Goal: Task Accomplishment & Management: Manage account settings

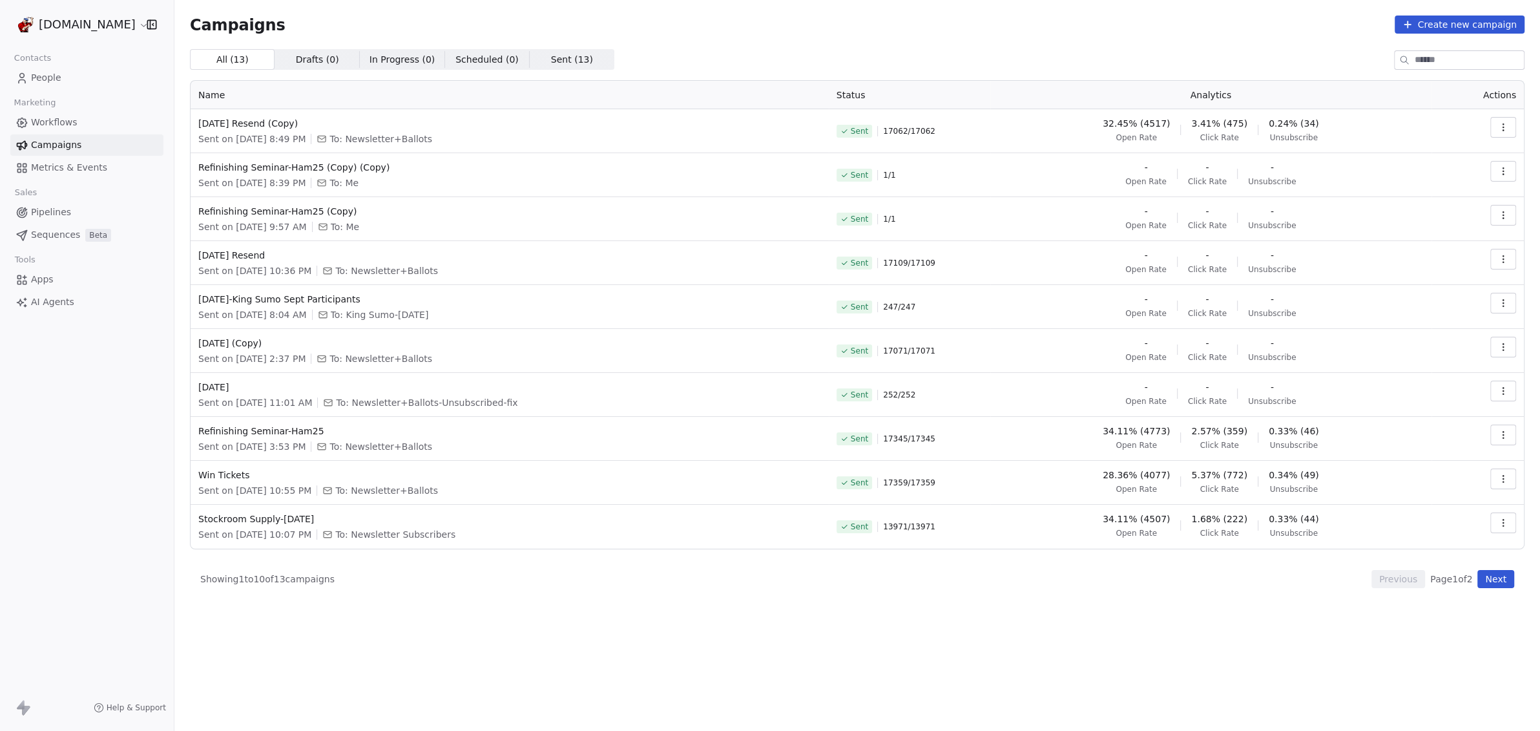
click at [45, 82] on span "People" at bounding box center [46, 78] width 30 height 14
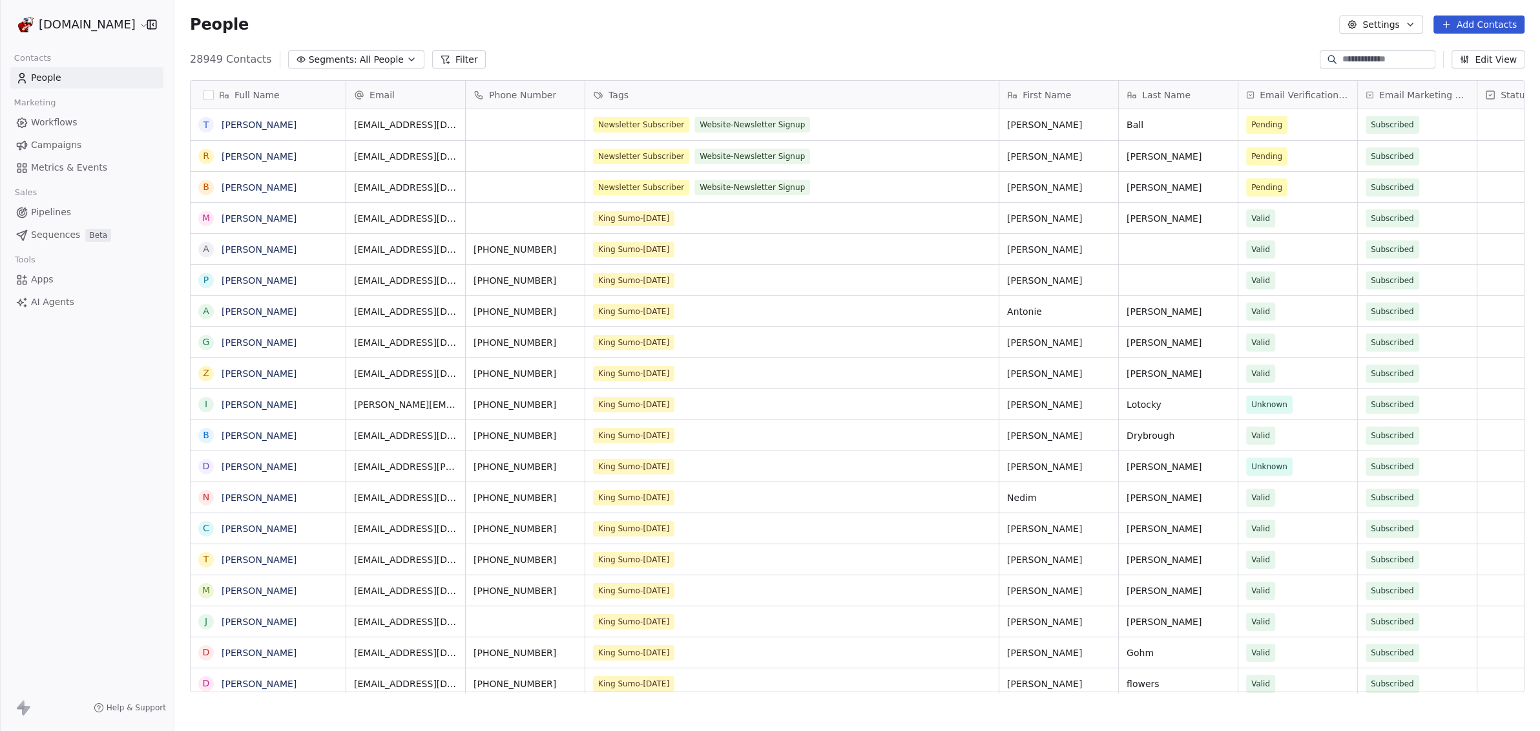
scroll to position [631, 1354]
click at [1343, 64] on input at bounding box center [1388, 59] width 90 height 13
paste input "**********"
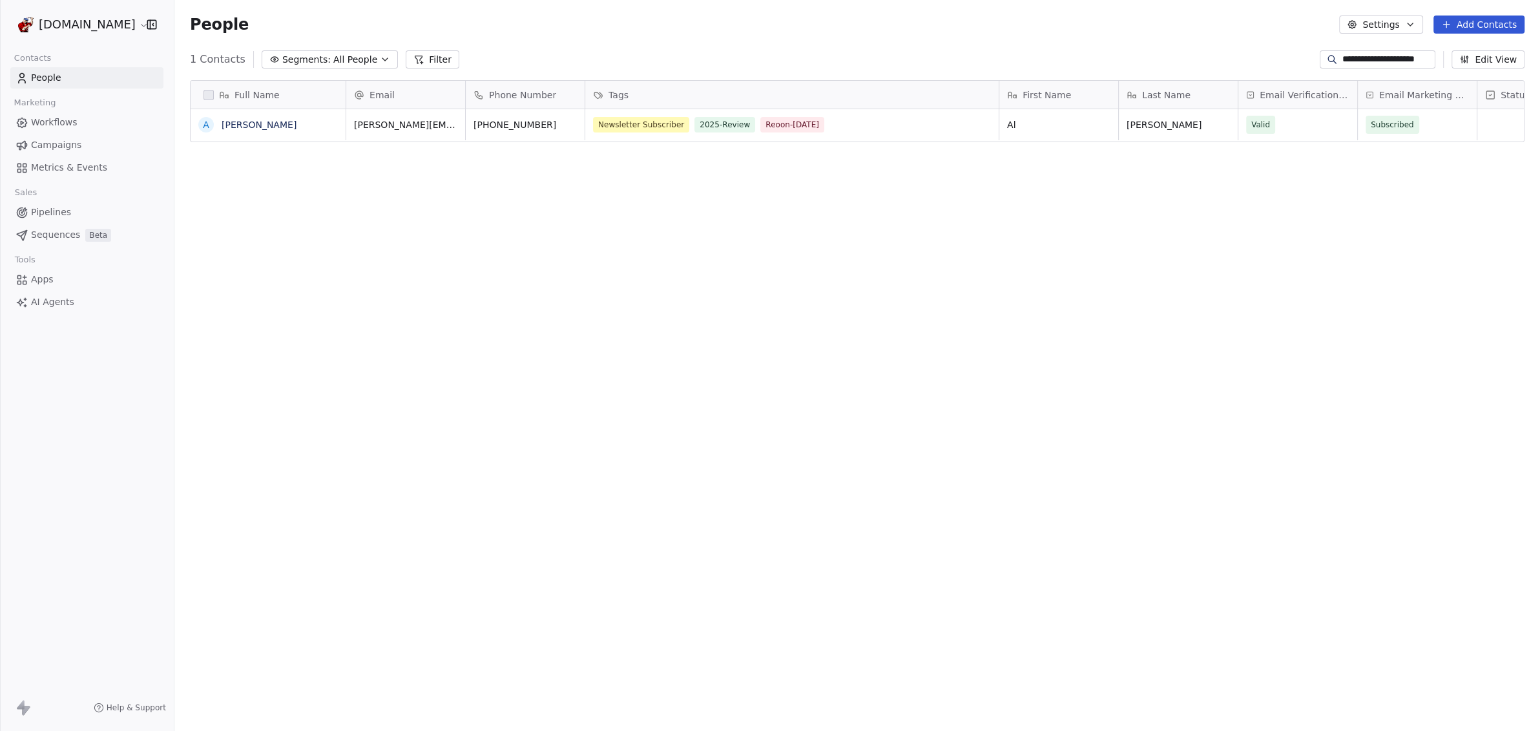
type input "**********"
click at [245, 125] on link "[PERSON_NAME]" at bounding box center [259, 125] width 75 height 10
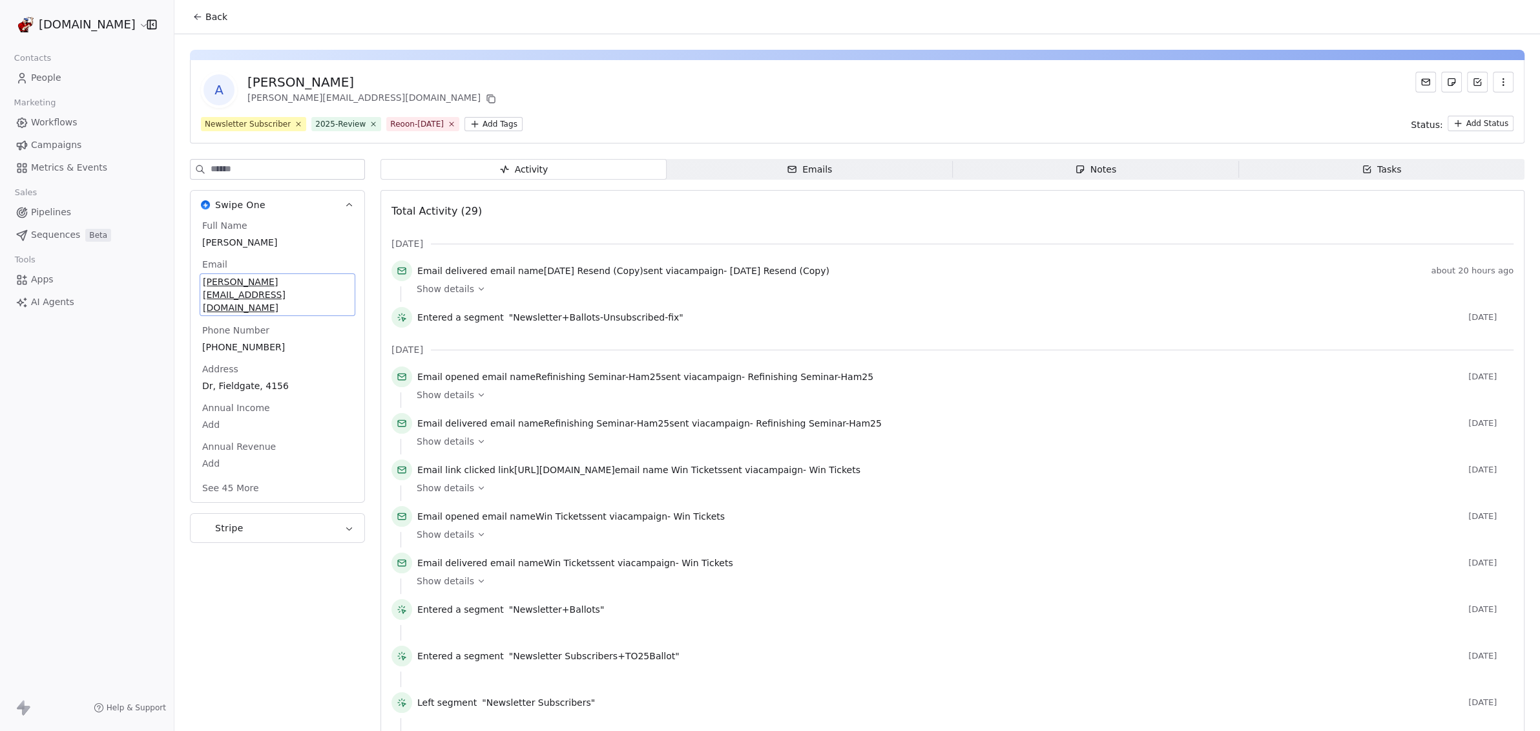
drag, startPoint x: 308, startPoint y: 283, endPoint x: 149, endPoint y: 275, distance: 158.5
click at [149, 275] on div "[DOMAIN_NAME] Contacts People Marketing Workflows Campaigns Metrics & Events Sa…" at bounding box center [770, 365] width 1540 height 731
drag, startPoint x: 307, startPoint y: 280, endPoint x: 234, endPoint y: 283, distance: 73.1
click at [198, 280] on div "Full Name [PERSON_NAME] Email [EMAIL_ADDRESS][DOMAIN_NAME] Phone Number [PHONE_…" at bounding box center [278, 360] width 174 height 283
click at [304, 280] on span "[PERSON_NAME][EMAIL_ADDRESS][DOMAIN_NAME]" at bounding box center [277, 294] width 149 height 39
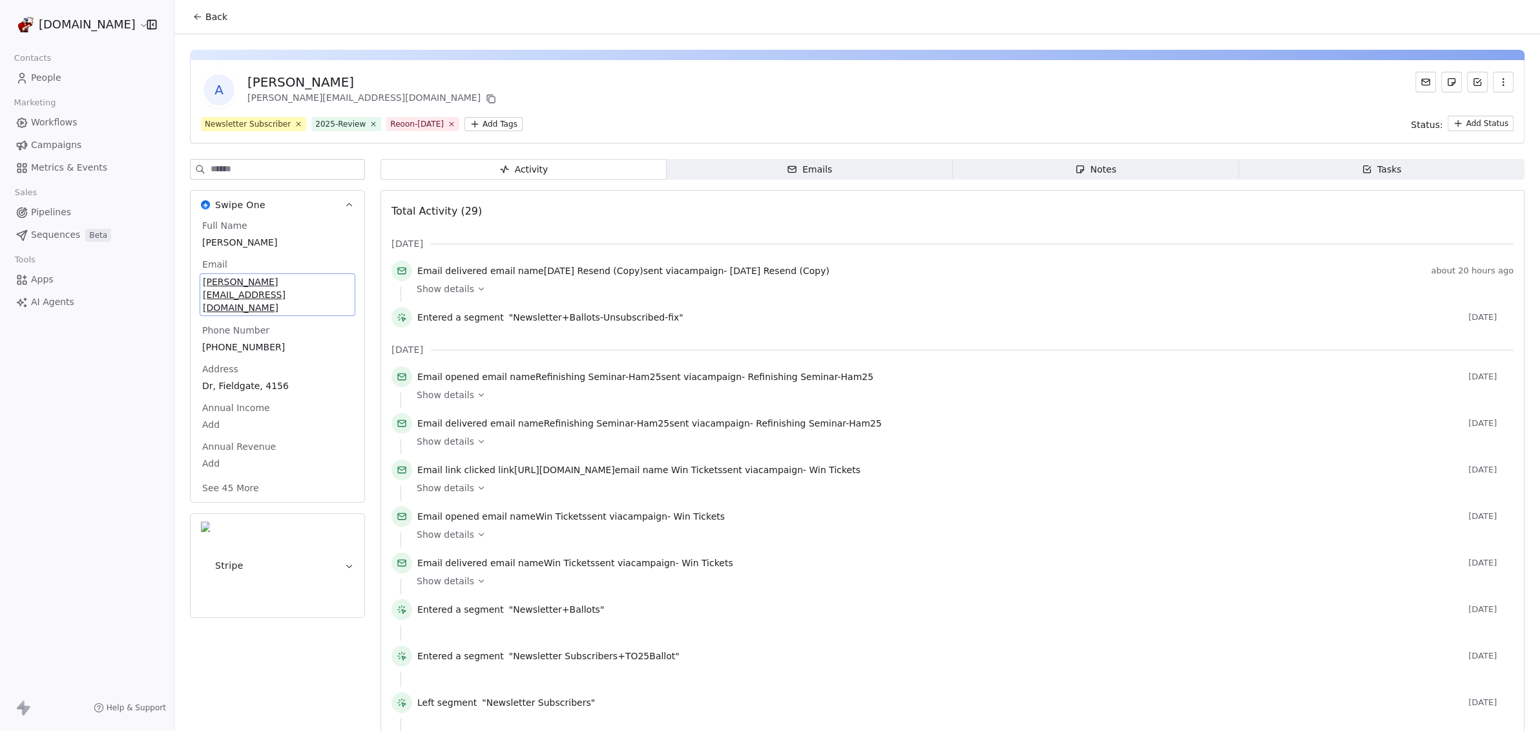
click at [304, 280] on span "[PERSON_NAME][EMAIL_ADDRESS][DOMAIN_NAME]" at bounding box center [277, 294] width 149 height 39
click at [304, 281] on span "[PERSON_NAME][EMAIL_ADDRESS][DOMAIN_NAME]" at bounding box center [277, 294] width 149 height 39
drag, startPoint x: 114, startPoint y: 273, endPoint x: -26, endPoint y: 253, distance: 141.7
click at [0, 253] on html "[DOMAIN_NAME] Contacts People Marketing Workflows Campaigns Metrics & Events Sa…" at bounding box center [770, 365] width 1540 height 731
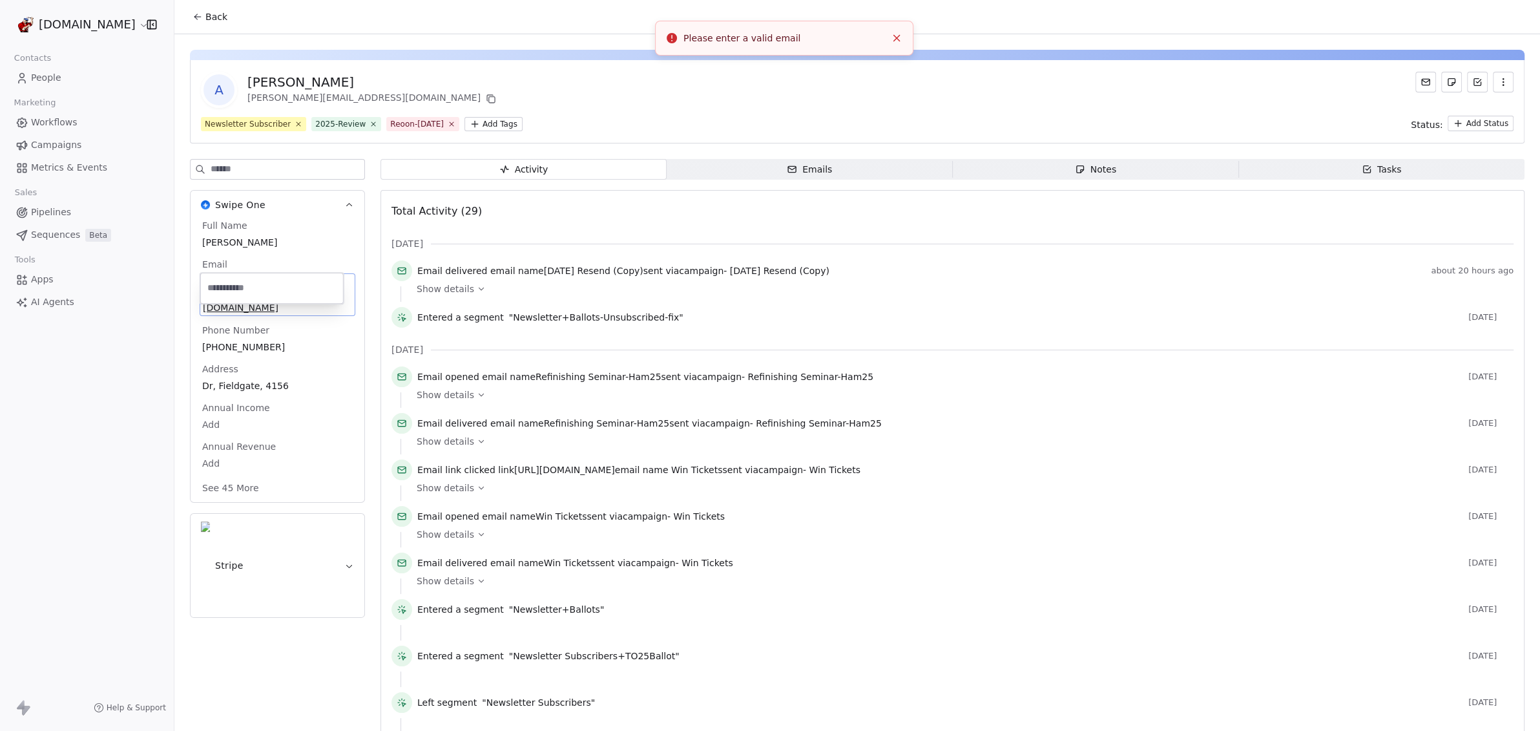
click at [604, 224] on html "[DOMAIN_NAME] Contacts People Marketing Workflows Campaigns Metrics & Events Sa…" at bounding box center [770, 365] width 1540 height 731
click at [304, 280] on span "[PERSON_NAME][EMAIL_ADDRESS][DOMAIN_NAME]" at bounding box center [277, 294] width 151 height 39
click at [321, 281] on span "[PERSON_NAME][EMAIL_ADDRESS][DOMAIN_NAME]" at bounding box center [277, 294] width 149 height 39
click at [306, 259] on html "[DOMAIN_NAME] Contacts People Marketing Workflows Campaigns Metrics & Events Sa…" at bounding box center [770, 365] width 1540 height 731
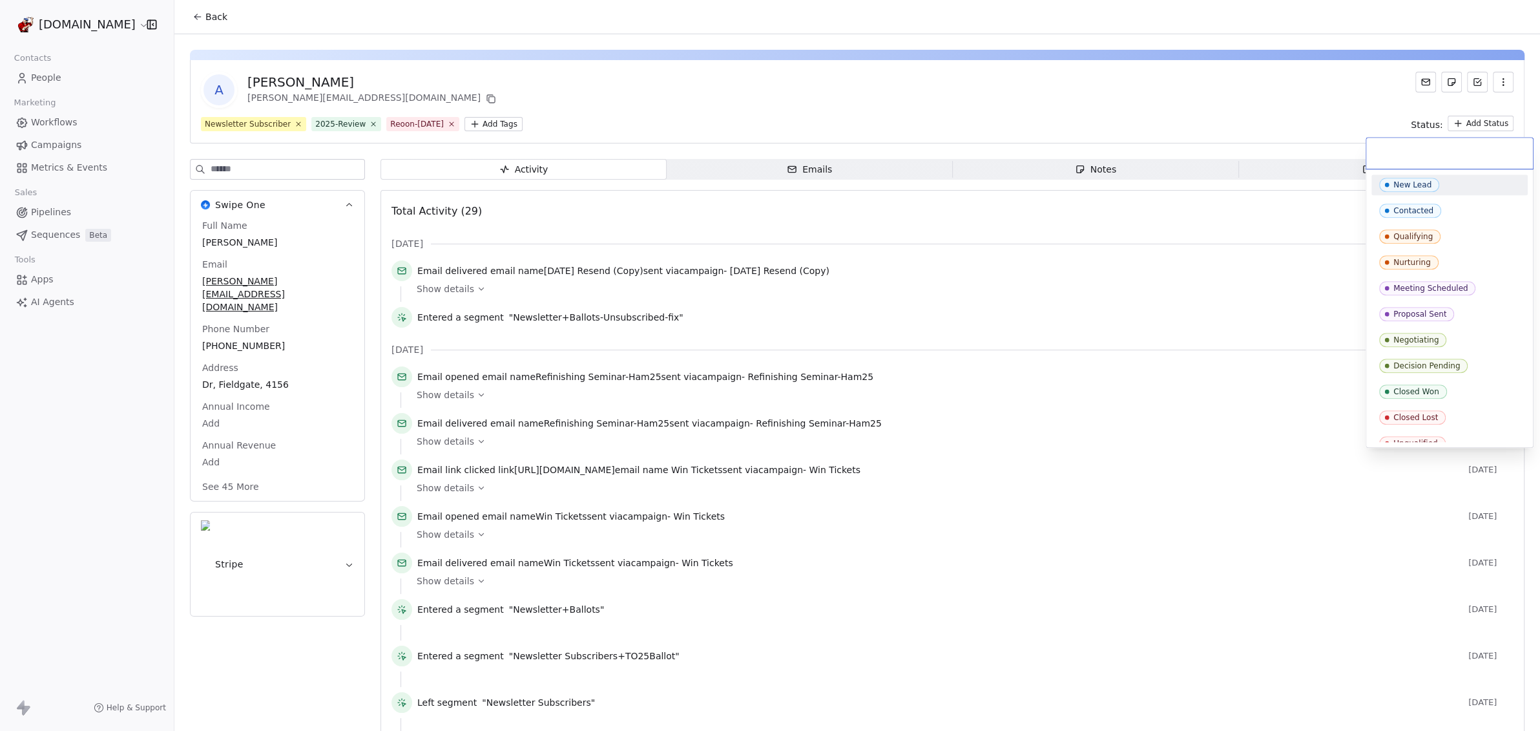
click at [1477, 127] on html "[DOMAIN_NAME] Contacts People Marketing Workflows Campaigns Metrics & Events Sa…" at bounding box center [770, 365] width 1540 height 731
click at [1180, 92] on html "[DOMAIN_NAME] Contacts People Marketing Workflows Campaigns Metrics & Events Sa…" at bounding box center [770, 365] width 1540 height 731
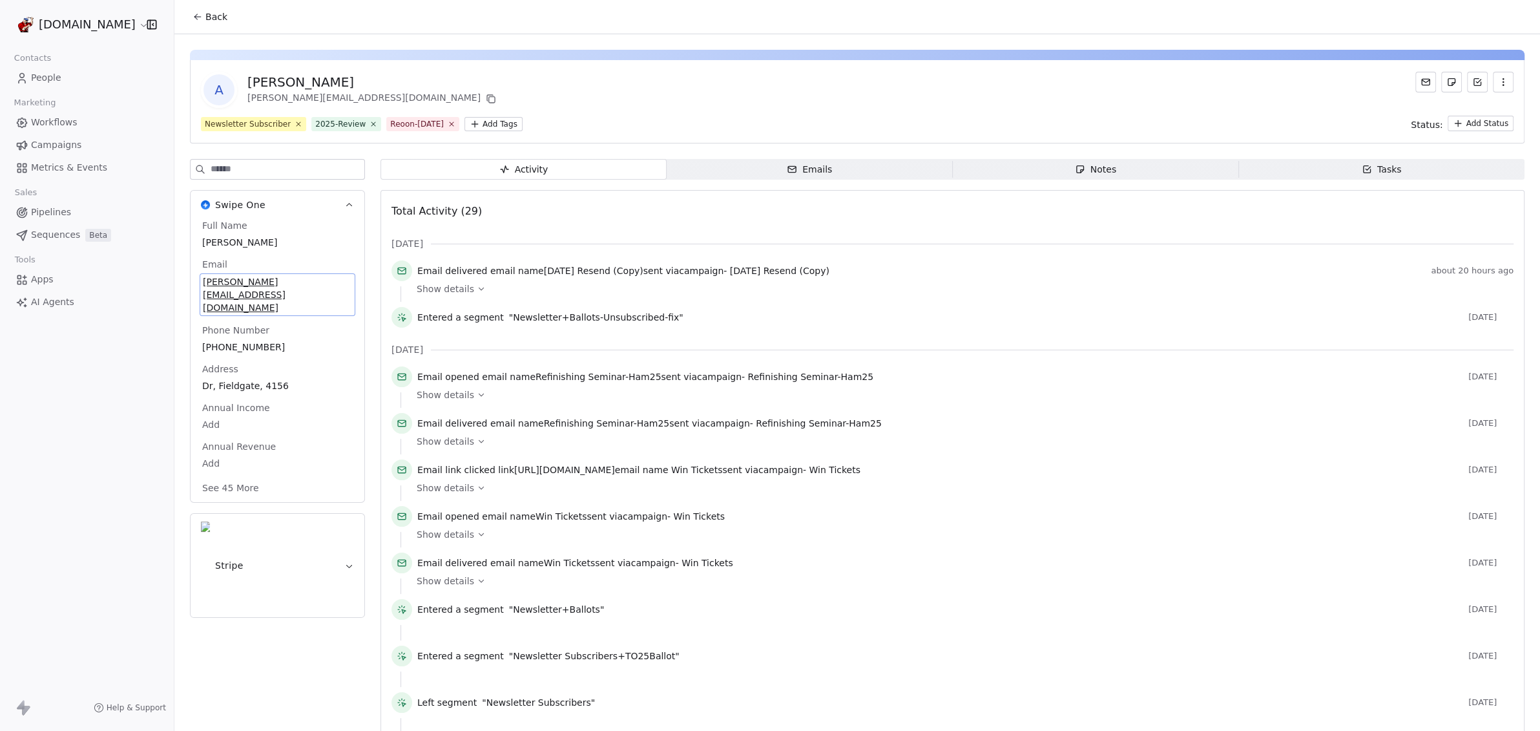
click at [302, 284] on span "[PERSON_NAME][EMAIL_ADDRESS][DOMAIN_NAME]" at bounding box center [277, 294] width 149 height 39
click at [292, 255] on html "[DOMAIN_NAME] Contacts People Marketing Workflows Campaigns Metrics & Events Sa…" at bounding box center [770, 365] width 1540 height 731
click at [448, 124] on icon at bounding box center [452, 124] width 8 height 8
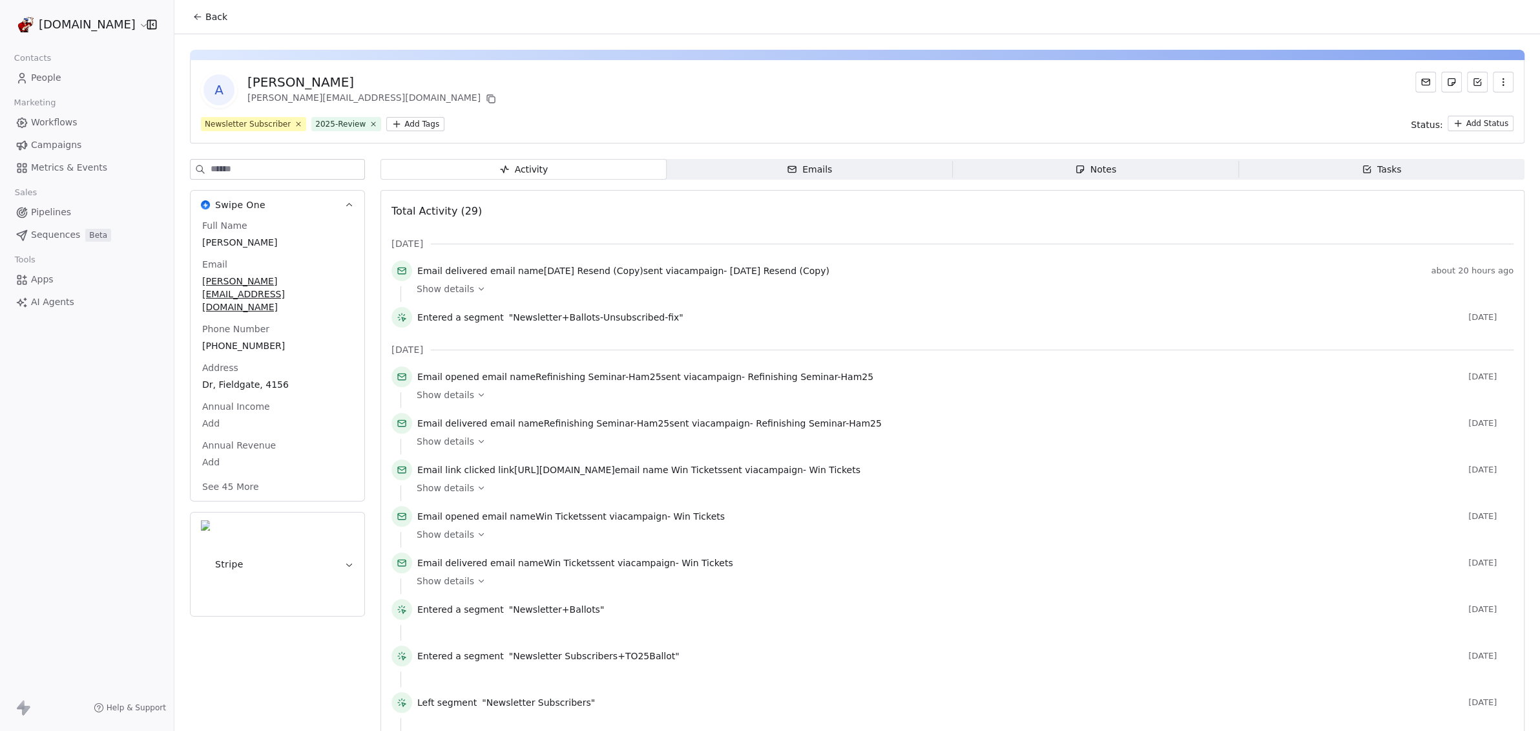
click at [405, 123] on html "[DOMAIN_NAME] Contacts People Marketing Workflows Campaigns Metrics & Events Sa…" at bounding box center [770, 365] width 1540 height 731
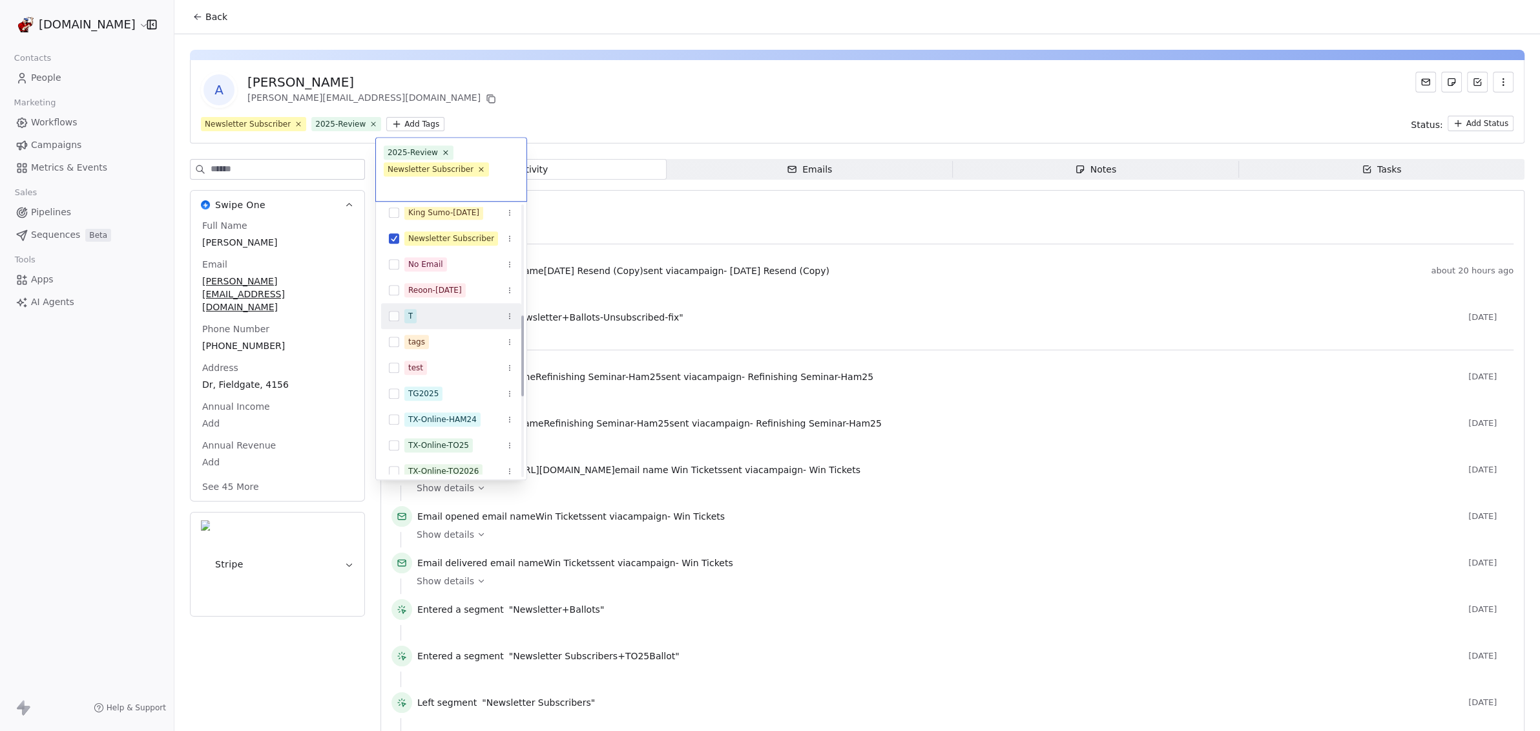
scroll to position [314, 0]
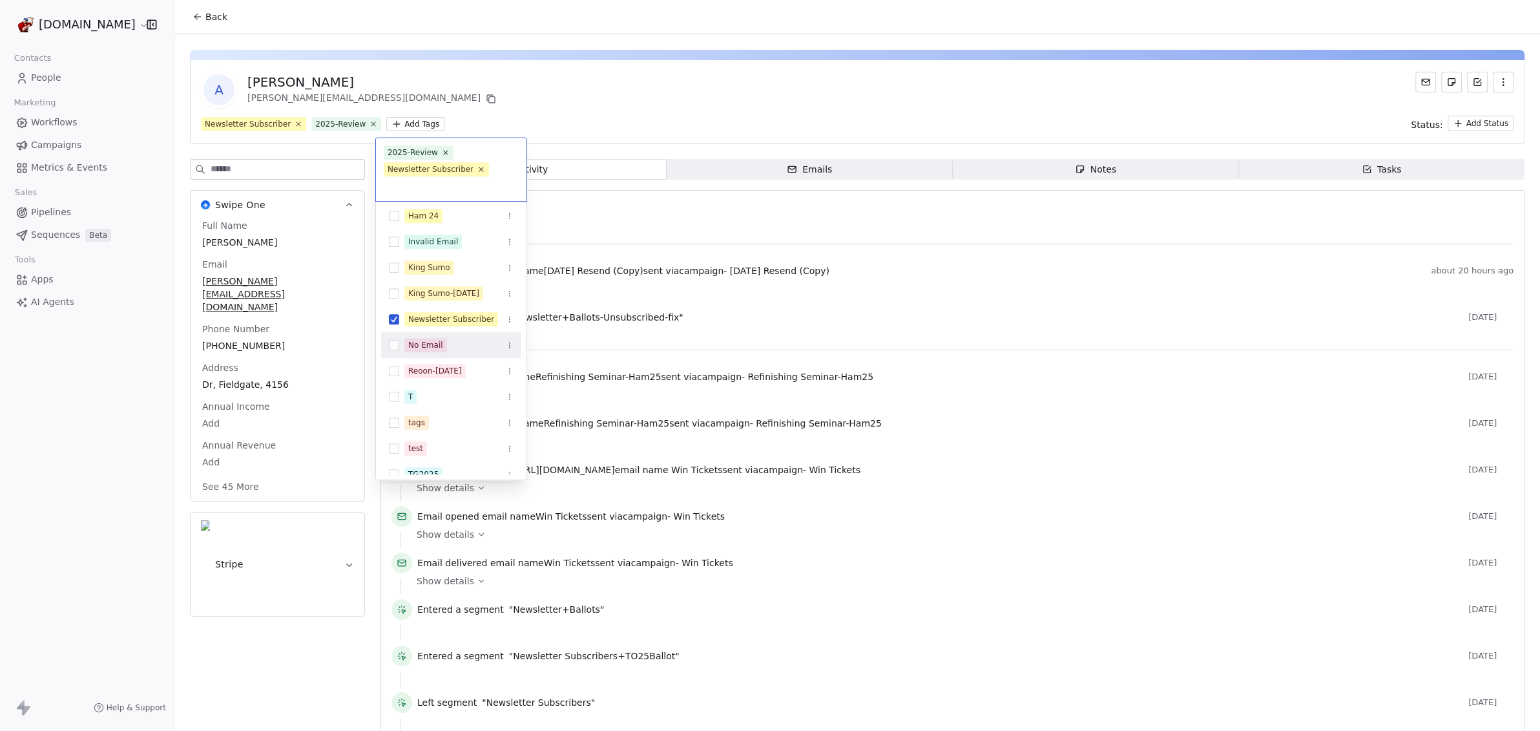
click at [392, 341] on button "Suggestions" at bounding box center [394, 345] width 10 height 10
click at [393, 322] on button "Suggestions" at bounding box center [394, 319] width 10 height 10
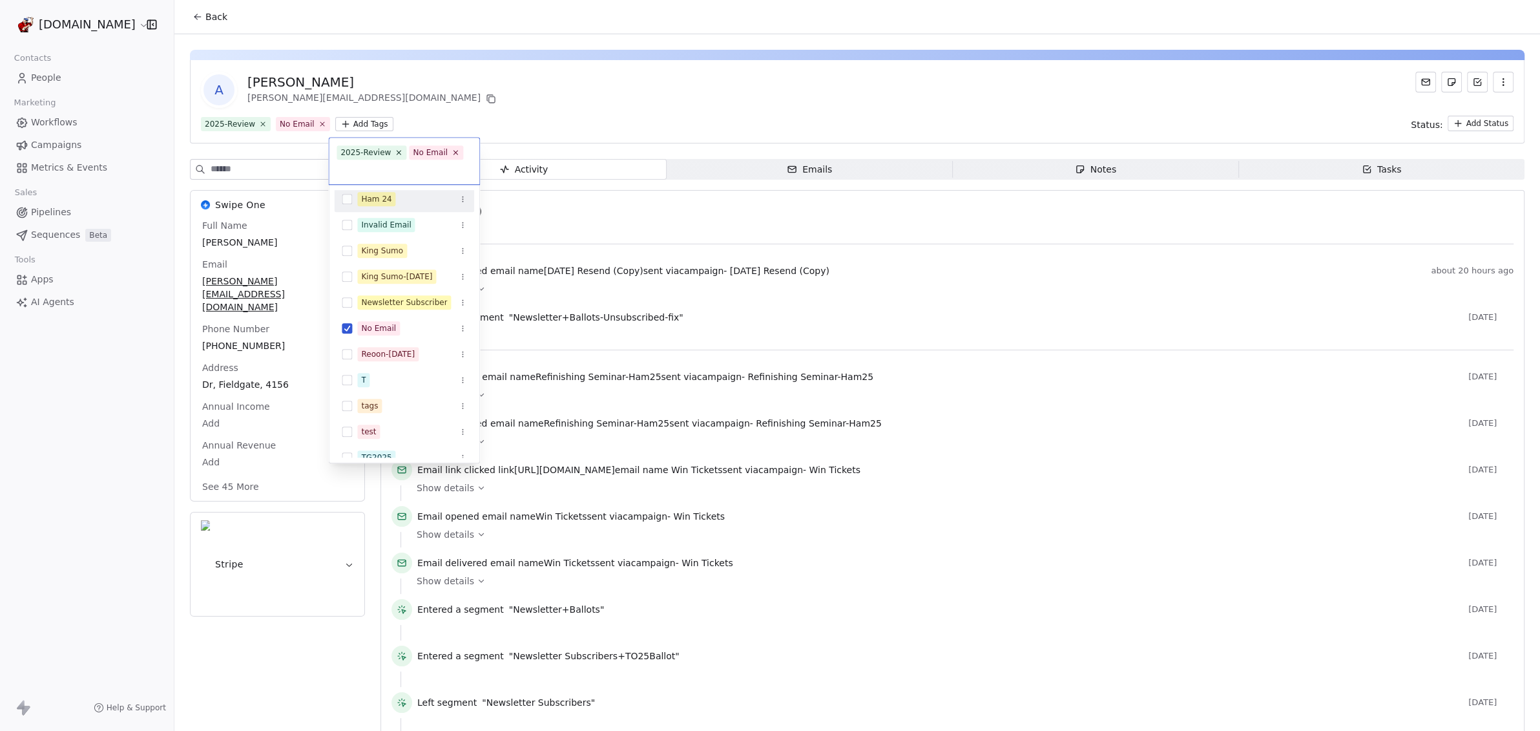
click at [1491, 87] on html "[DOMAIN_NAME] Contacts People Marketing Workflows Campaigns Metrics & Events Sa…" at bounding box center [770, 365] width 1540 height 731
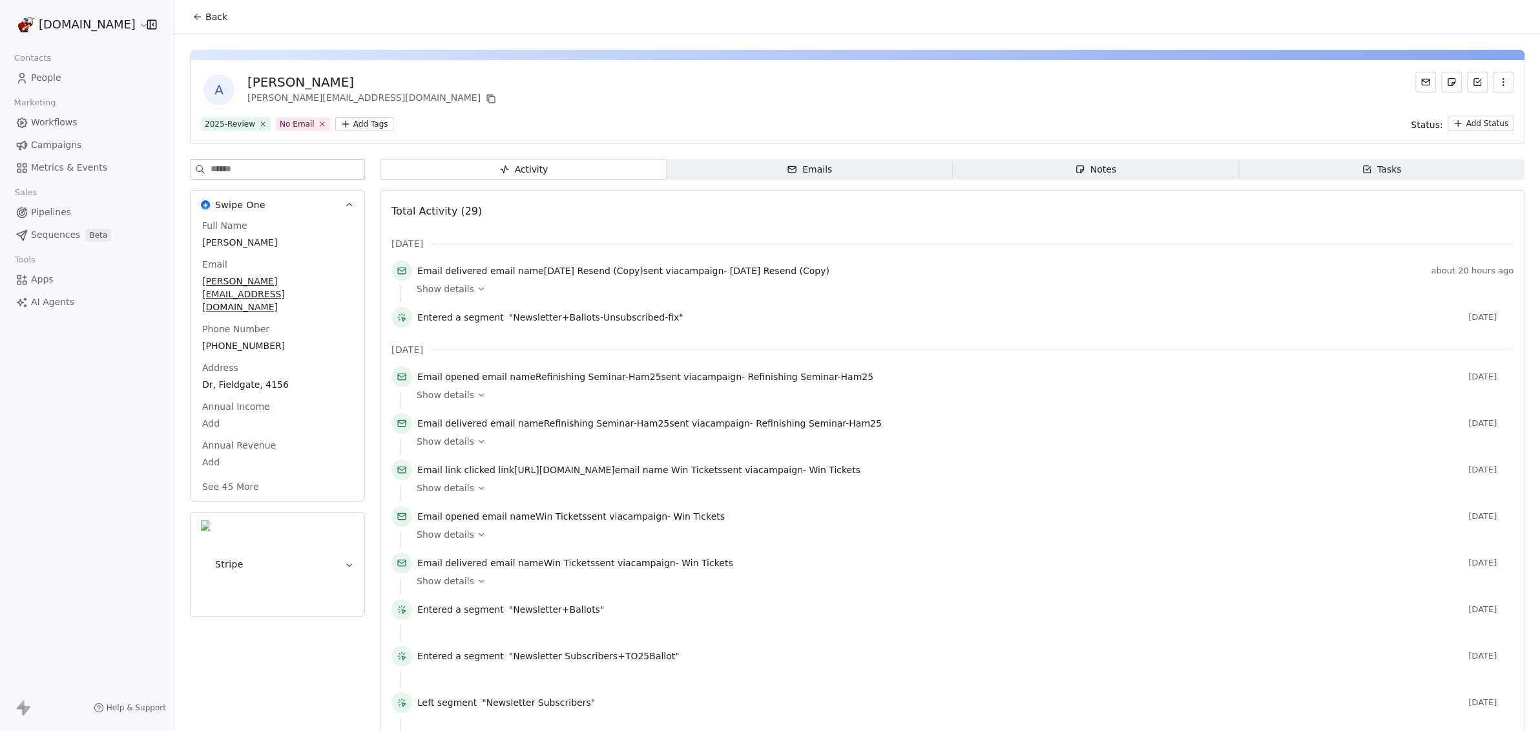
click at [1498, 83] on icon "button" at bounding box center [1503, 82] width 10 height 10
click at [1462, 112] on div "Delete" at bounding box center [1485, 110] width 87 height 21
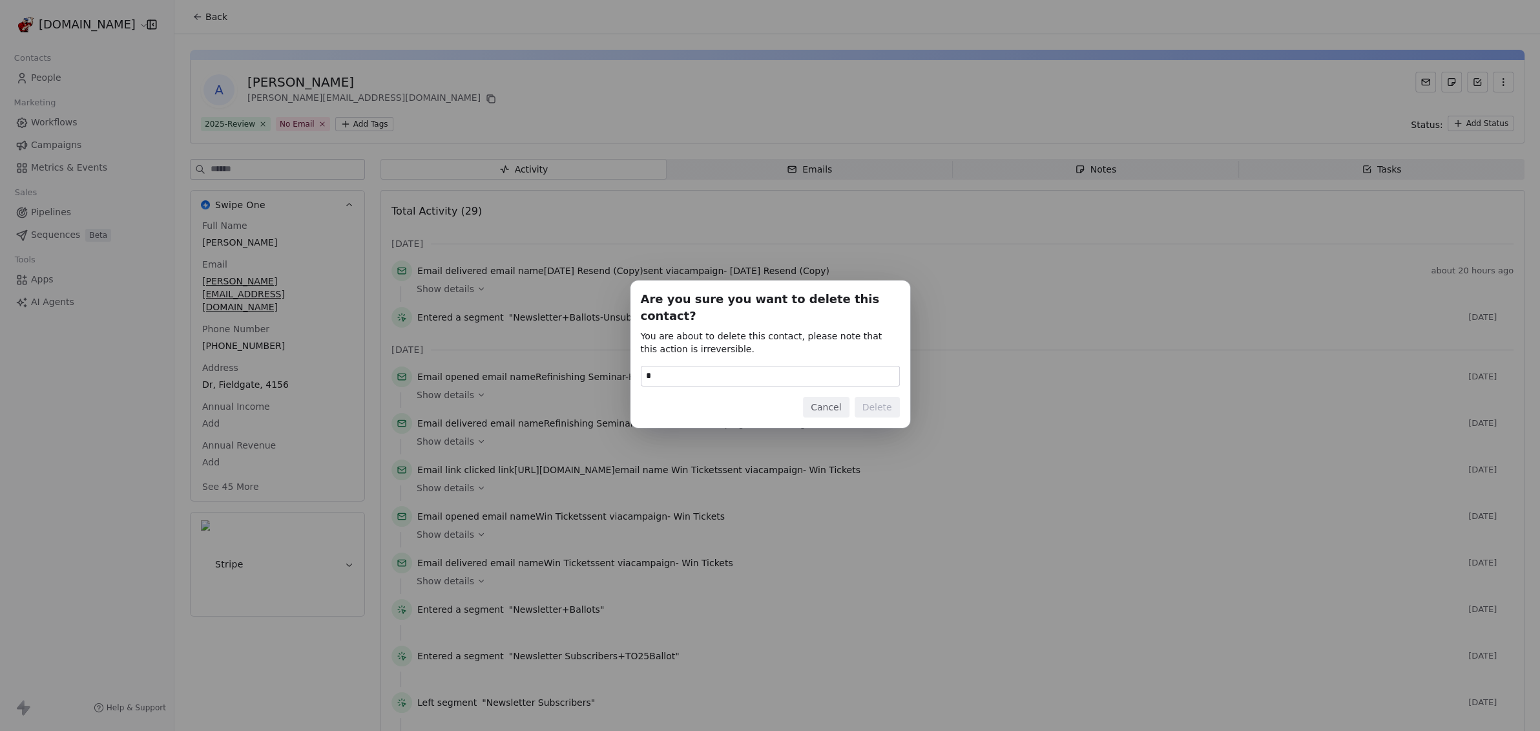
type input "******"
click at [897, 400] on button "Delete" at bounding box center [877, 407] width 45 height 21
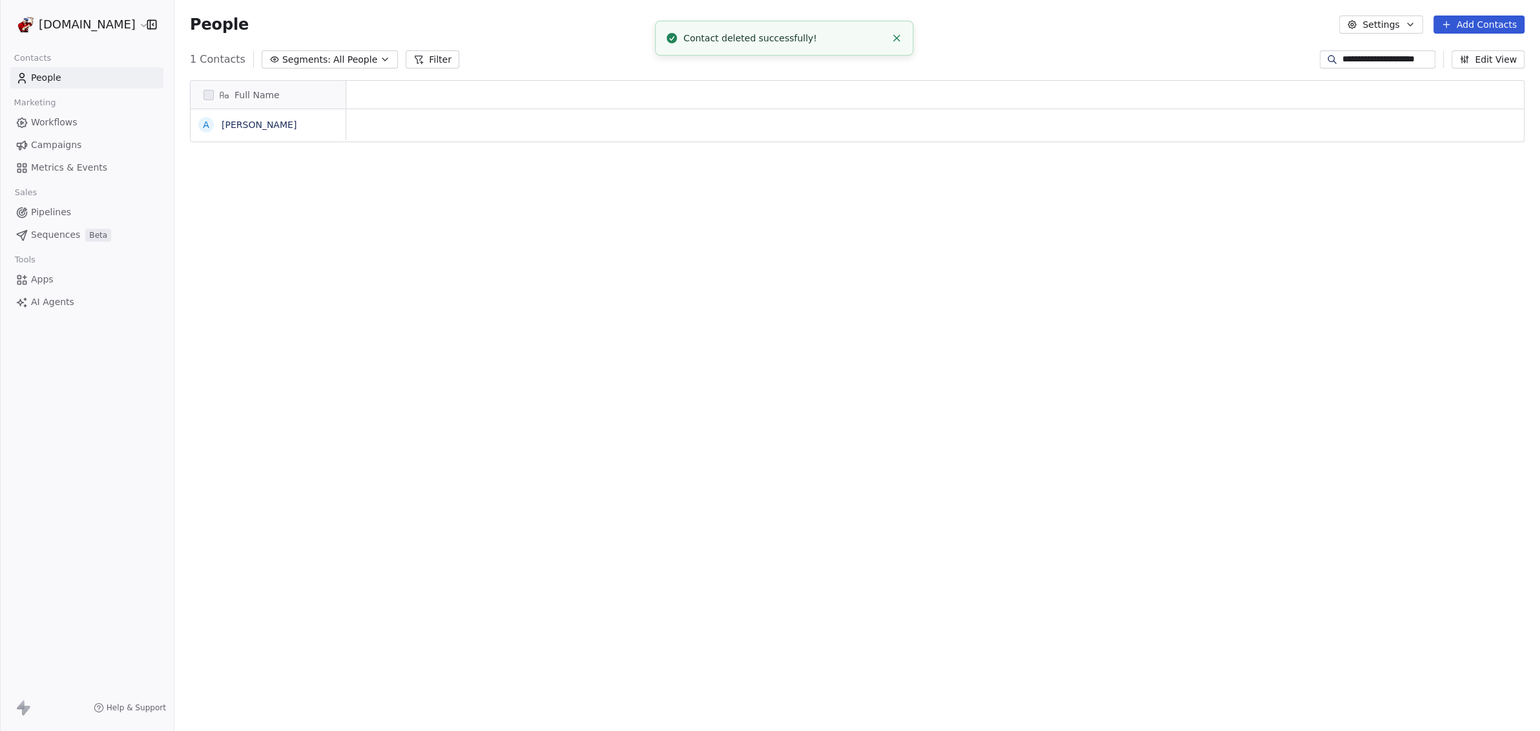
scroll to position [12, 13]
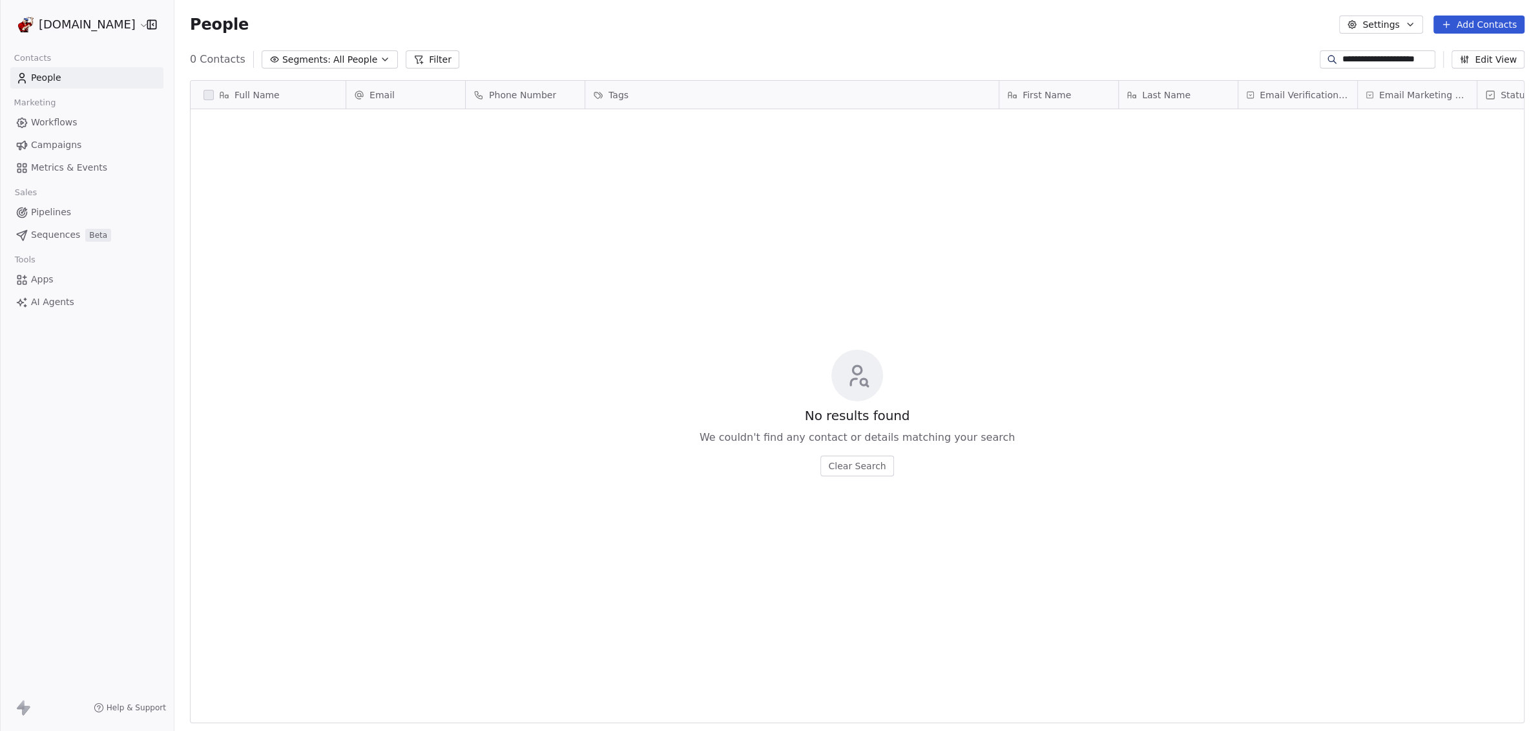
drag, startPoint x: 1323, startPoint y: 54, endPoint x: 1519, endPoint y: 65, distance: 196.7
click at [1519, 65] on div "**********" at bounding box center [1422, 59] width 205 height 18
paste input "****"
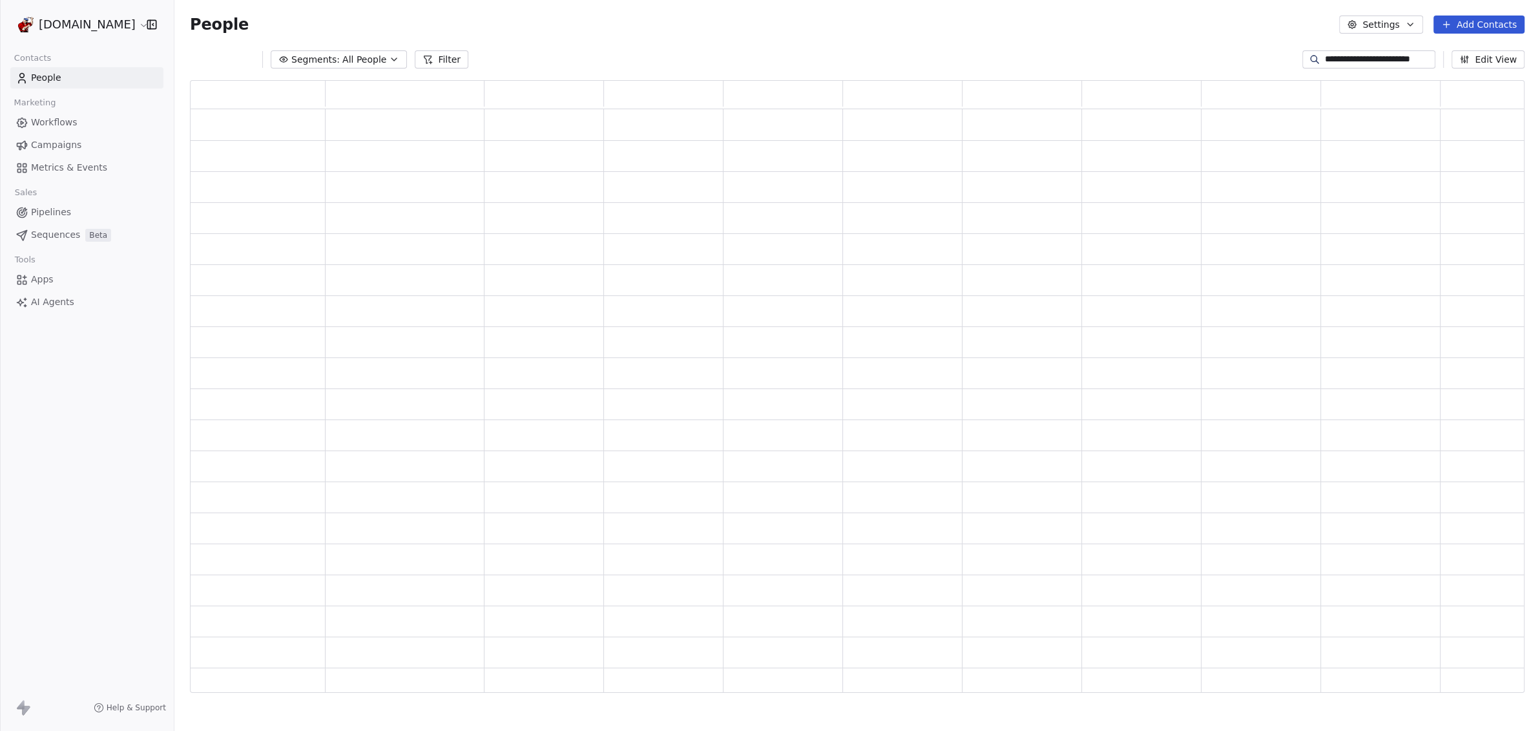
scroll to position [600, 1322]
type input "**********"
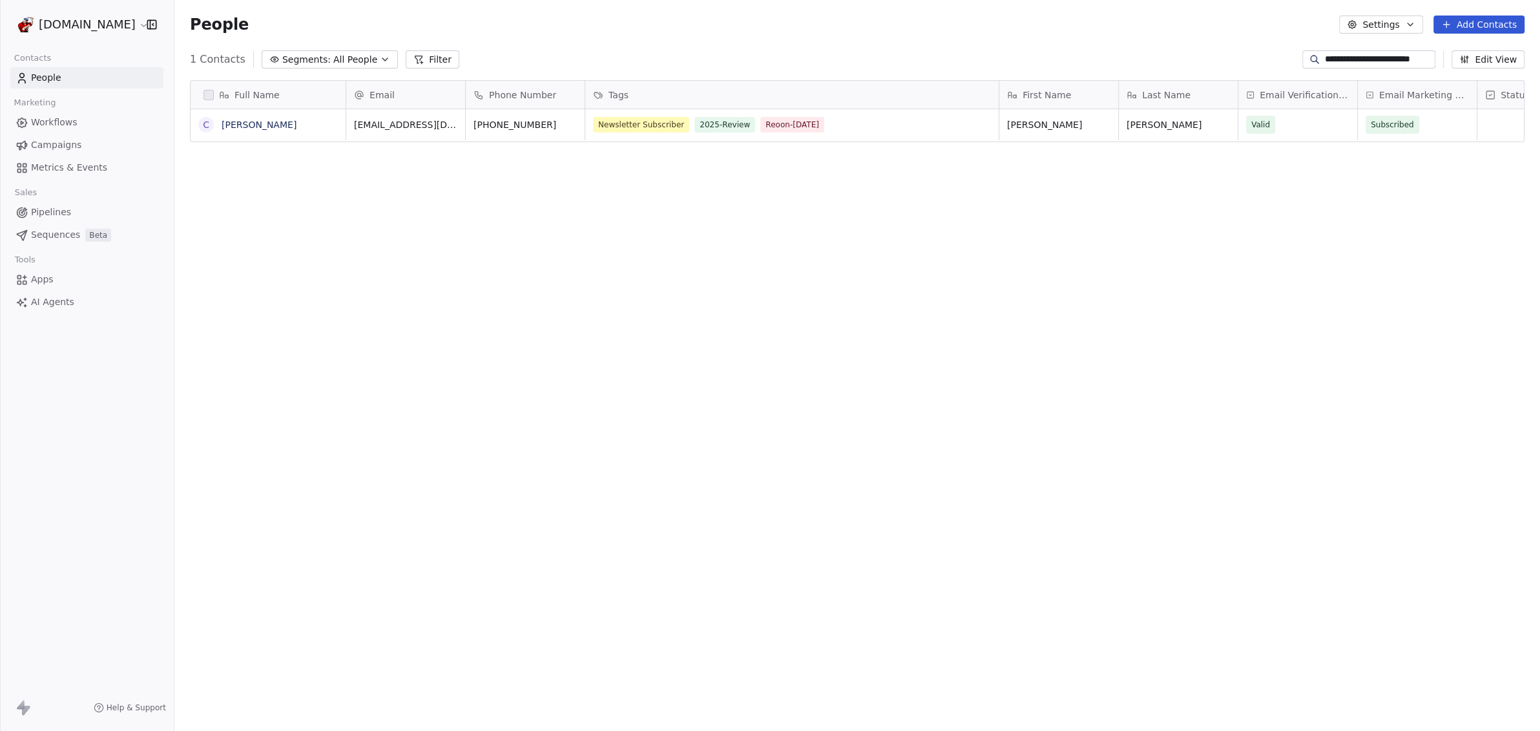
scroll to position [631, 1354]
click at [268, 123] on link "[PERSON_NAME]" at bounding box center [259, 125] width 75 height 10
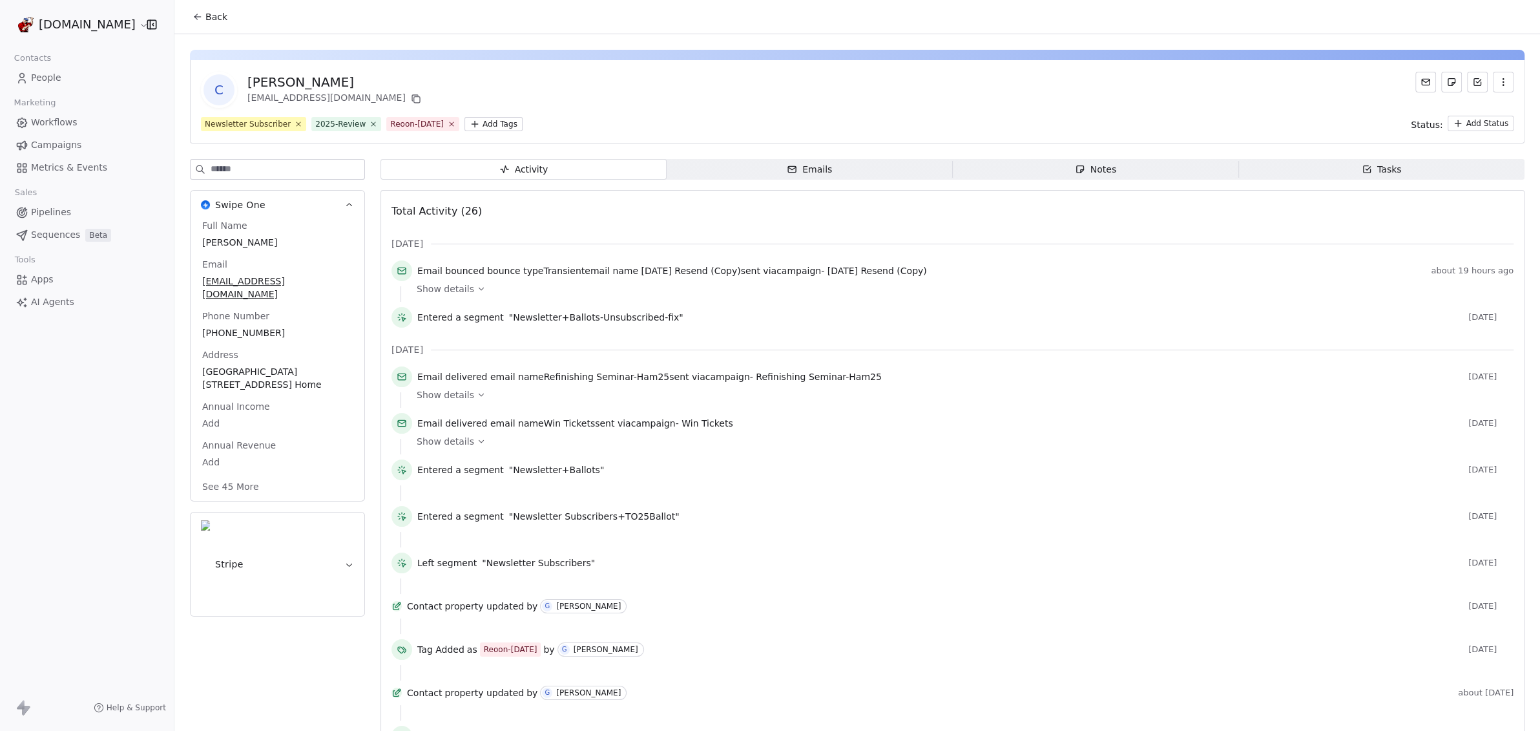
click at [472, 121] on html "[DOMAIN_NAME] Contacts People Marketing Workflows Campaigns Metrics & Events Sa…" at bounding box center [770, 365] width 1540 height 731
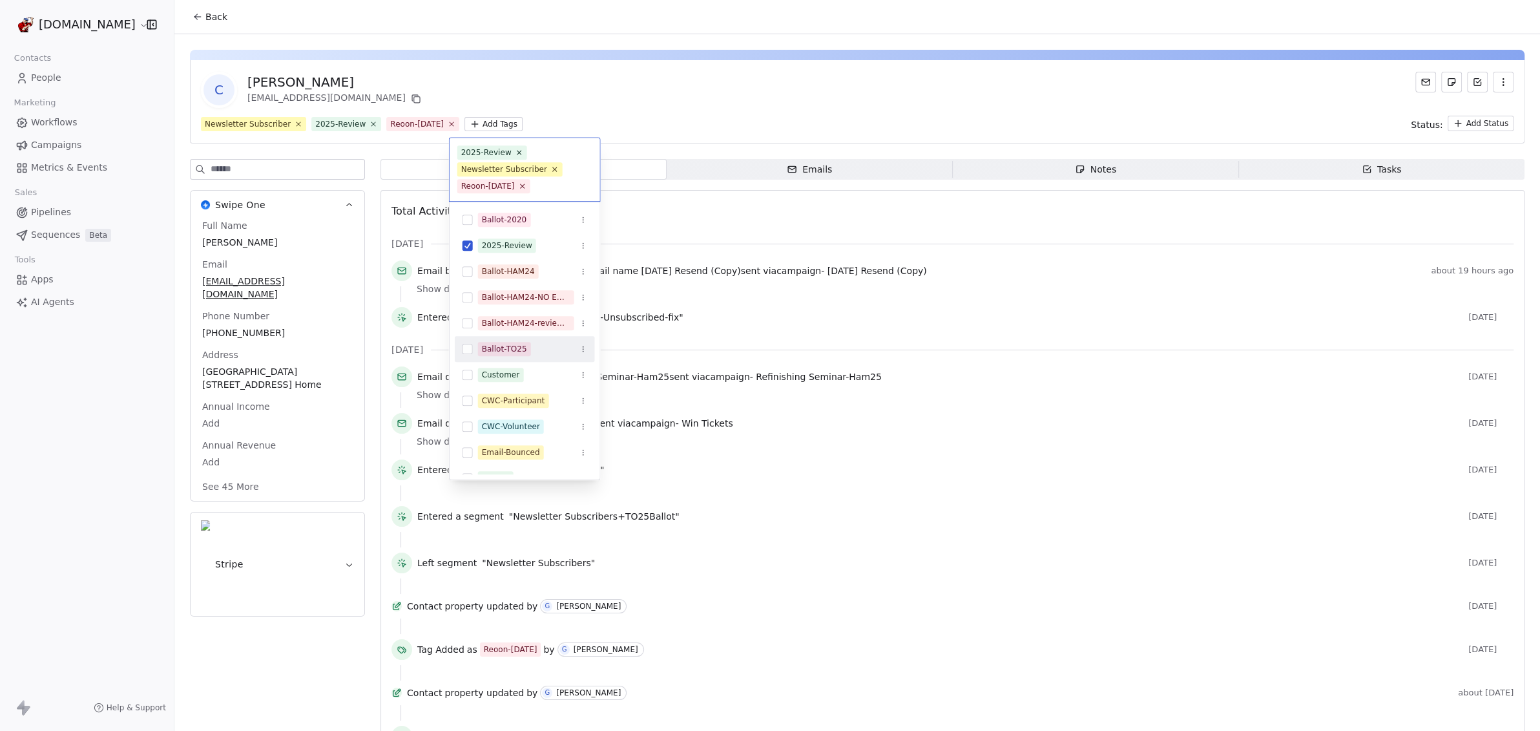
scroll to position [81, 0]
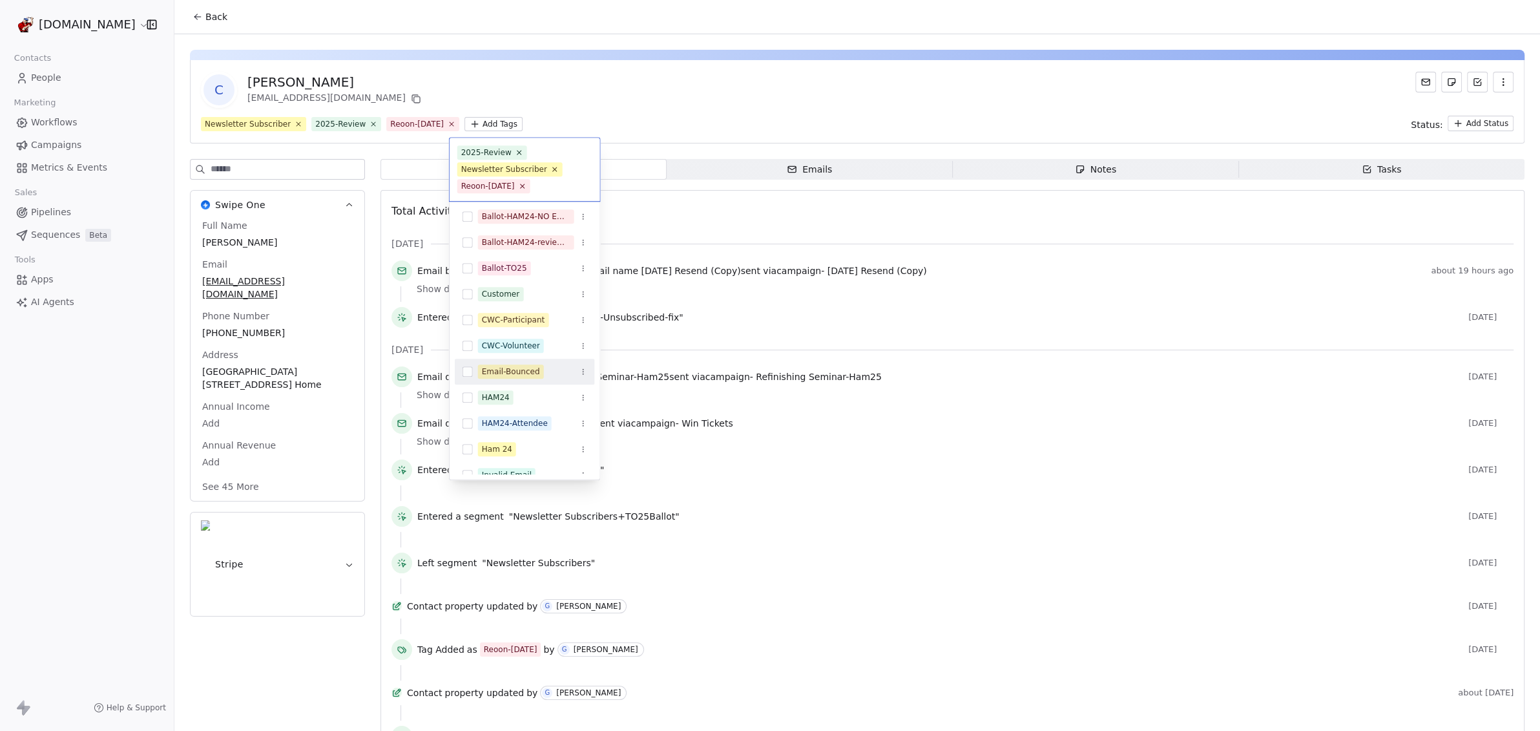
click at [467, 369] on button "Suggestions" at bounding box center [468, 371] width 10 height 10
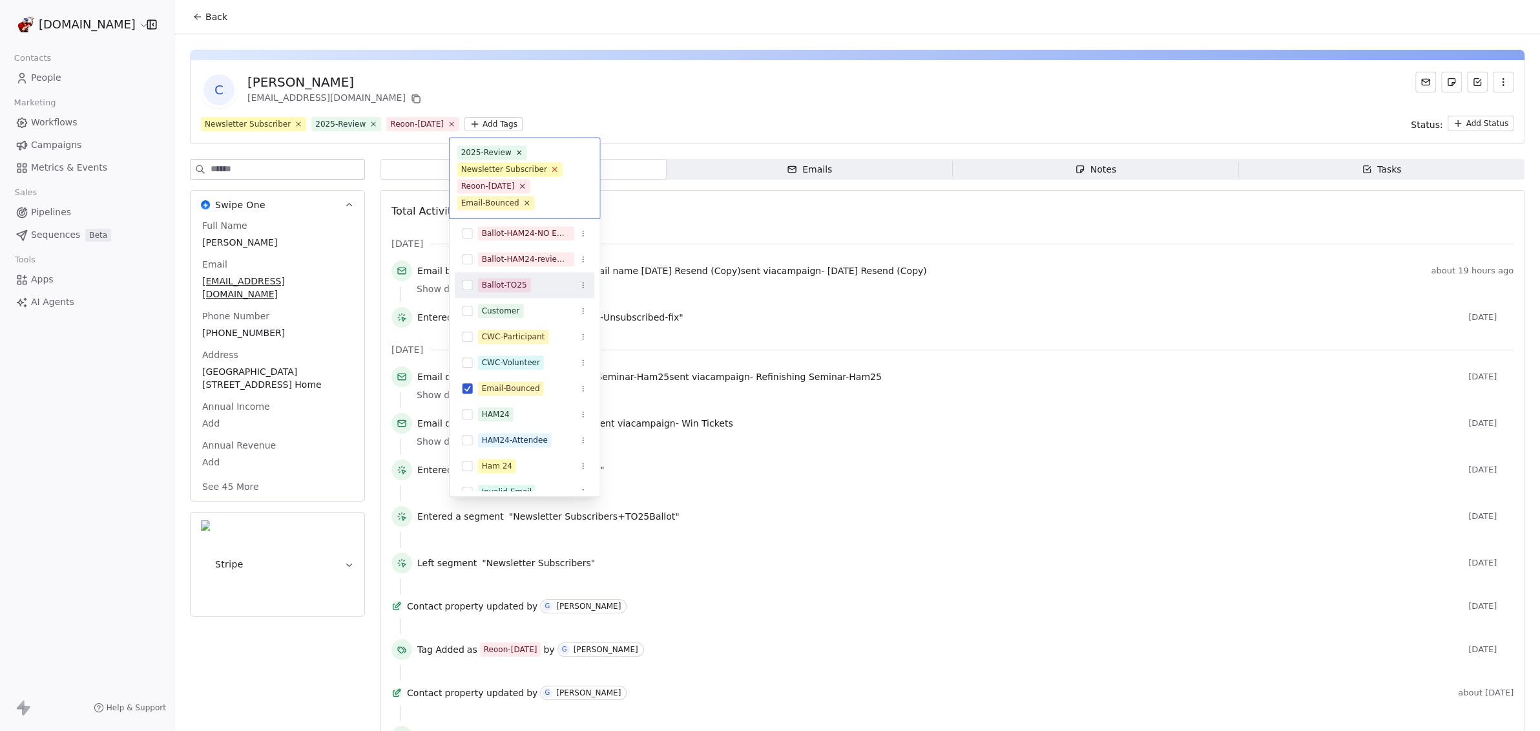
click at [551, 167] on icon at bounding box center [555, 169] width 8 height 8
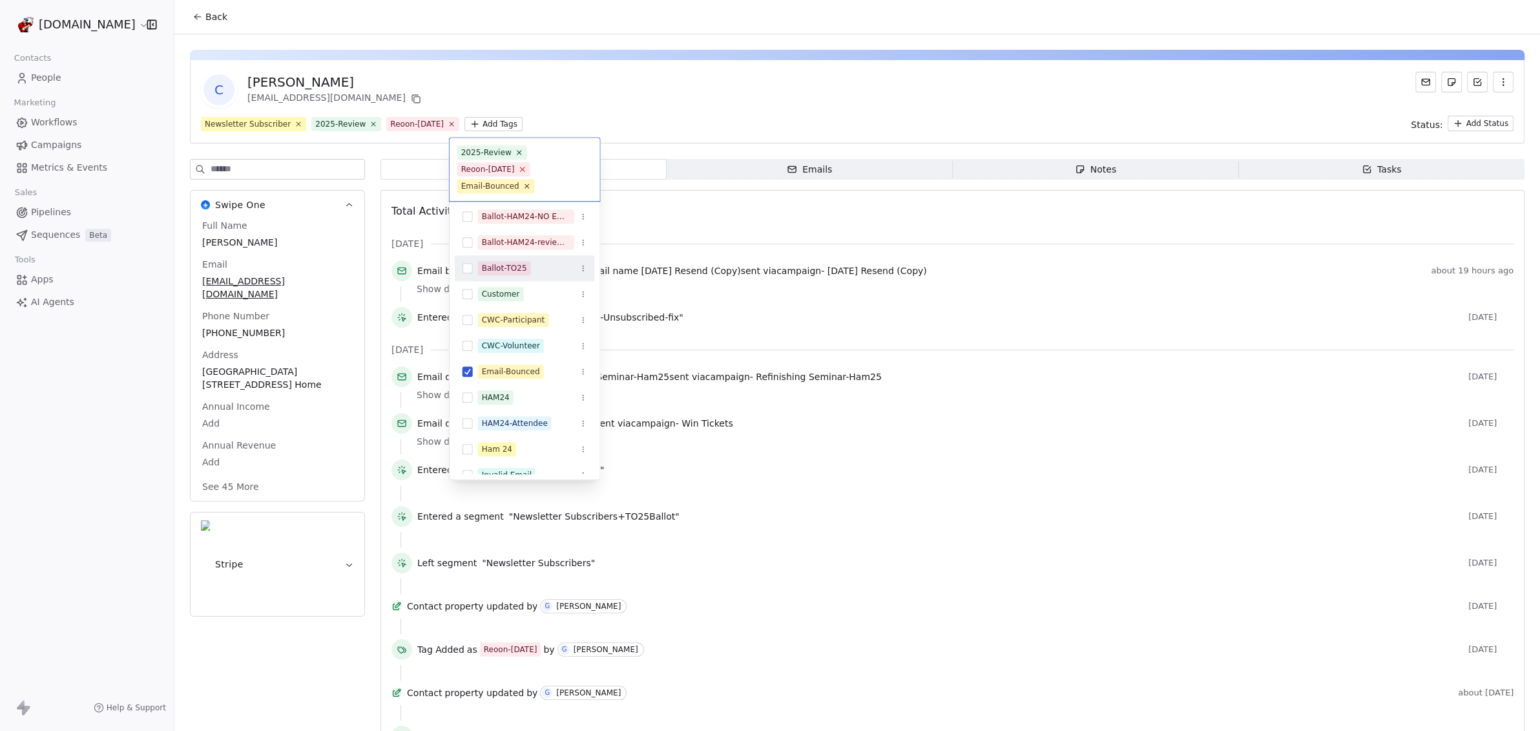
click at [518, 168] on icon at bounding box center [522, 169] width 8 height 8
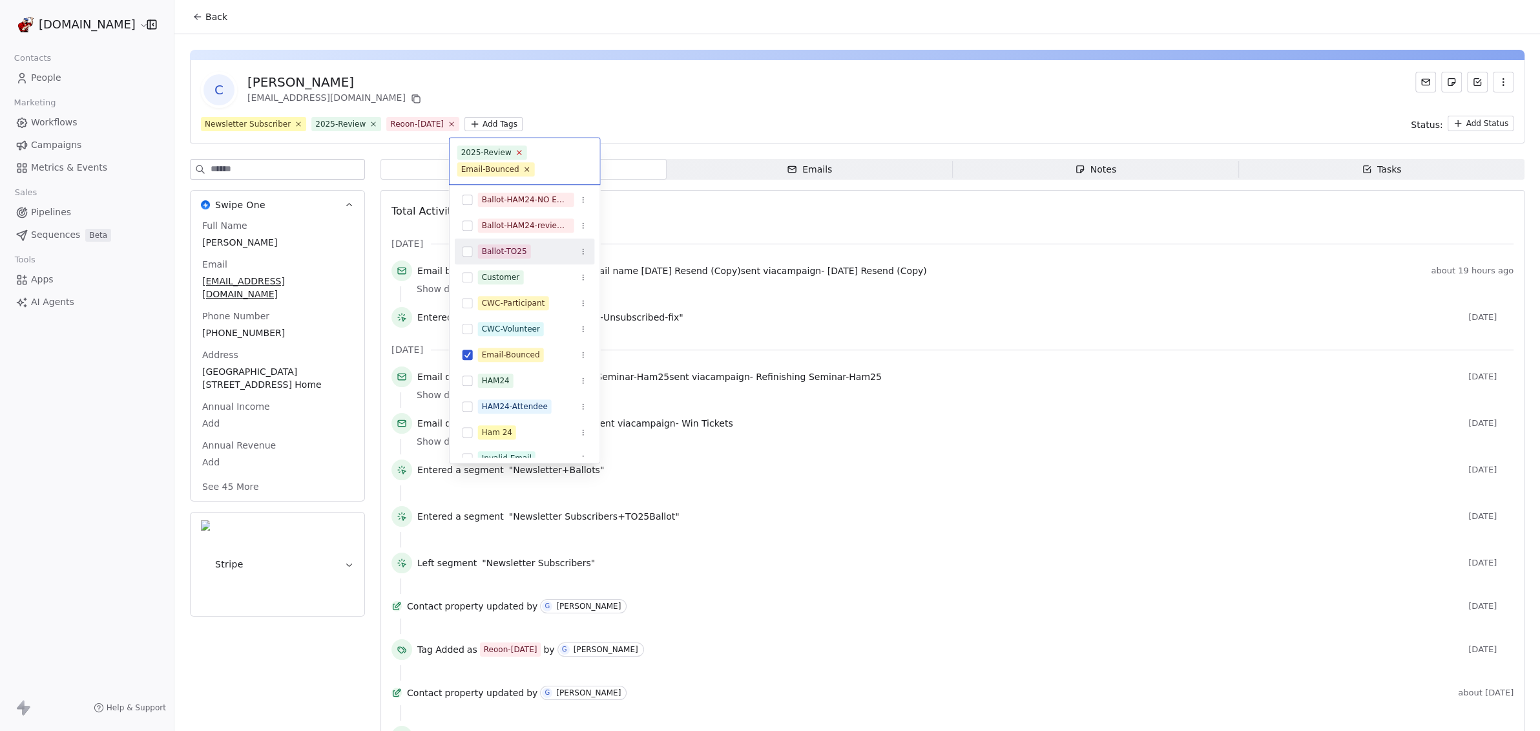
click at [517, 154] on icon at bounding box center [519, 153] width 5 height 5
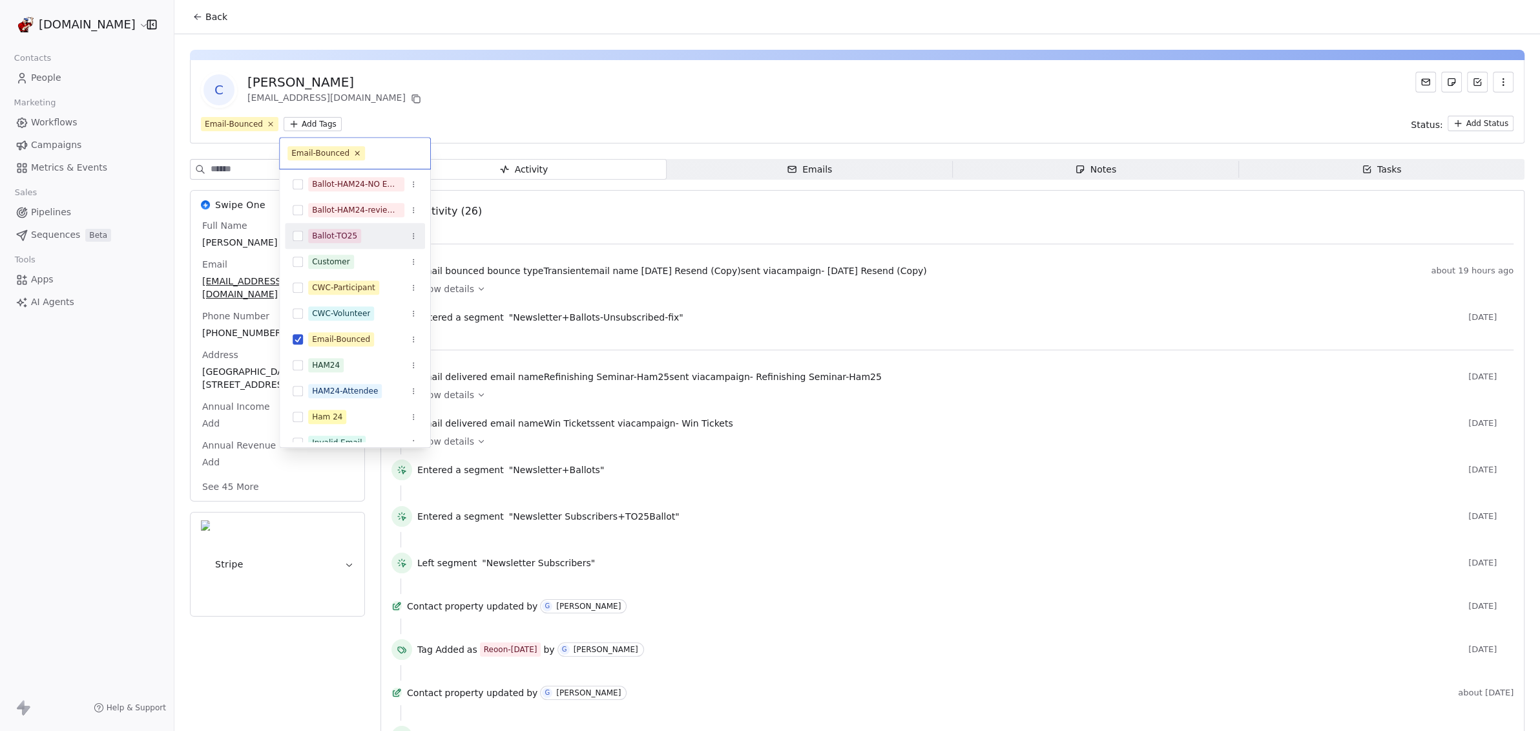
click at [590, 90] on html "[DOMAIN_NAME] Contacts People Marketing Workflows Campaigns Metrics & Events Sa…" at bounding box center [770, 365] width 1540 height 731
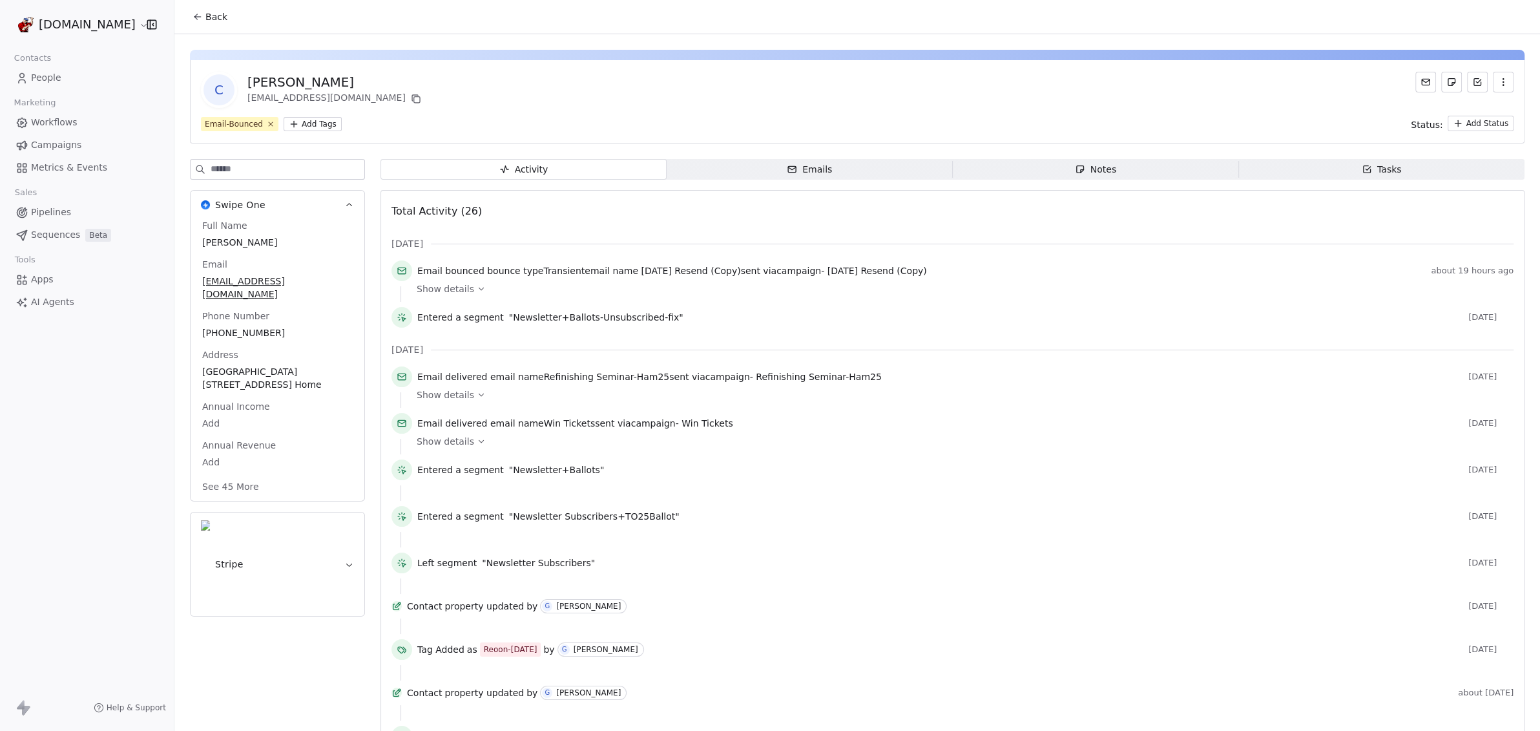
click at [59, 75] on span "People" at bounding box center [46, 78] width 30 height 14
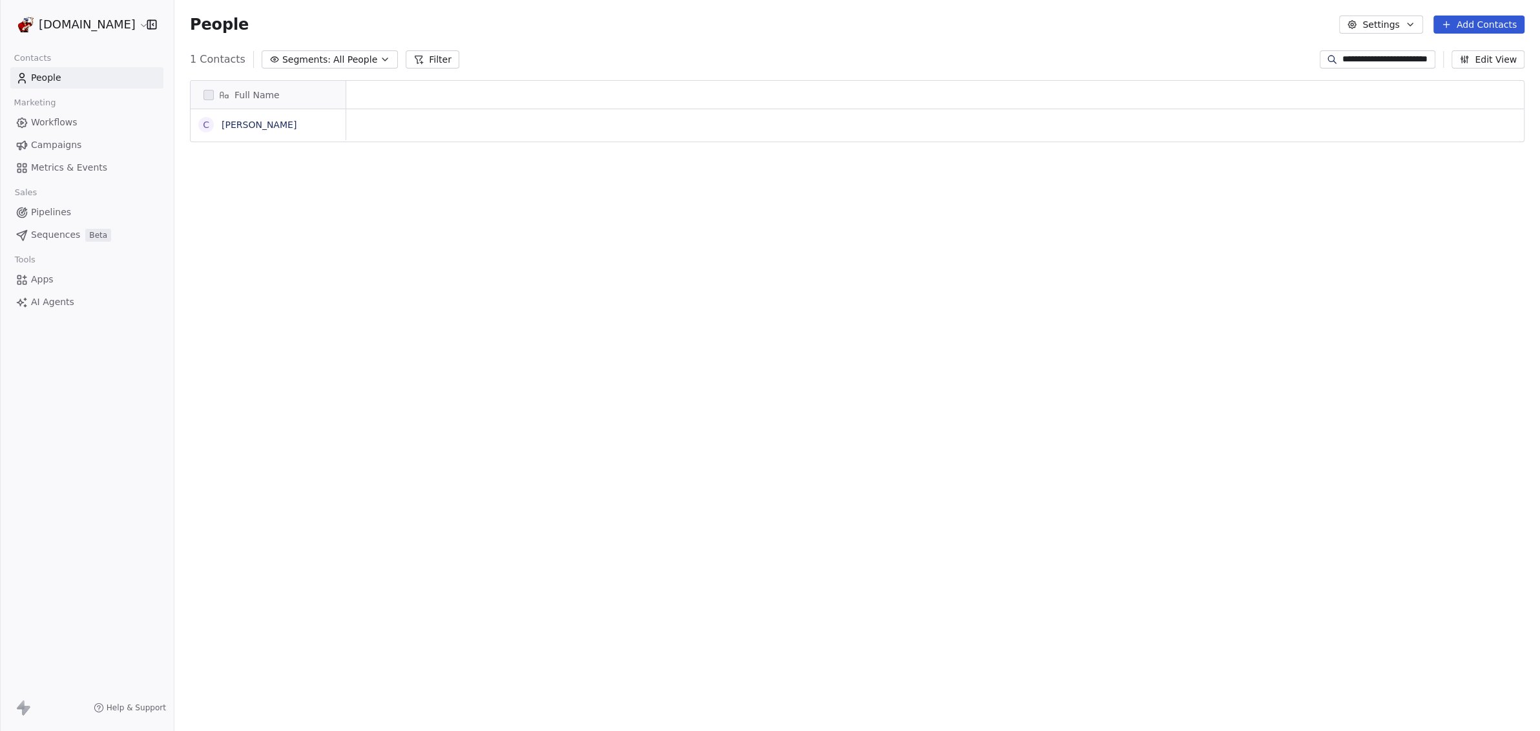
scroll to position [12, 13]
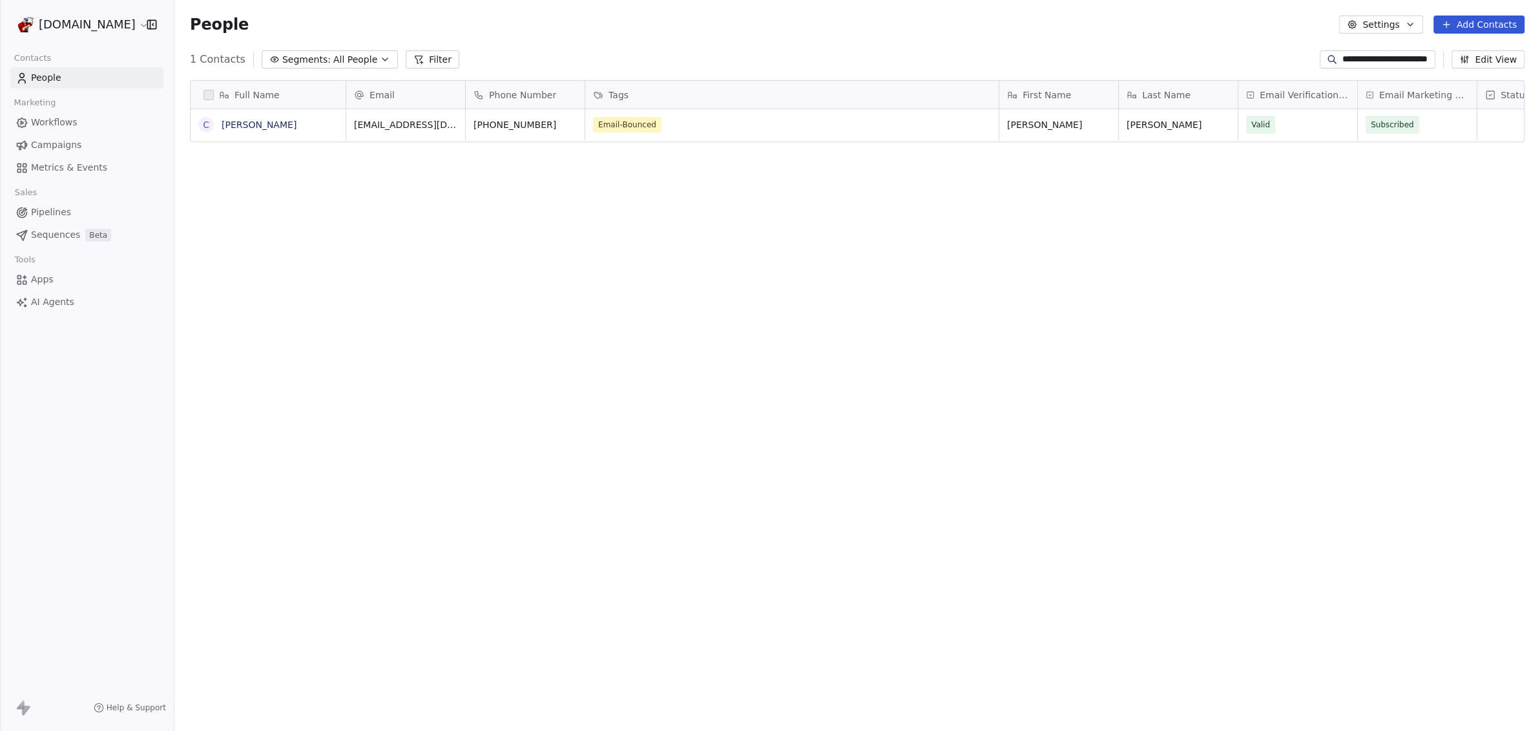
click at [422, 58] on button "Filter" at bounding box center [433, 59] width 54 height 18
click at [58, 52] on span "Add Filter" at bounding box center [52, 54] width 43 height 14
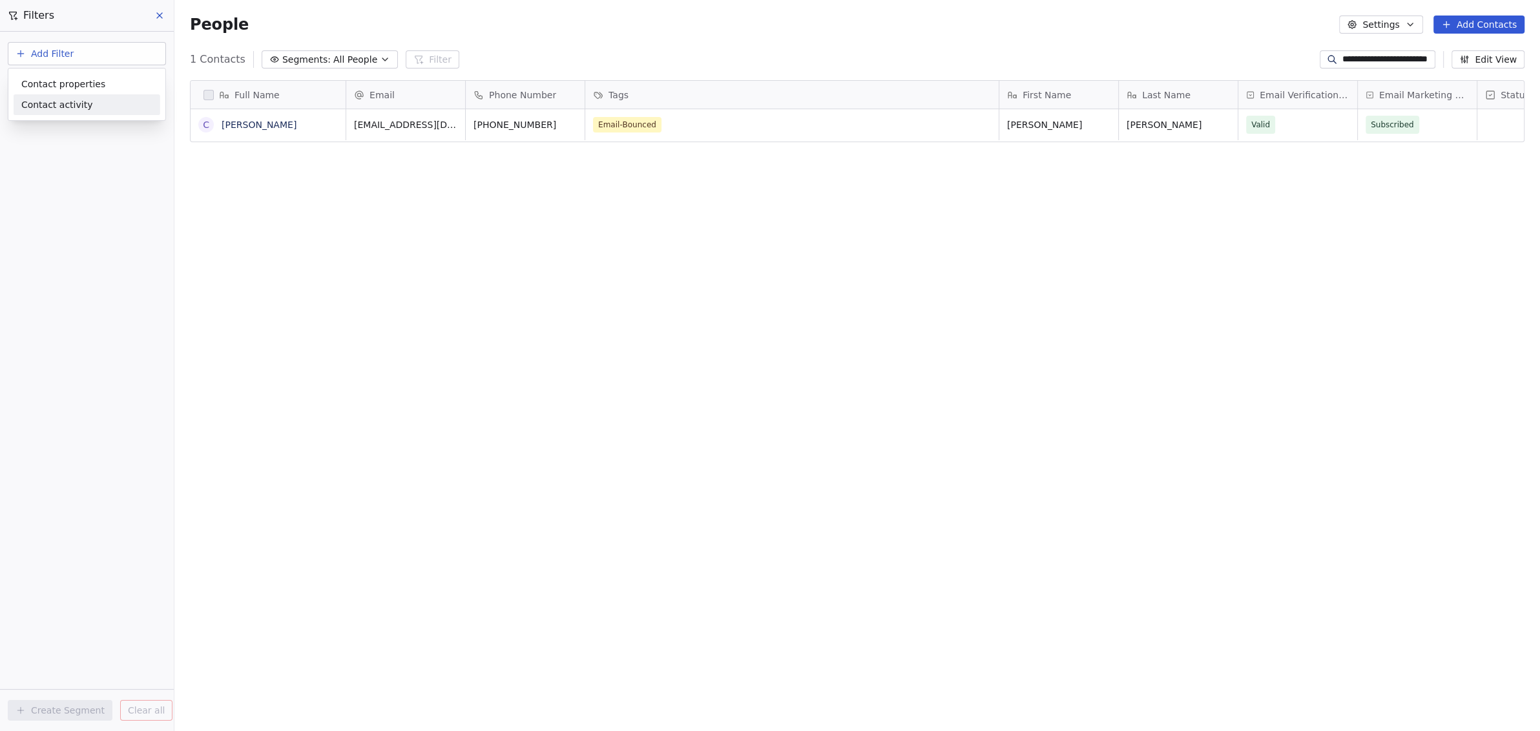
click at [45, 99] on span "Contact activity" at bounding box center [57, 105] width 72 height 14
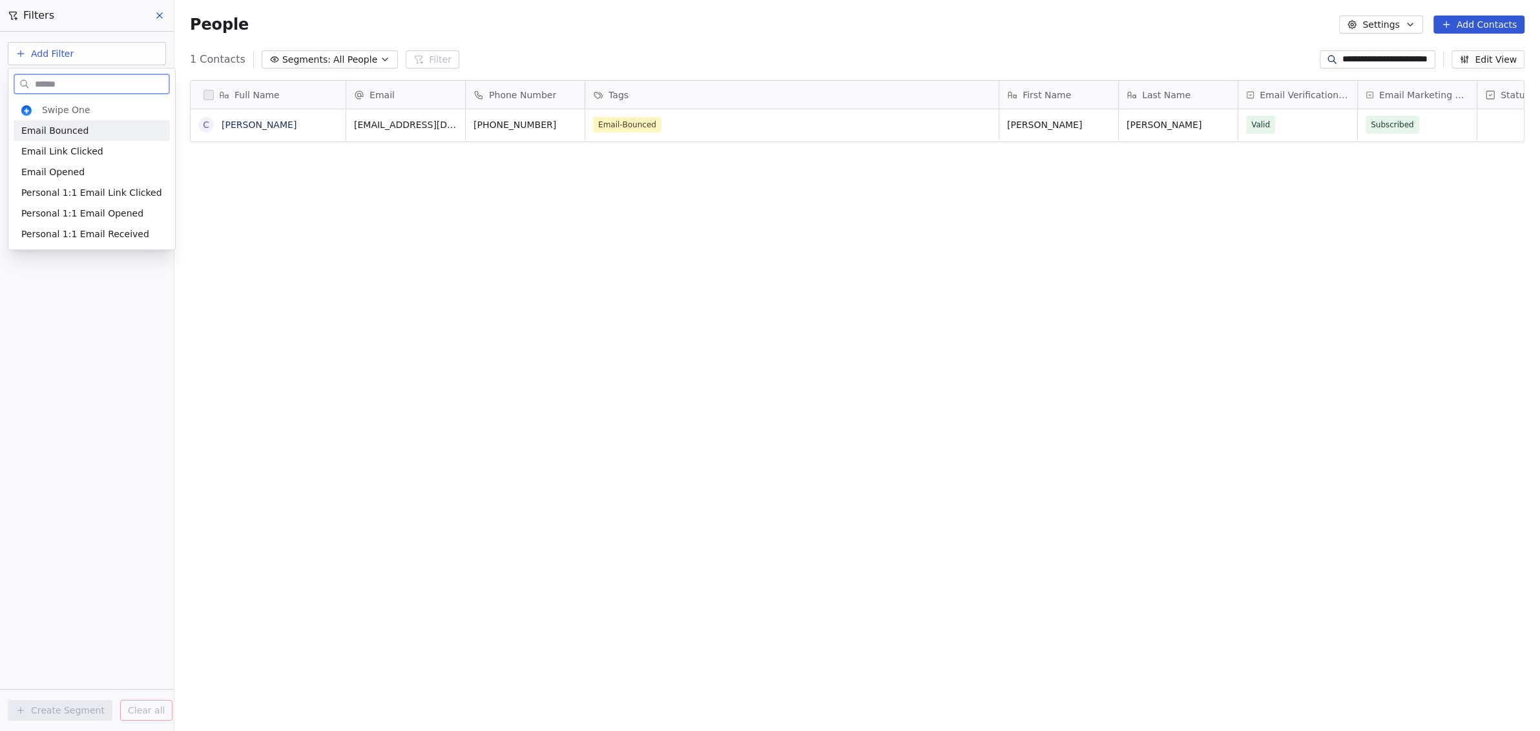
click at [37, 131] on span "Email Bounced" at bounding box center [54, 130] width 67 height 13
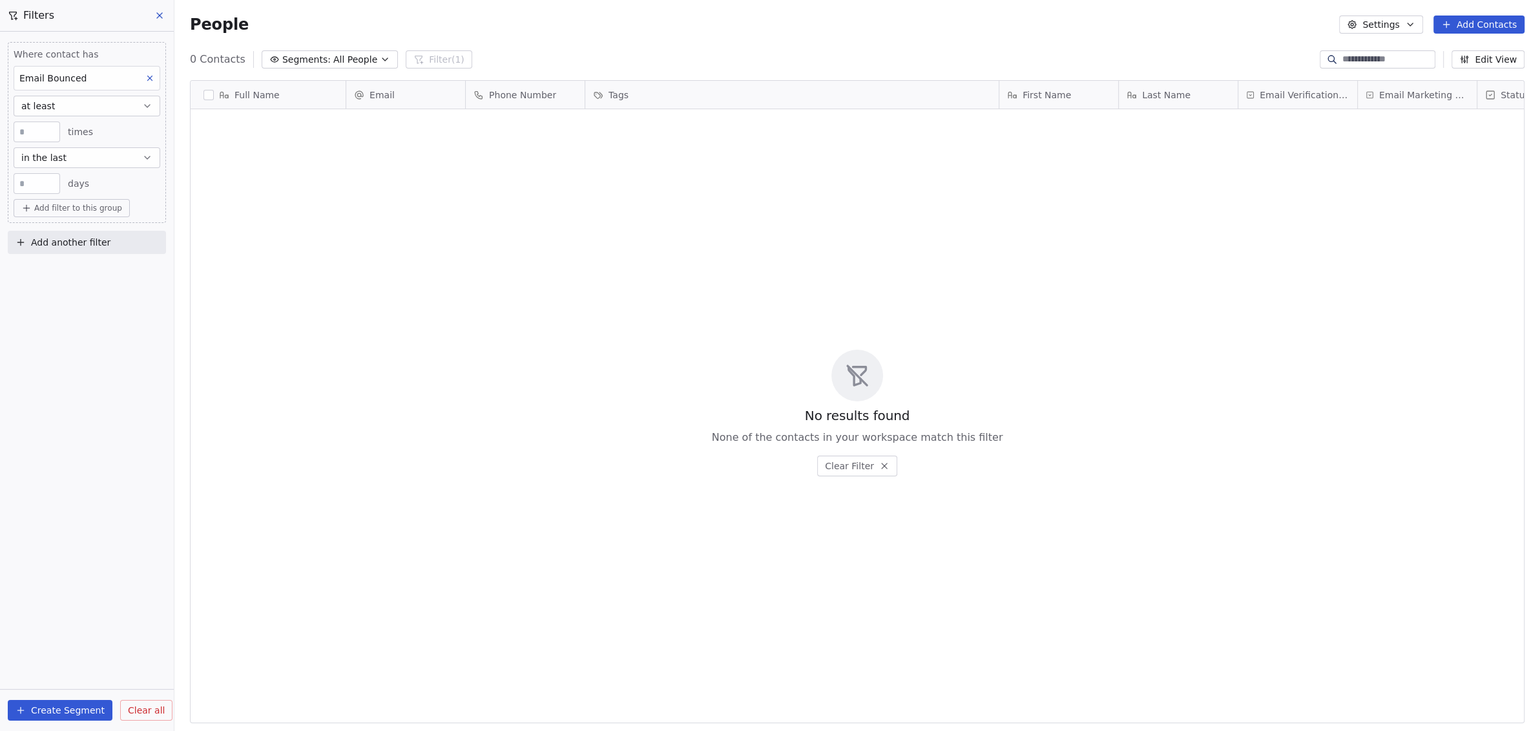
scroll to position [631, 1354]
click at [299, 58] on span "Segments:" at bounding box center [306, 60] width 48 height 14
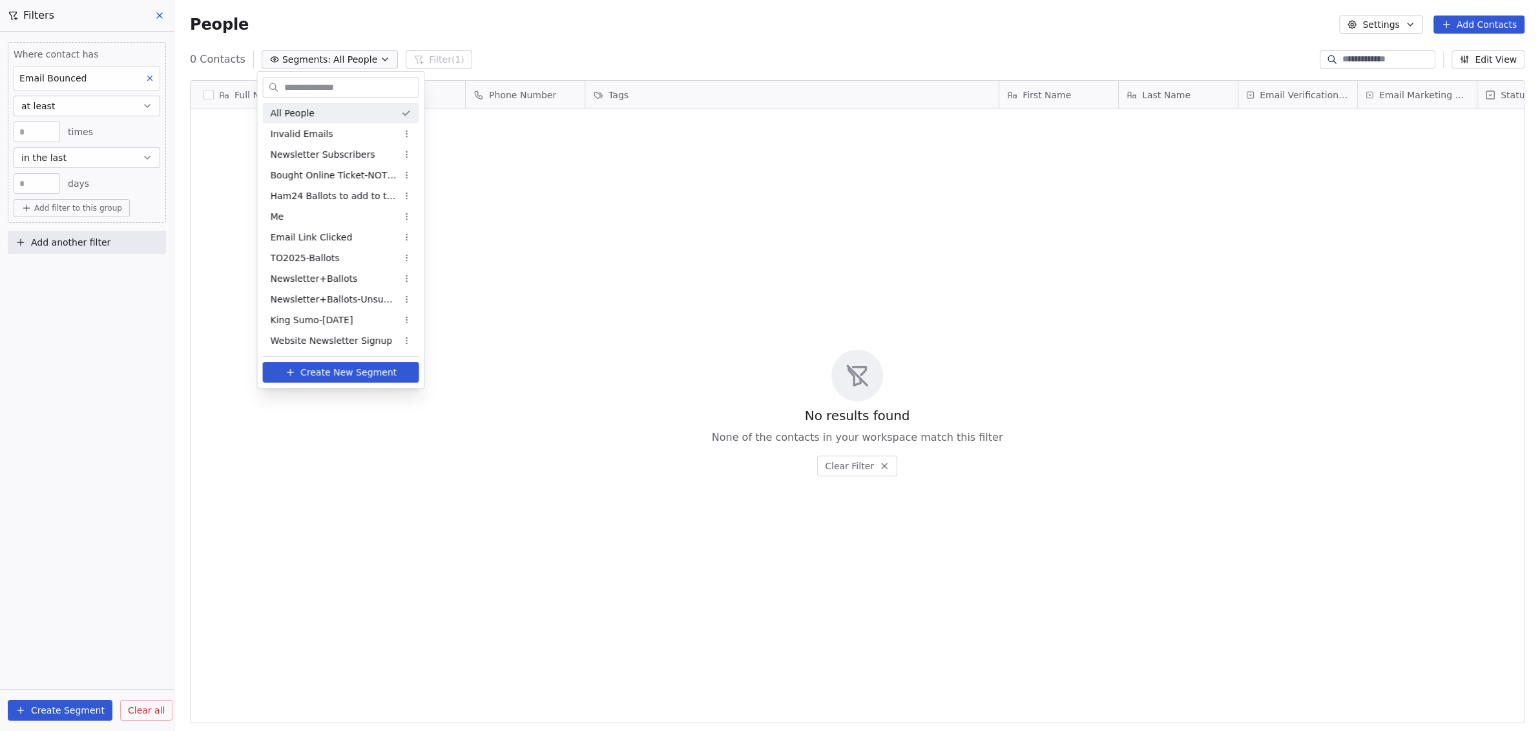
click at [299, 57] on html "[DOMAIN_NAME] Contacts People Marketing Workflows Campaigns Metrics & Events Sa…" at bounding box center [770, 365] width 1540 height 731
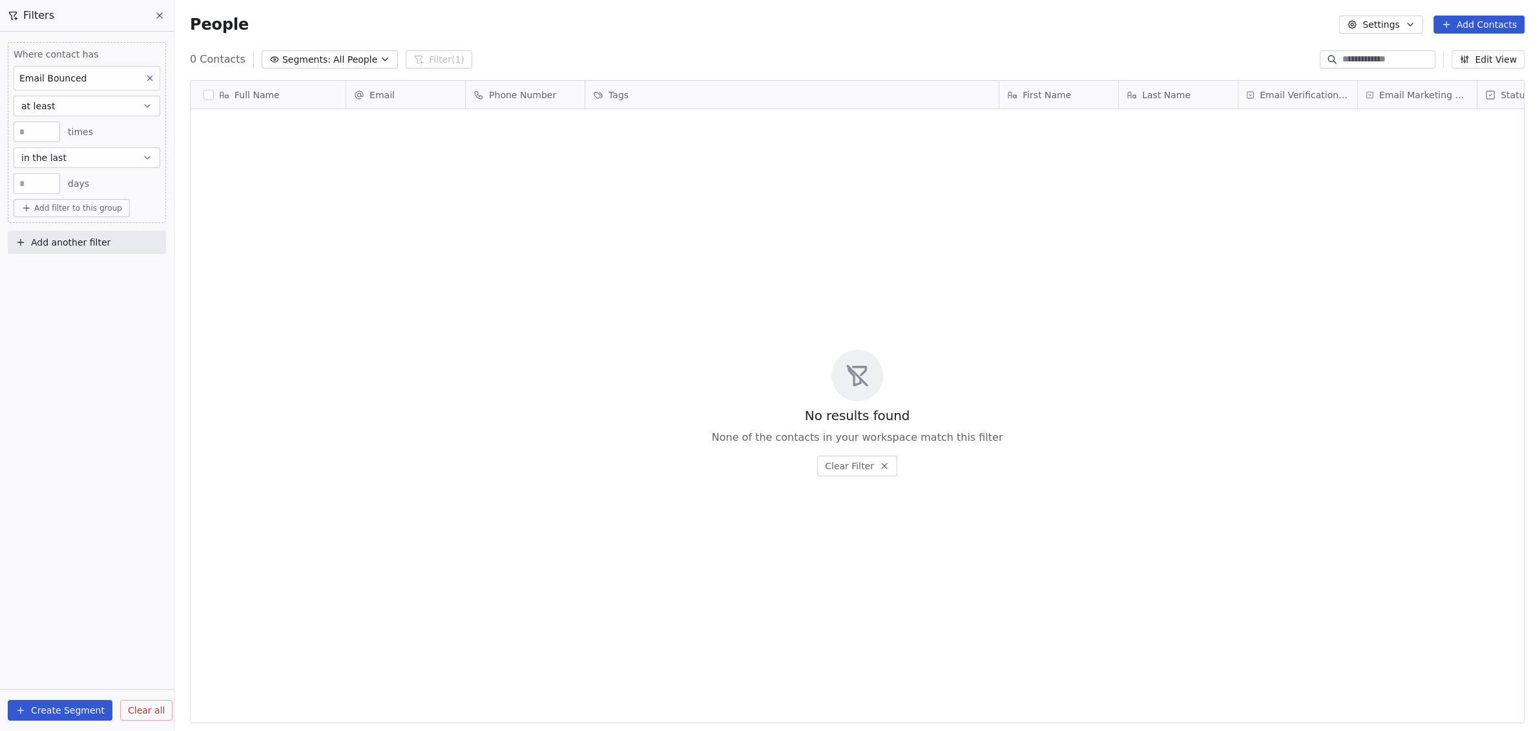
drag, startPoint x: 50, startPoint y: 182, endPoint x: -20, endPoint y: 172, distance: 71.1
click at [0, 172] on html "[DOMAIN_NAME] Contacts People Marketing Workflows Campaigns Metrics & Events Sa…" at bounding box center [770, 365] width 1540 height 731
click at [86, 398] on div "Where contact has Email Bounced at least * times in the last ** days Add filter…" at bounding box center [87, 381] width 174 height 699
click at [117, 74] on div "Email Bounced" at bounding box center [87, 78] width 147 height 25
click at [86, 178] on span "Email Link Clicked" at bounding box center [68, 175] width 82 height 13
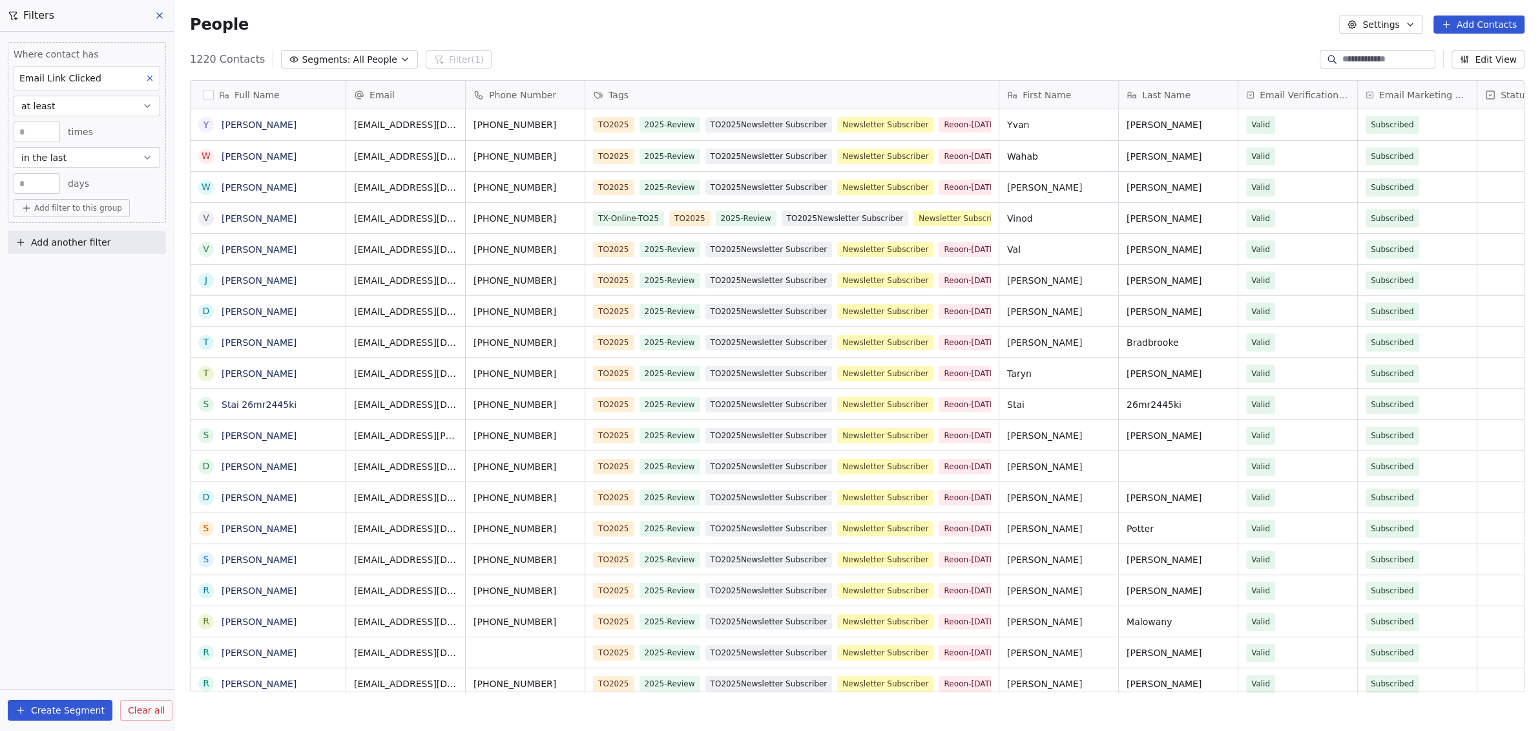
drag, startPoint x: 32, startPoint y: 184, endPoint x: -7, endPoint y: 178, distance: 39.1
click at [0, 178] on html "[DOMAIN_NAME] Contacts People Marketing Workflows Campaigns Metrics & Events Sa…" at bounding box center [770, 365] width 1540 height 731
type input "*"
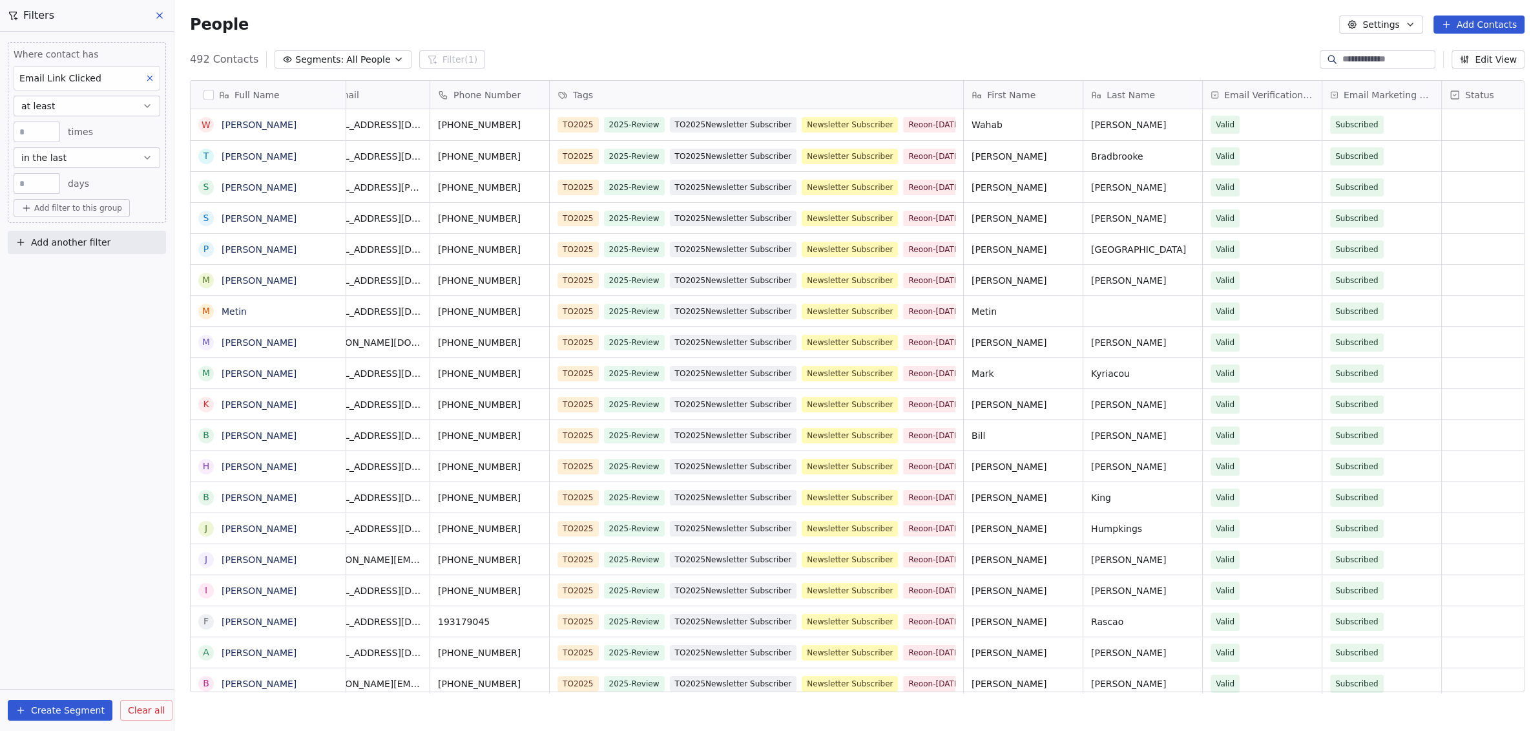
scroll to position [0, 115]
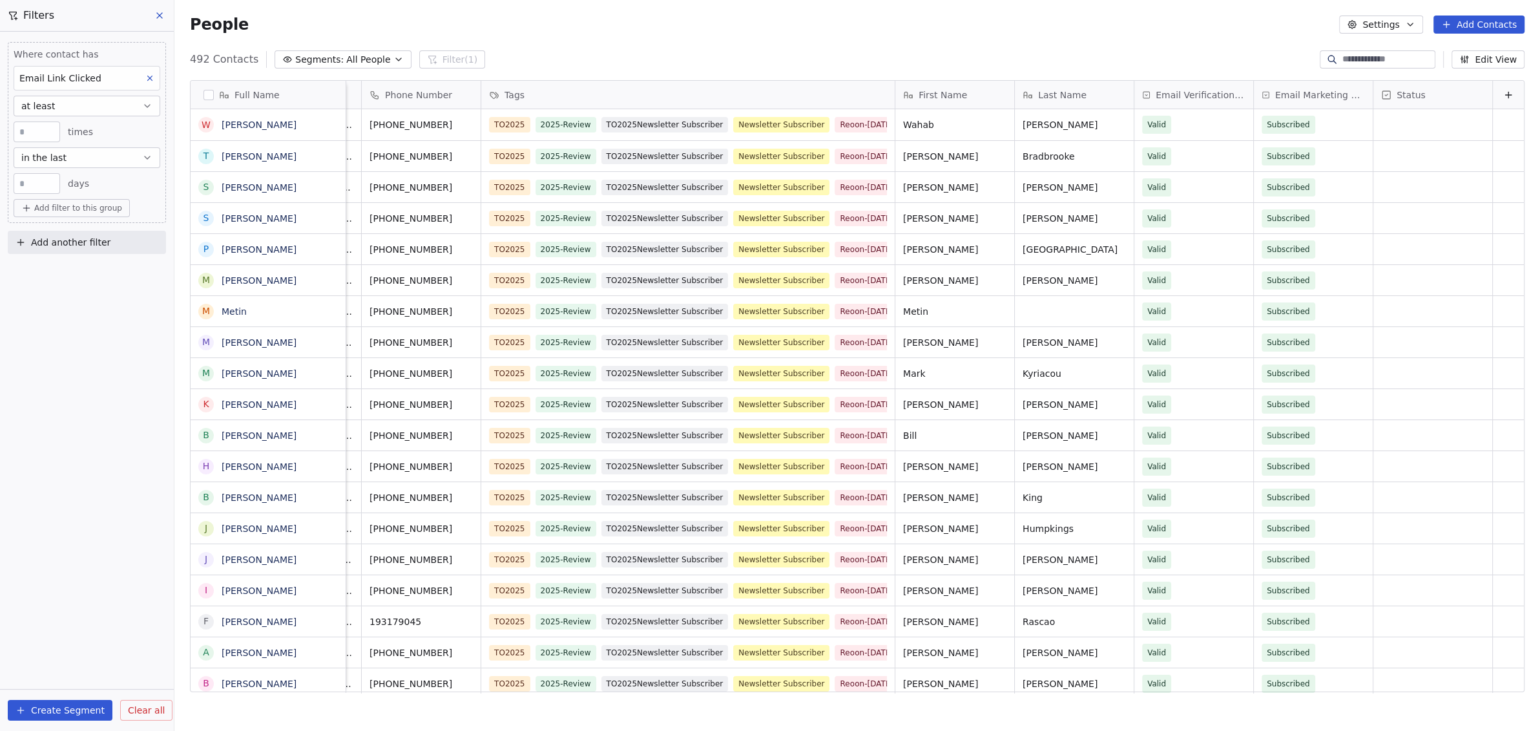
click at [1482, 56] on button "Edit View" at bounding box center [1488, 59] width 73 height 18
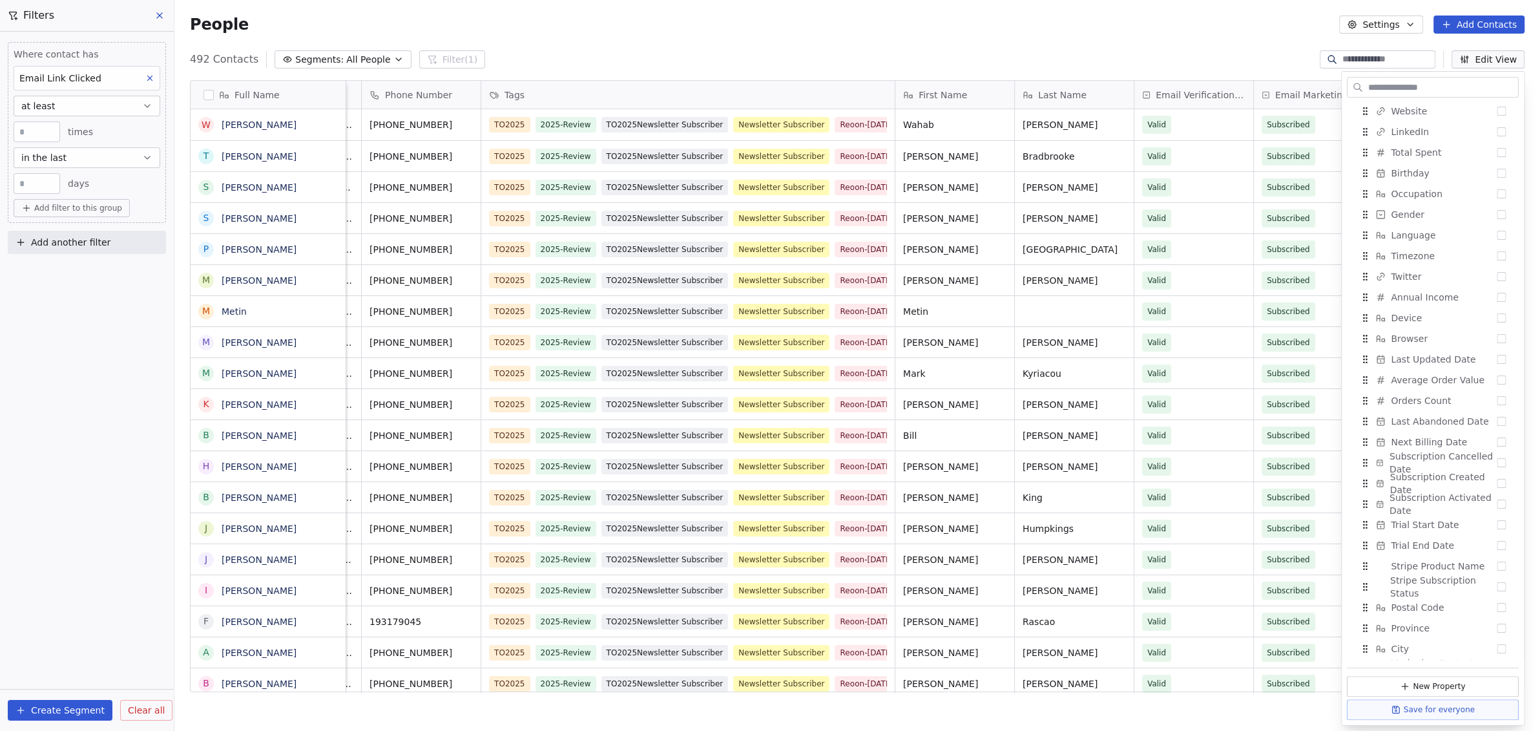
scroll to position [559, 0]
click at [1497, 649] on button "Suggestions" at bounding box center [1501, 650] width 9 height 9
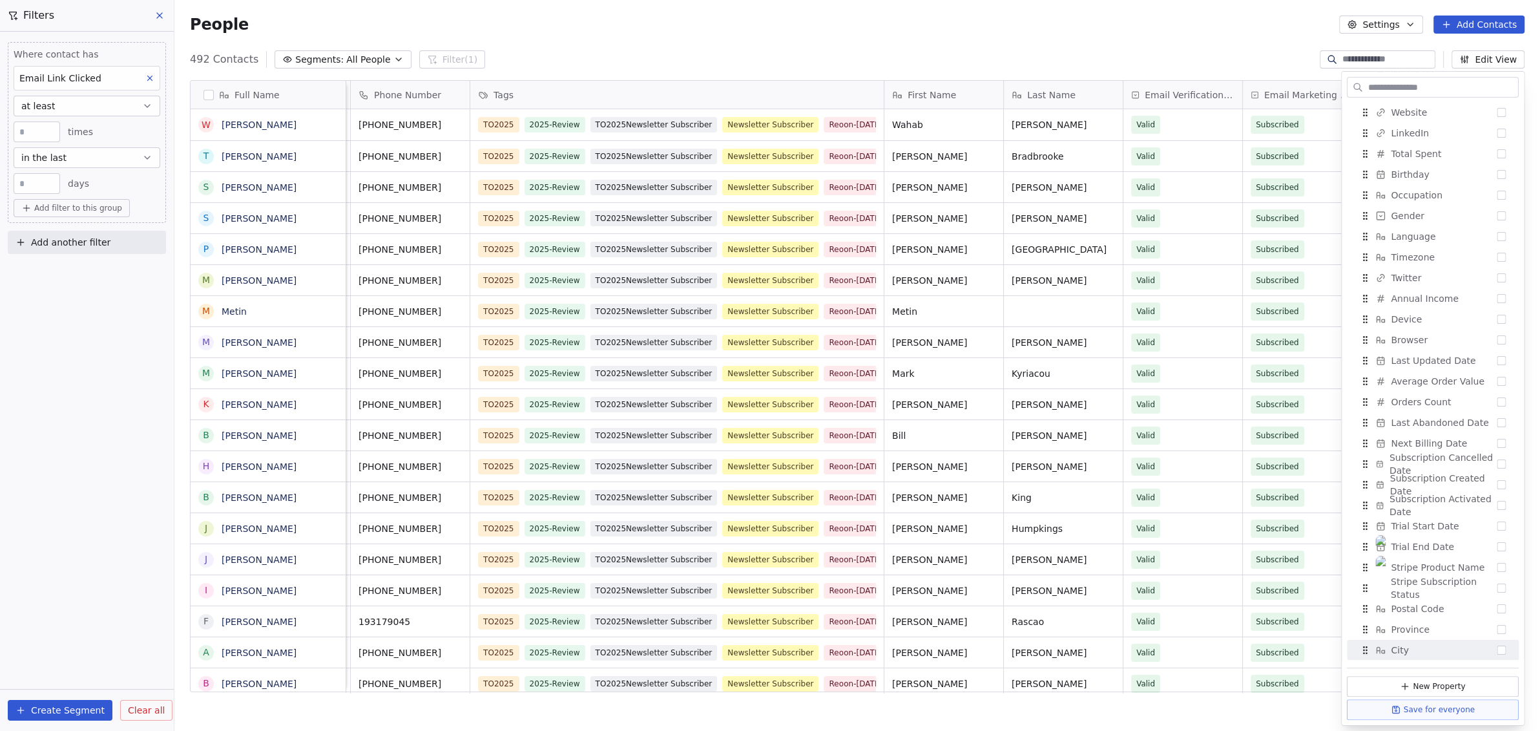
scroll to position [0, 235]
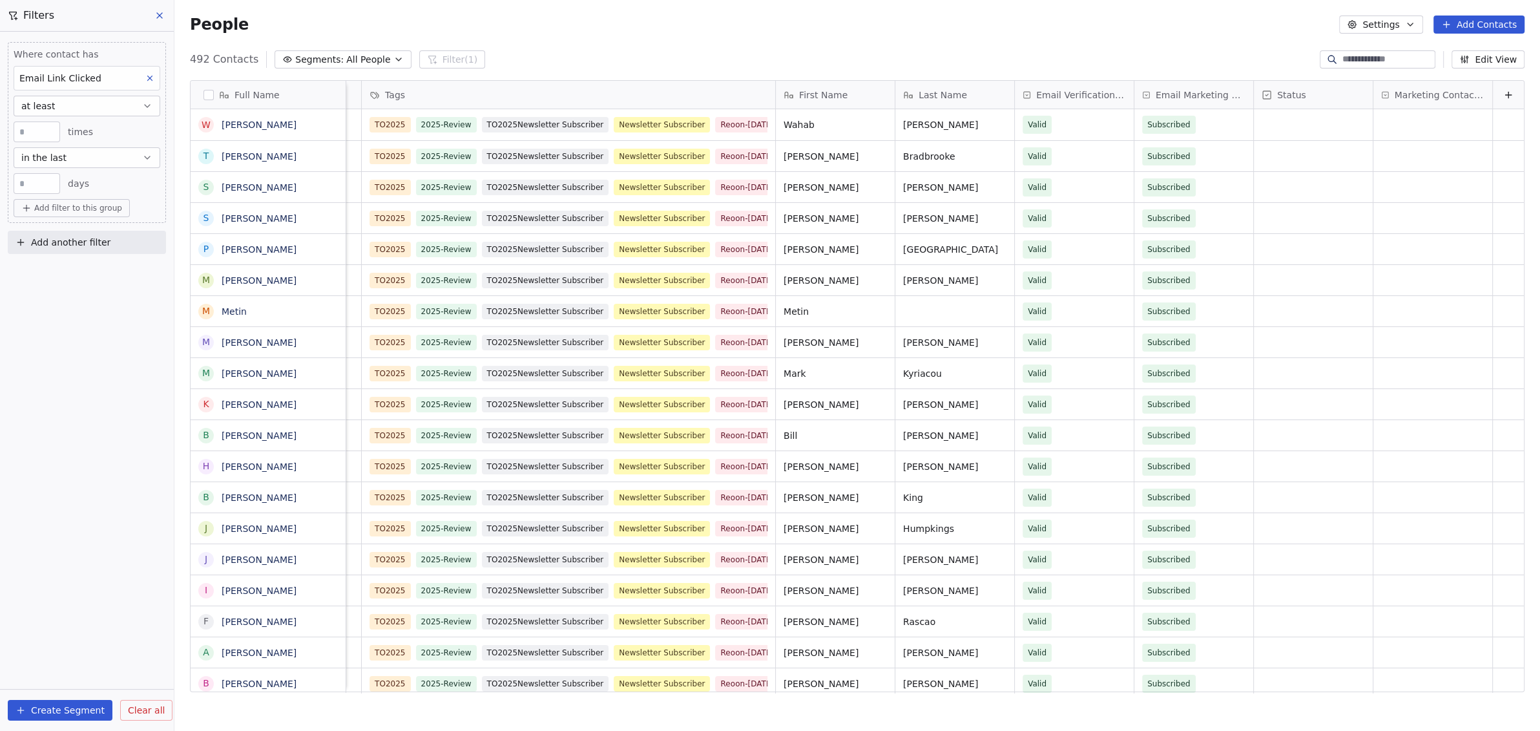
click at [145, 75] on icon at bounding box center [149, 78] width 9 height 9
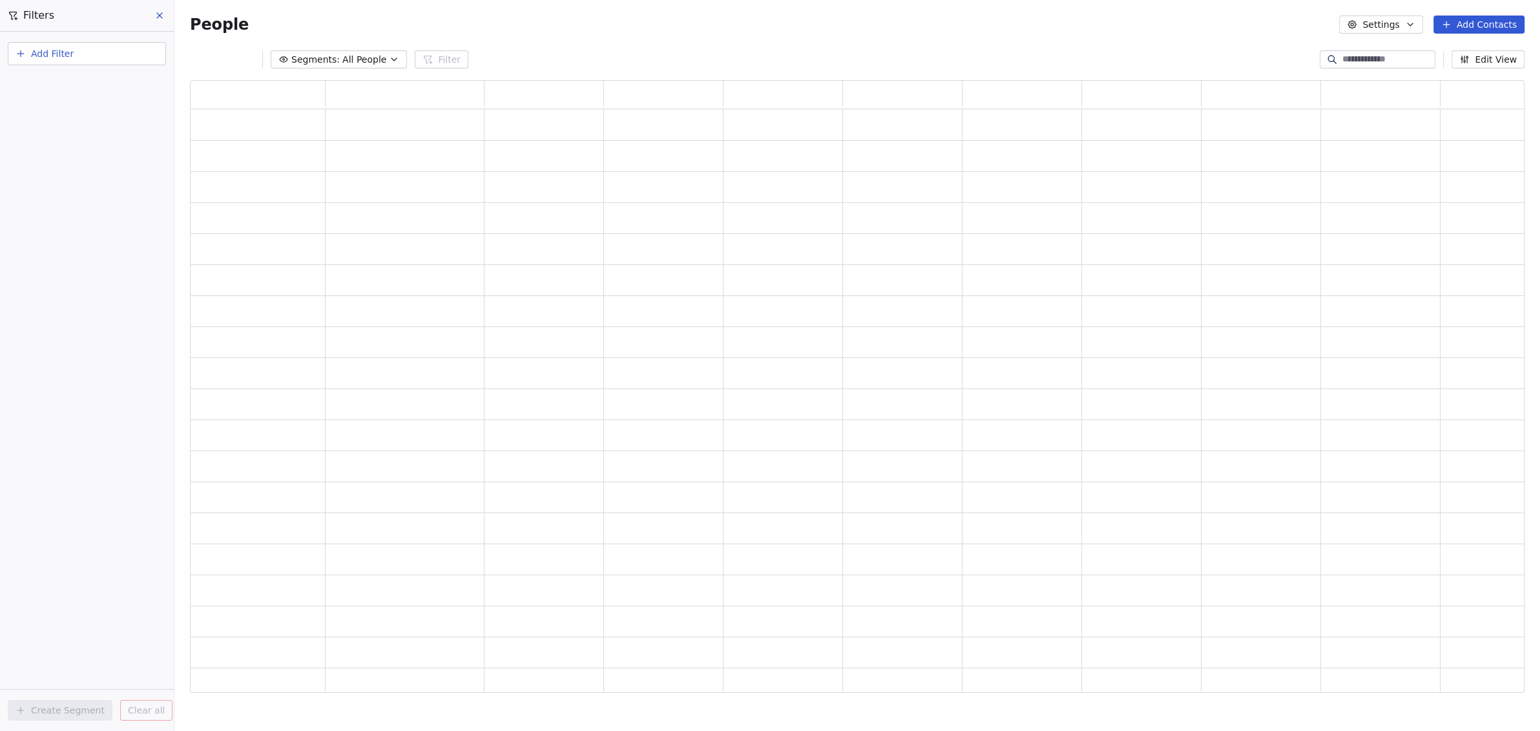
scroll to position [600, 1322]
click at [115, 61] on button "Add Filter" at bounding box center [87, 53] width 158 height 23
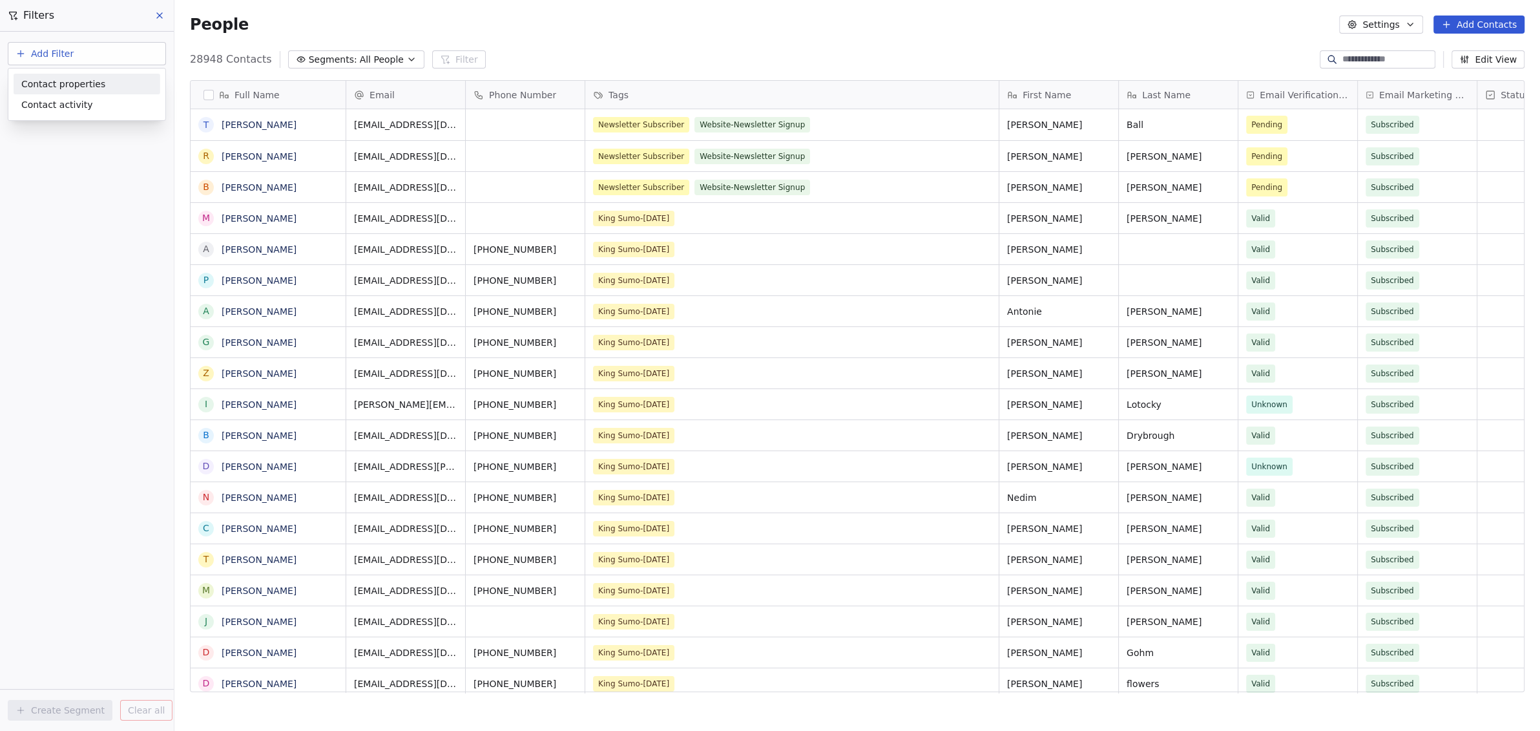
scroll to position [631, 1354]
click at [91, 85] on span "Contact properties" at bounding box center [63, 85] width 84 height 14
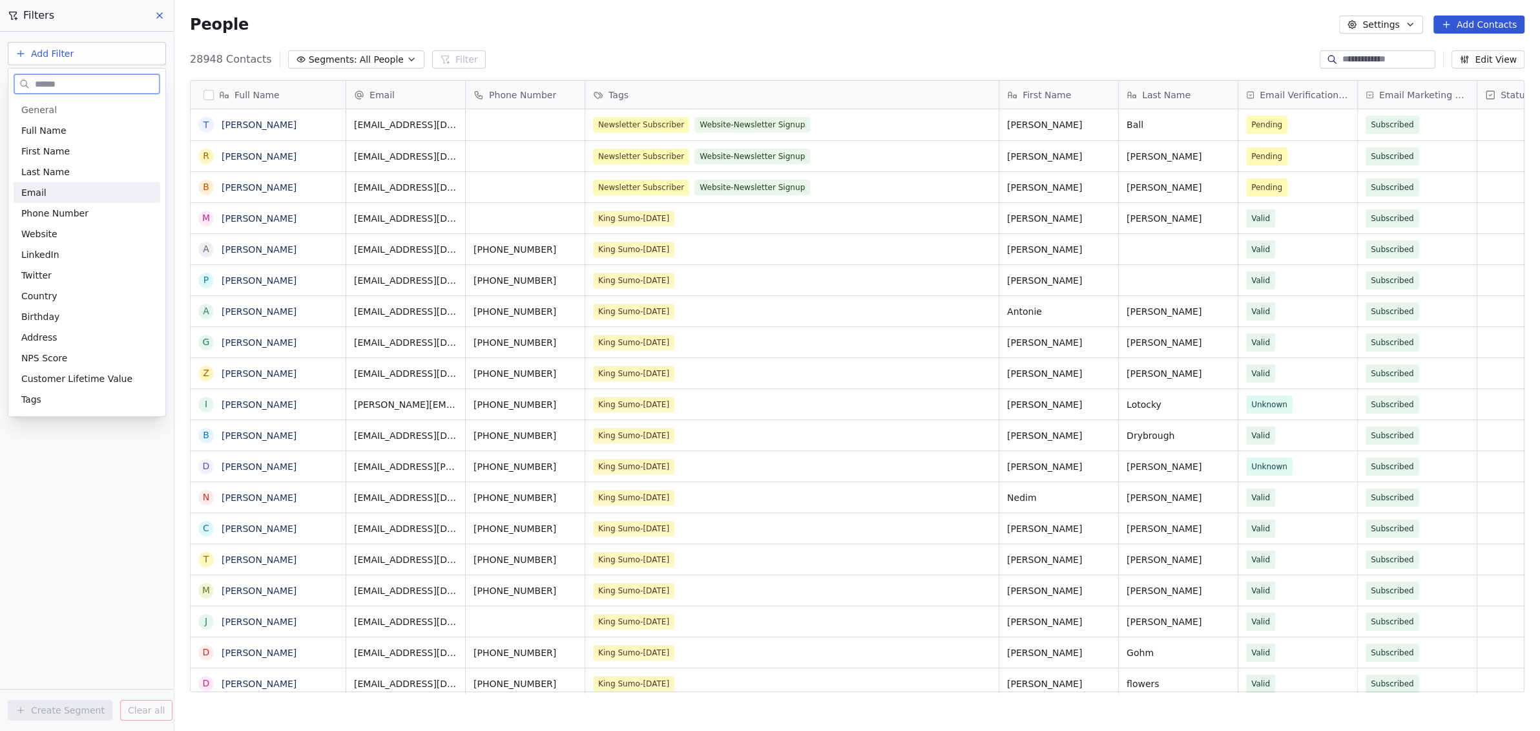
click at [28, 189] on span "Email" at bounding box center [33, 192] width 25 height 13
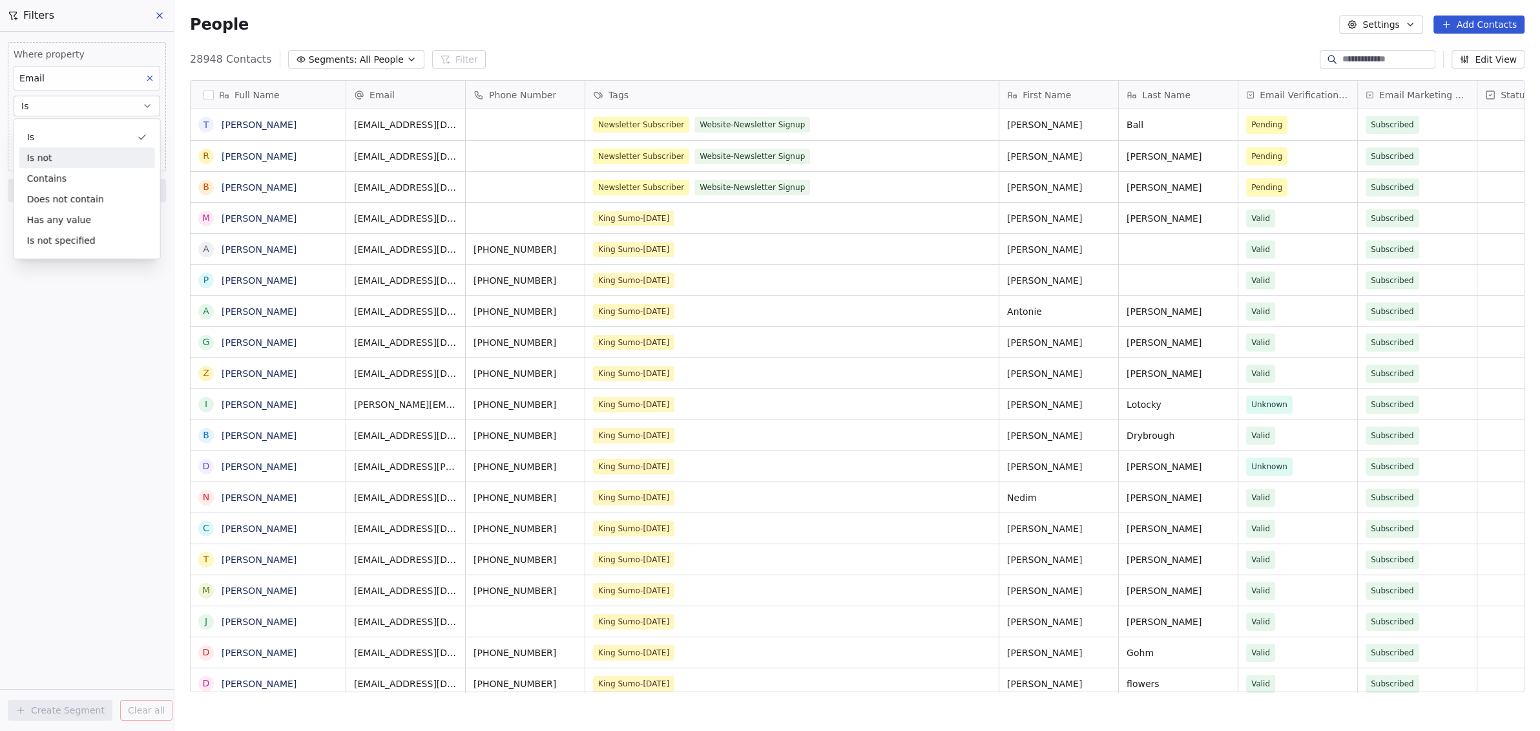
click at [86, 289] on div "Where property Email Is Add filter to this group Add another filter Create Segm…" at bounding box center [87, 381] width 174 height 699
click at [1353, 62] on input at bounding box center [1388, 59] width 90 height 13
paste input "**********"
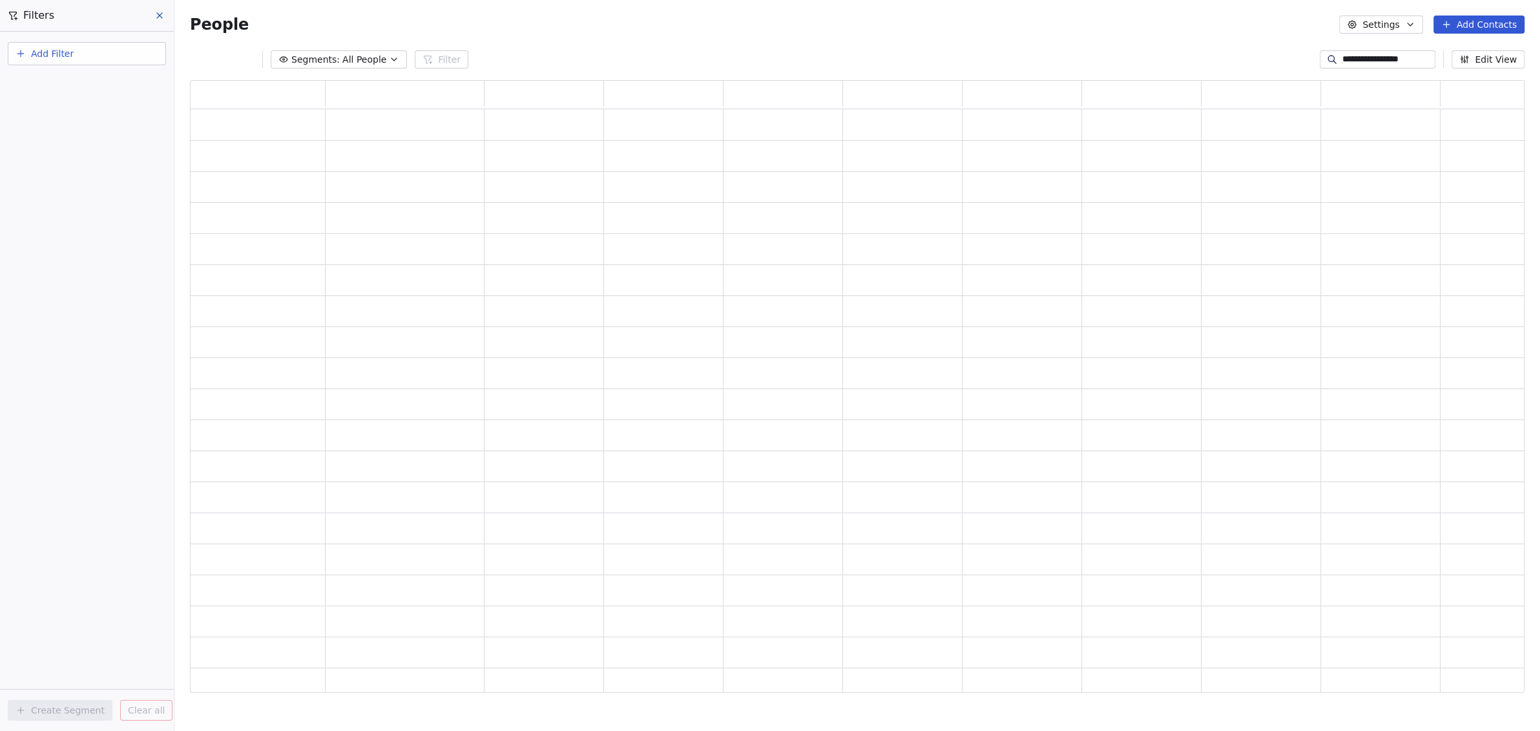
scroll to position [600, 1322]
type input "**********"
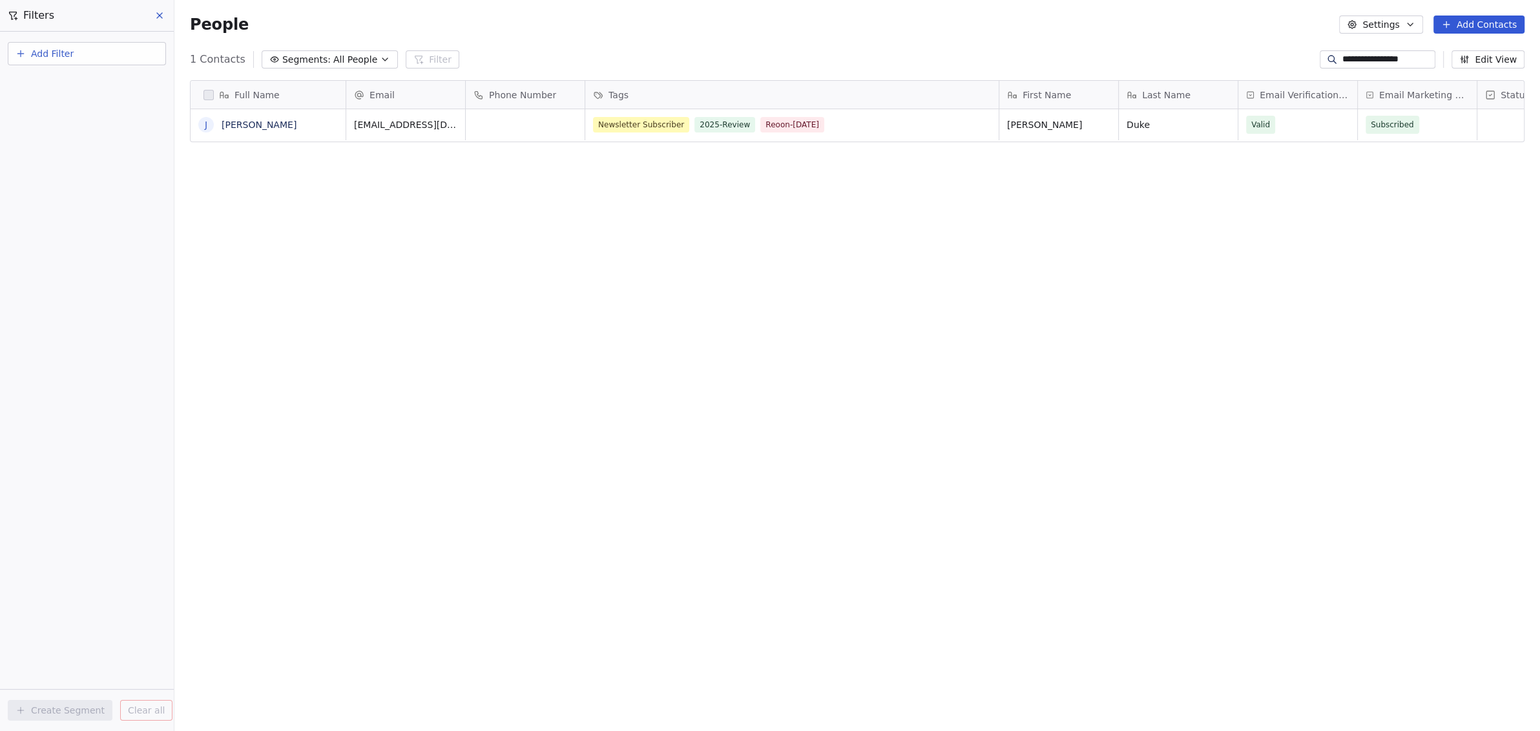
scroll to position [631, 1354]
click at [252, 124] on link "[PERSON_NAME]" at bounding box center [259, 125] width 75 height 10
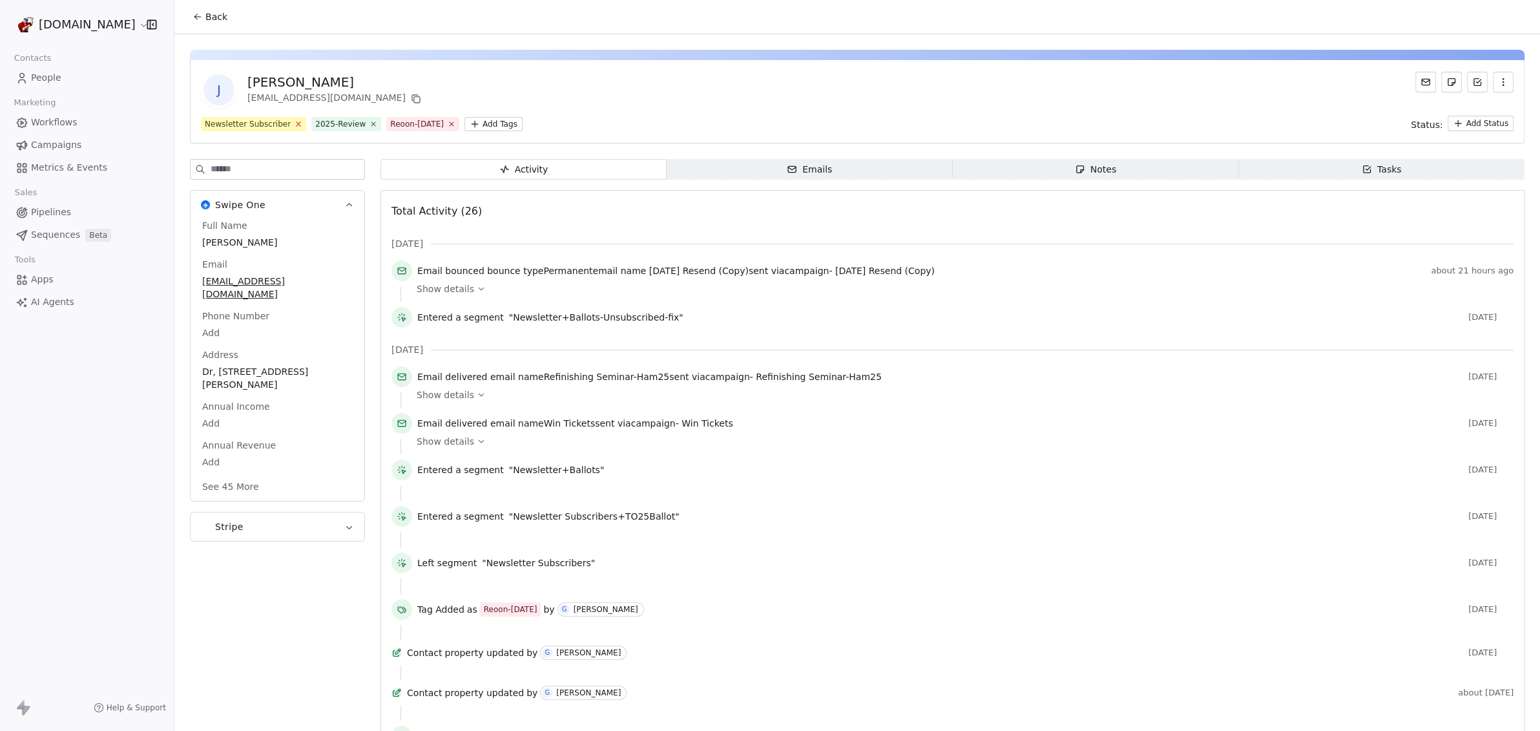
click at [295, 127] on icon at bounding box center [299, 124] width 8 height 8
click at [259, 125] on icon at bounding box center [262, 124] width 8 height 8
click at [264, 125] on icon at bounding box center [266, 124] width 4 height 4
click at [240, 123] on html "[DOMAIN_NAME] Contacts People Marketing Workflows Campaigns Metrics & Events Sa…" at bounding box center [770, 365] width 1540 height 731
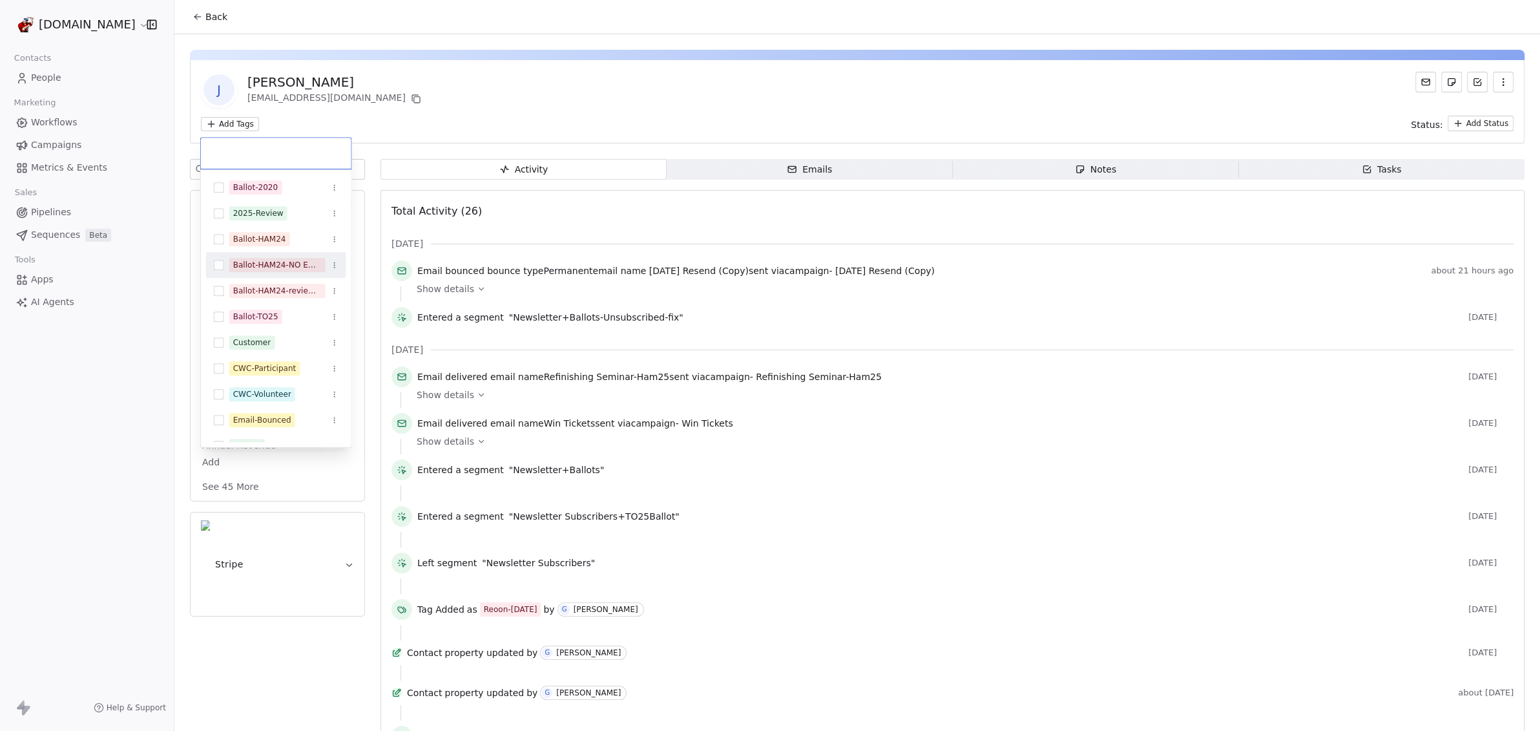
scroll to position [81, 0]
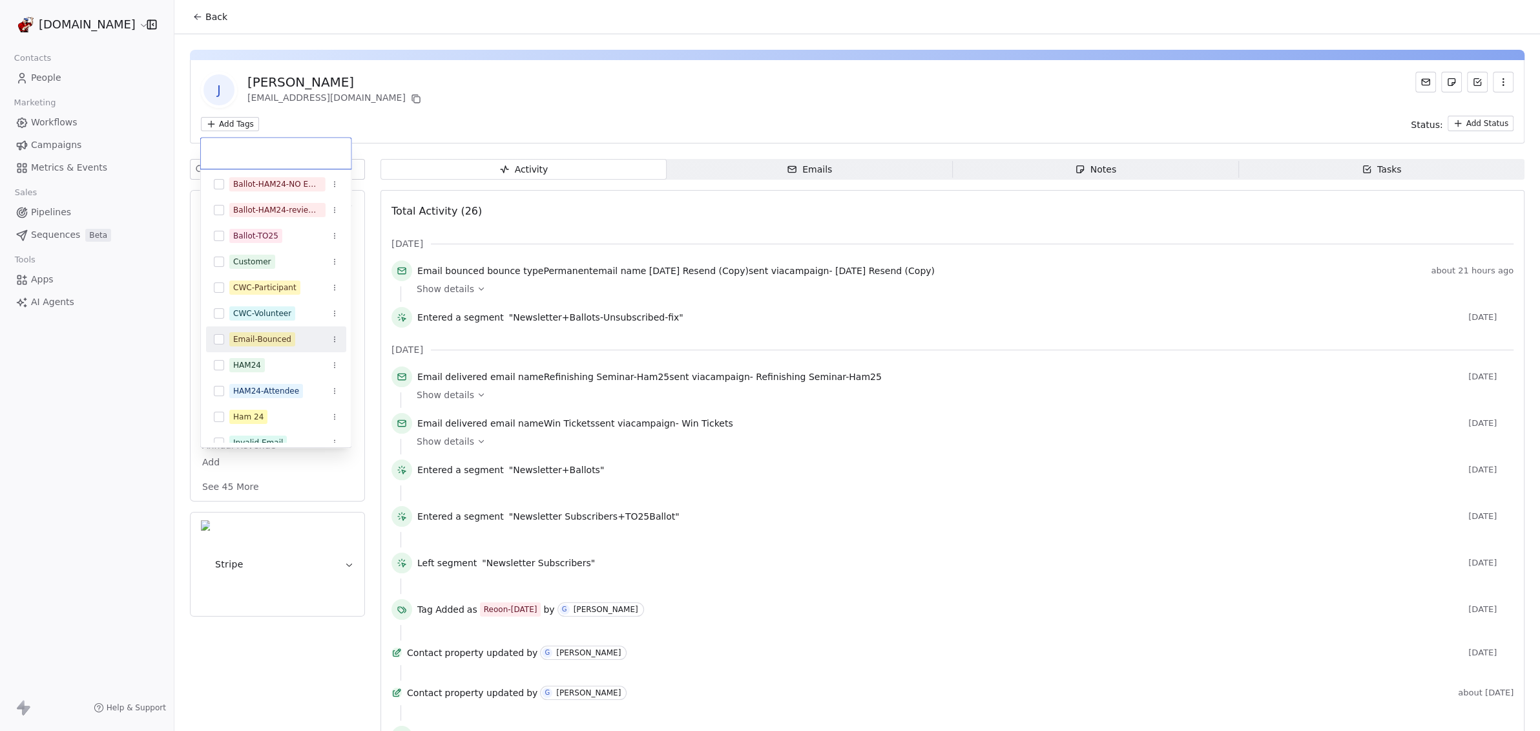
click at [216, 337] on button "Suggestions" at bounding box center [219, 339] width 10 height 10
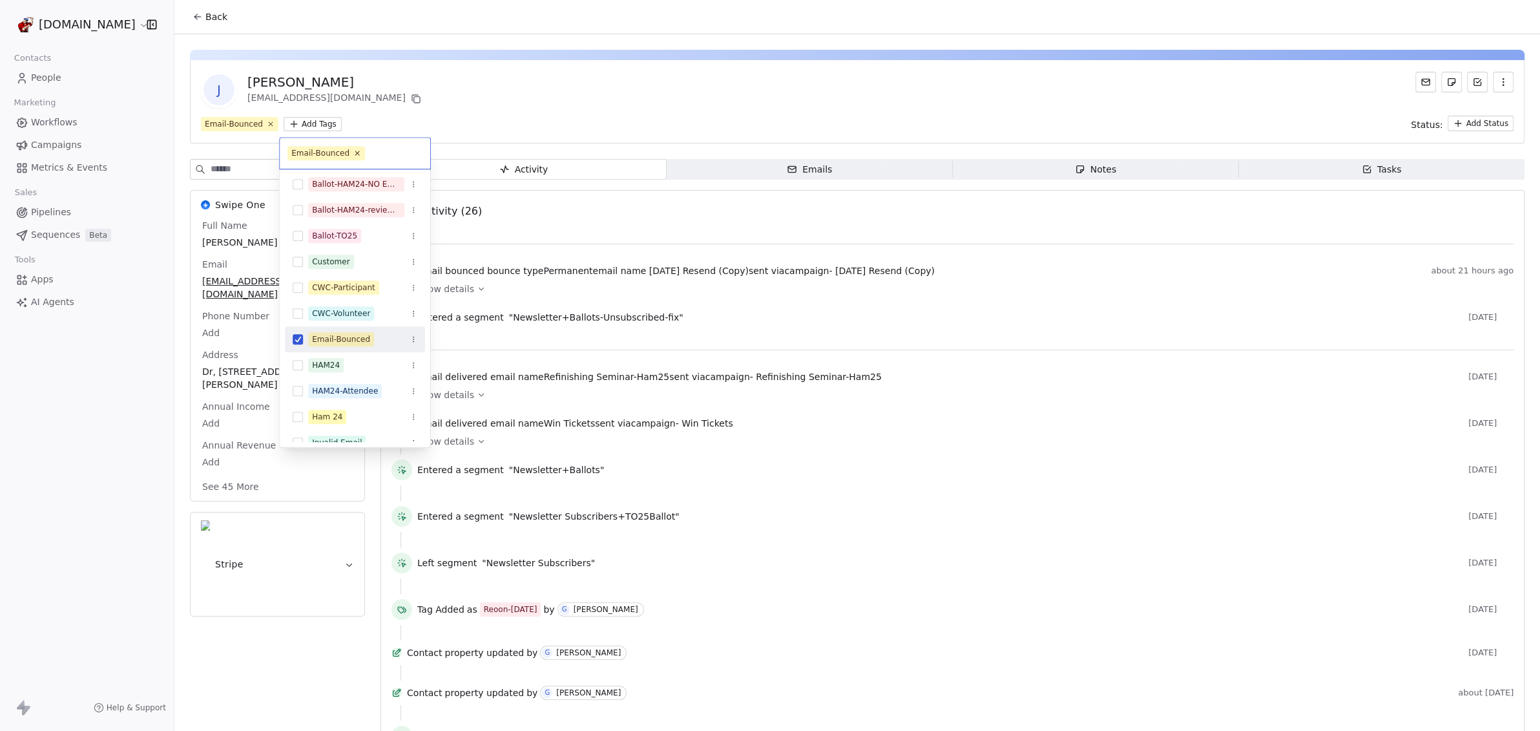
click at [487, 109] on html "[DOMAIN_NAME] Contacts People Marketing Workflows Campaigns Metrics & Events Sa…" at bounding box center [770, 365] width 1540 height 731
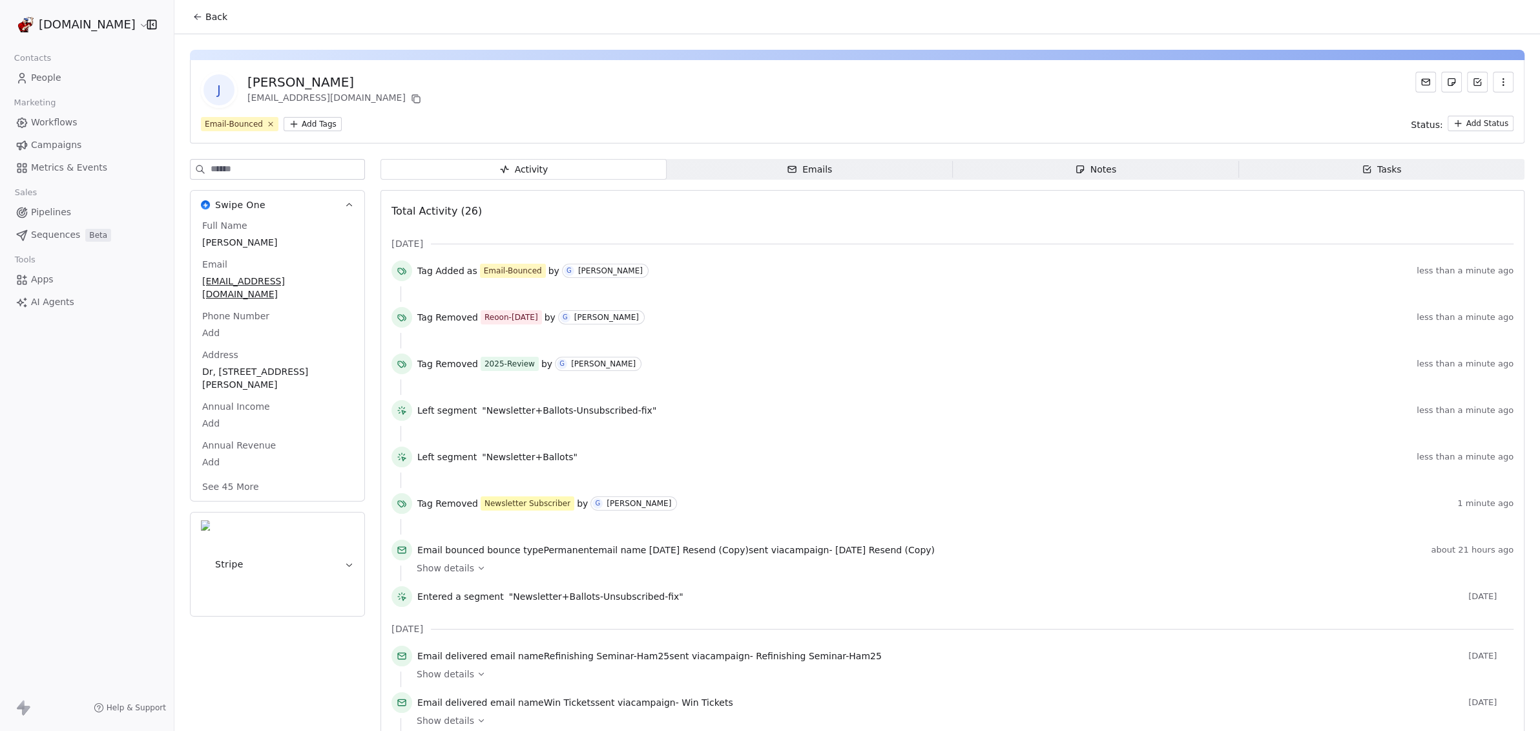
click at [215, 16] on span "Back" at bounding box center [216, 16] width 22 height 13
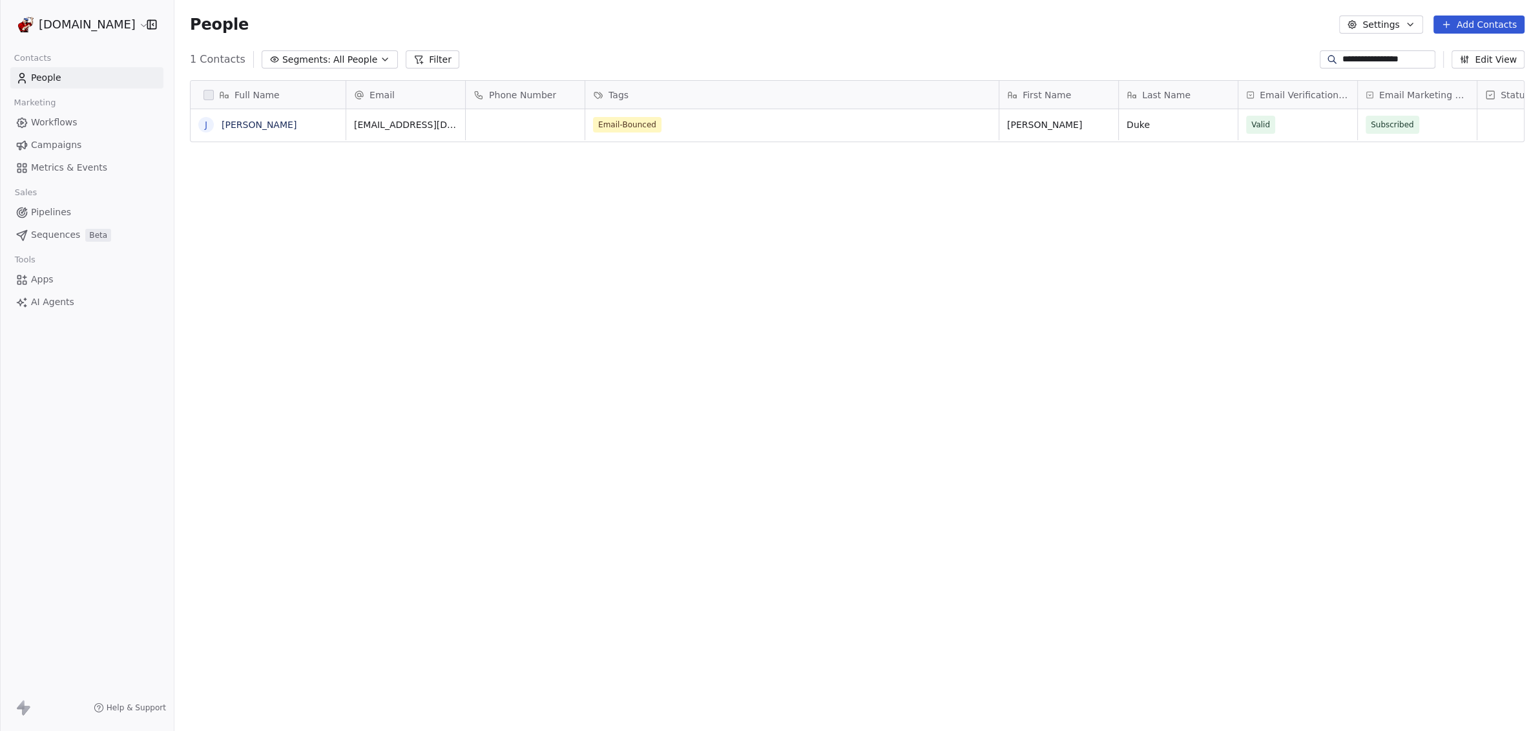
scroll to position [631, 1354]
drag, startPoint x: 1325, startPoint y: 58, endPoint x: 1474, endPoint y: 70, distance: 149.1
click at [1474, 70] on section "**********" at bounding box center [857, 365] width 1366 height 731
paste input "*****"
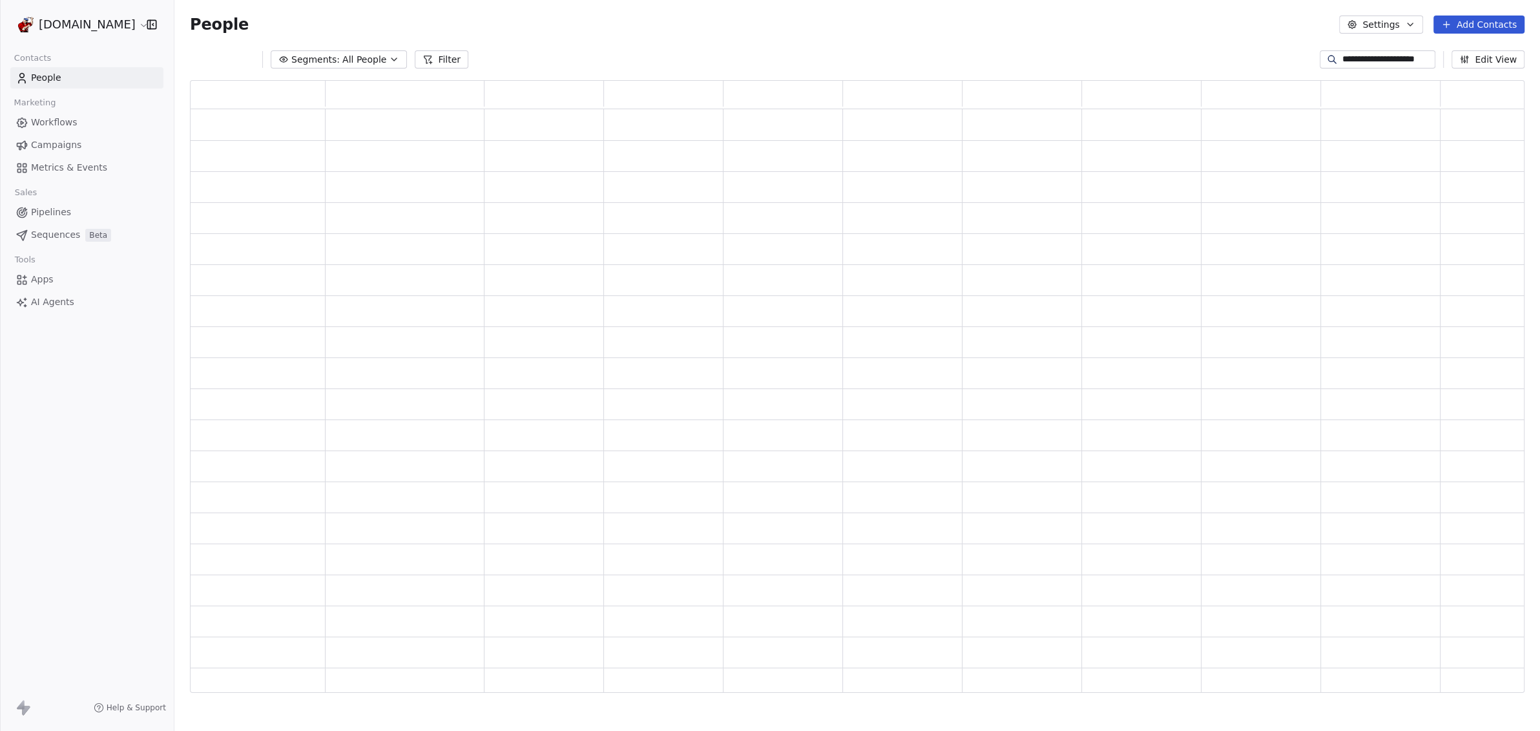
type input "**********"
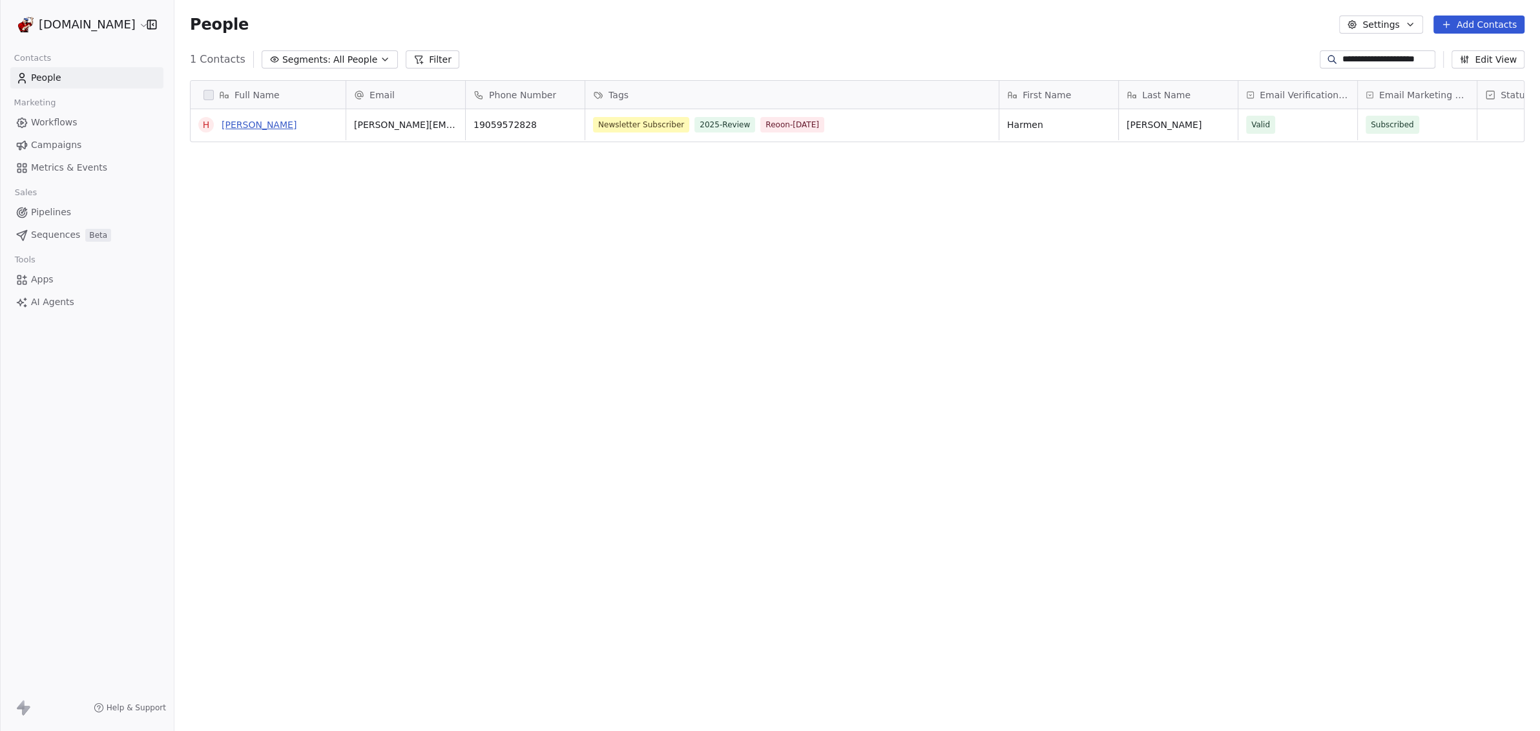
click at [283, 123] on link "[PERSON_NAME]" at bounding box center [259, 125] width 75 height 10
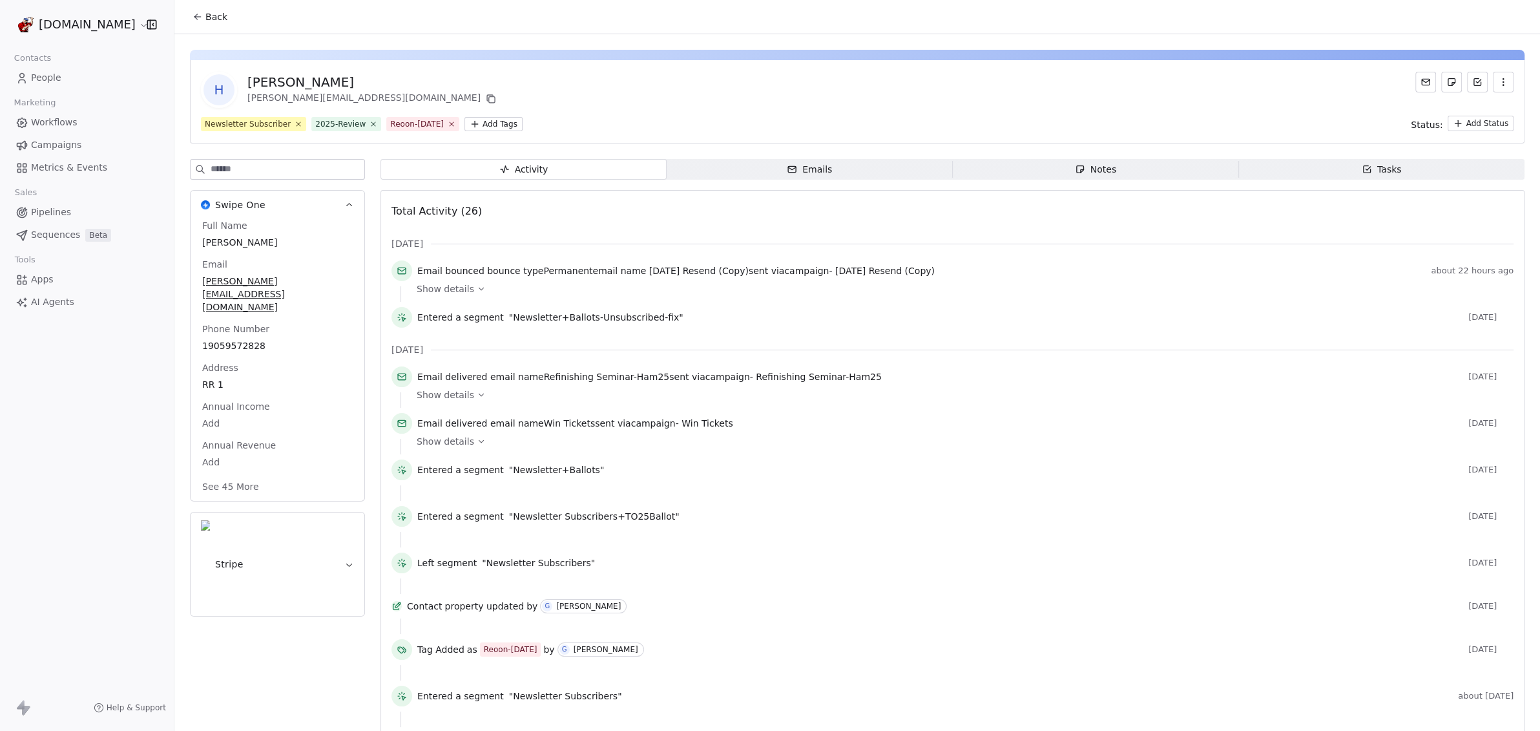
click at [423, 274] on span "Email bounced" at bounding box center [450, 271] width 67 height 10
click at [43, 72] on span "People" at bounding box center [46, 78] width 30 height 14
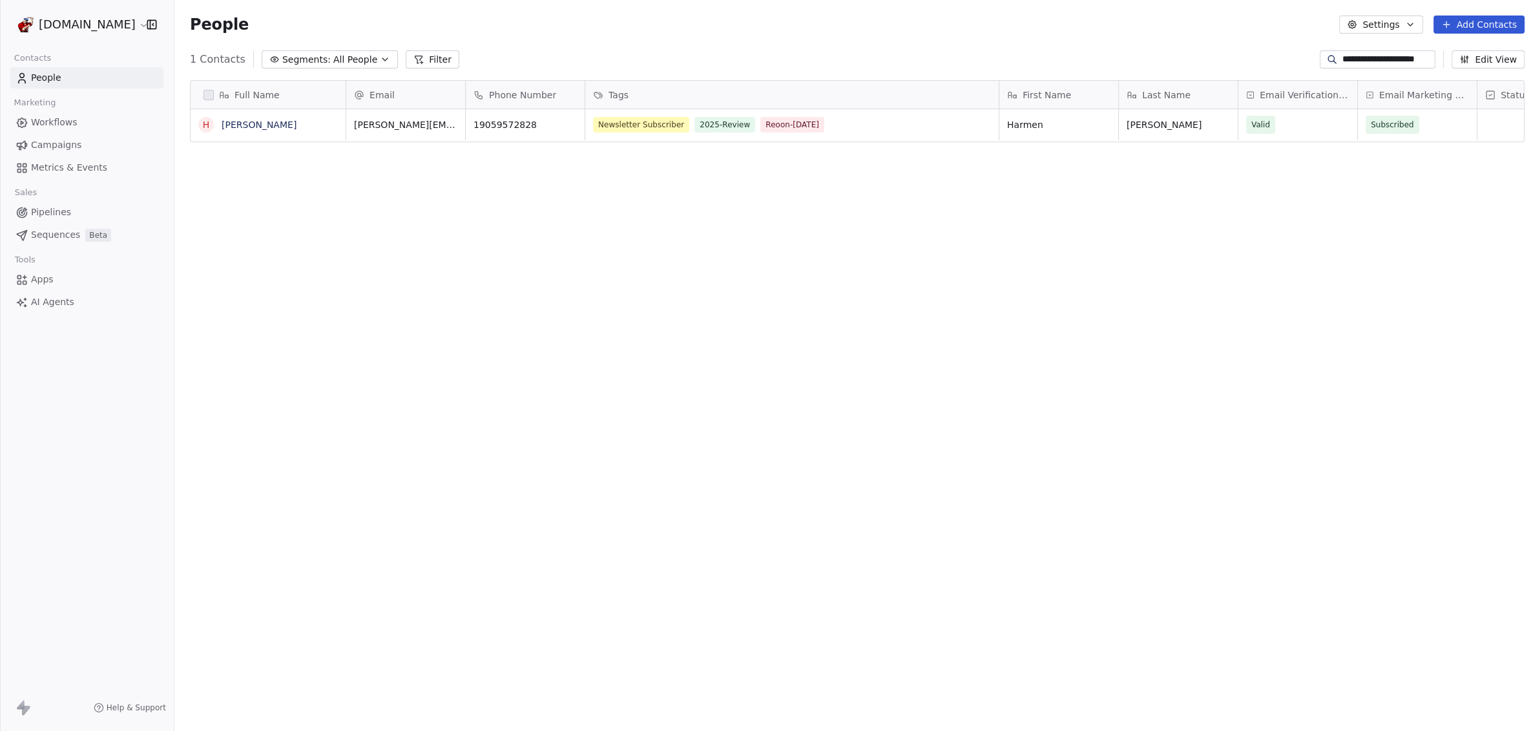
scroll to position [631, 1354]
click at [421, 66] on button "Filter" at bounding box center [433, 59] width 54 height 18
click at [97, 54] on button "Add Filter" at bounding box center [87, 53] width 158 height 23
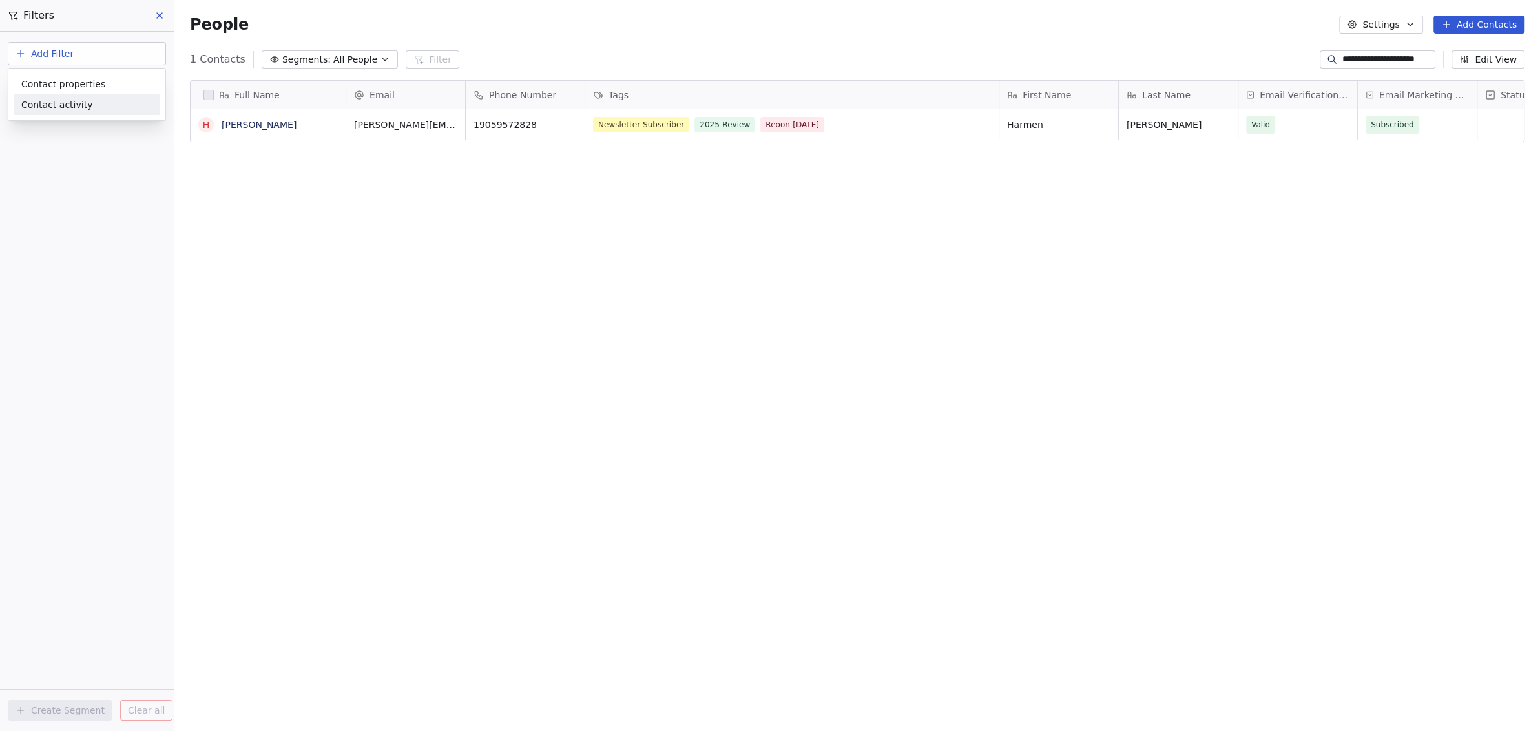
click at [84, 103] on span "Contact activity" at bounding box center [57, 105] width 72 height 14
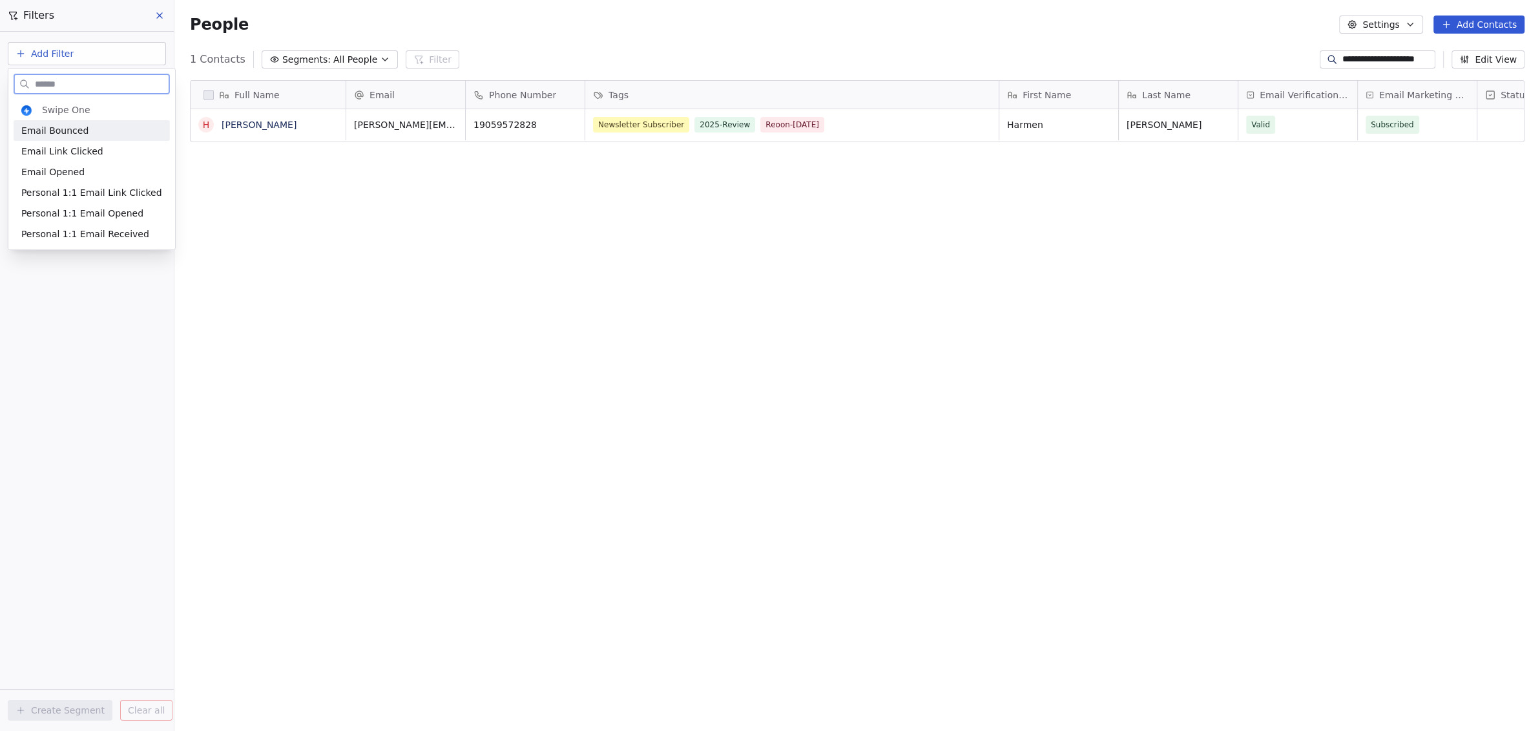
click at [85, 132] on div "Email Bounced" at bounding box center [91, 130] width 141 height 13
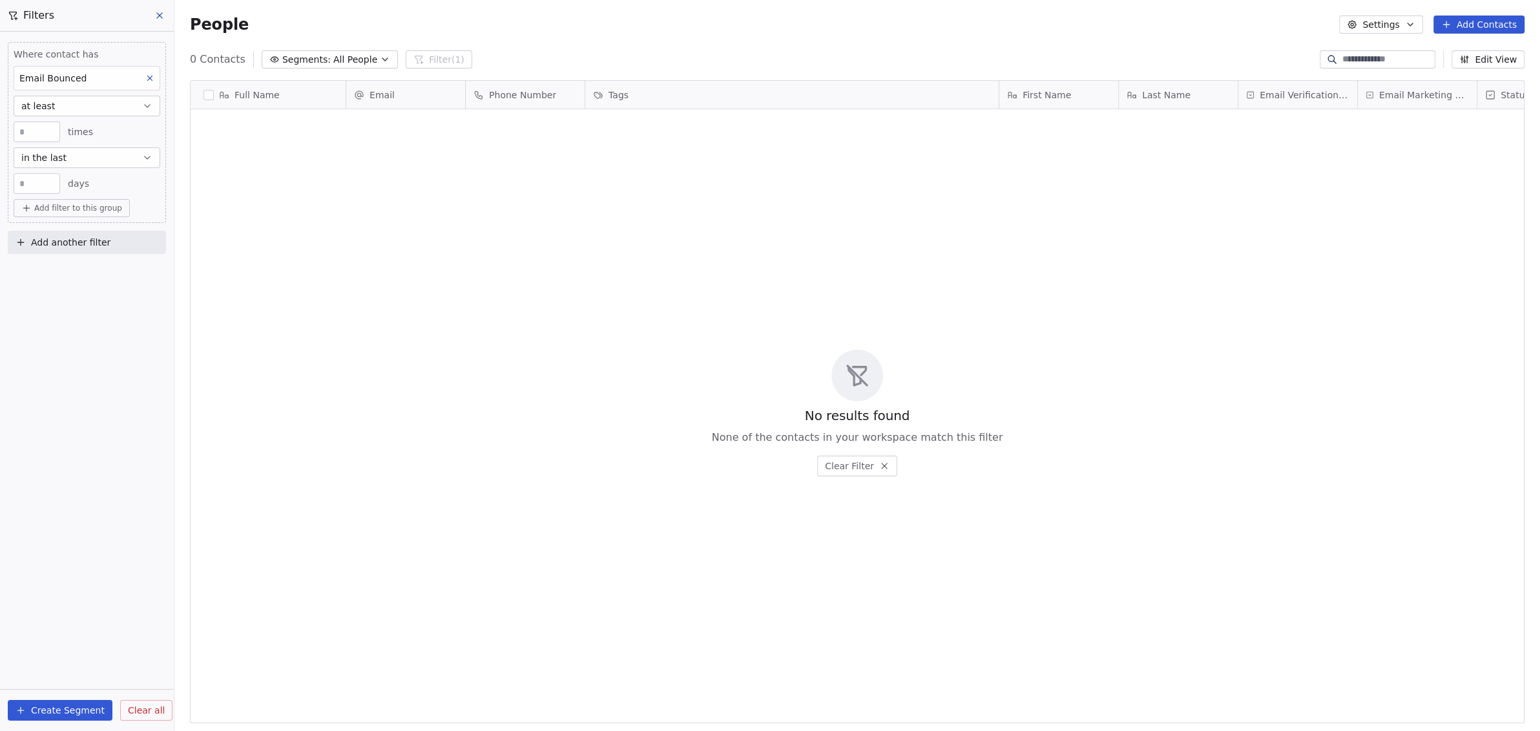
drag, startPoint x: 36, startPoint y: 184, endPoint x: -10, endPoint y: 180, distance: 46.7
click at [0, 180] on html "[DOMAIN_NAME] Contacts People Marketing Workflows Campaigns Metrics & Events Sa…" at bounding box center [770, 365] width 1540 height 731
type input "*"
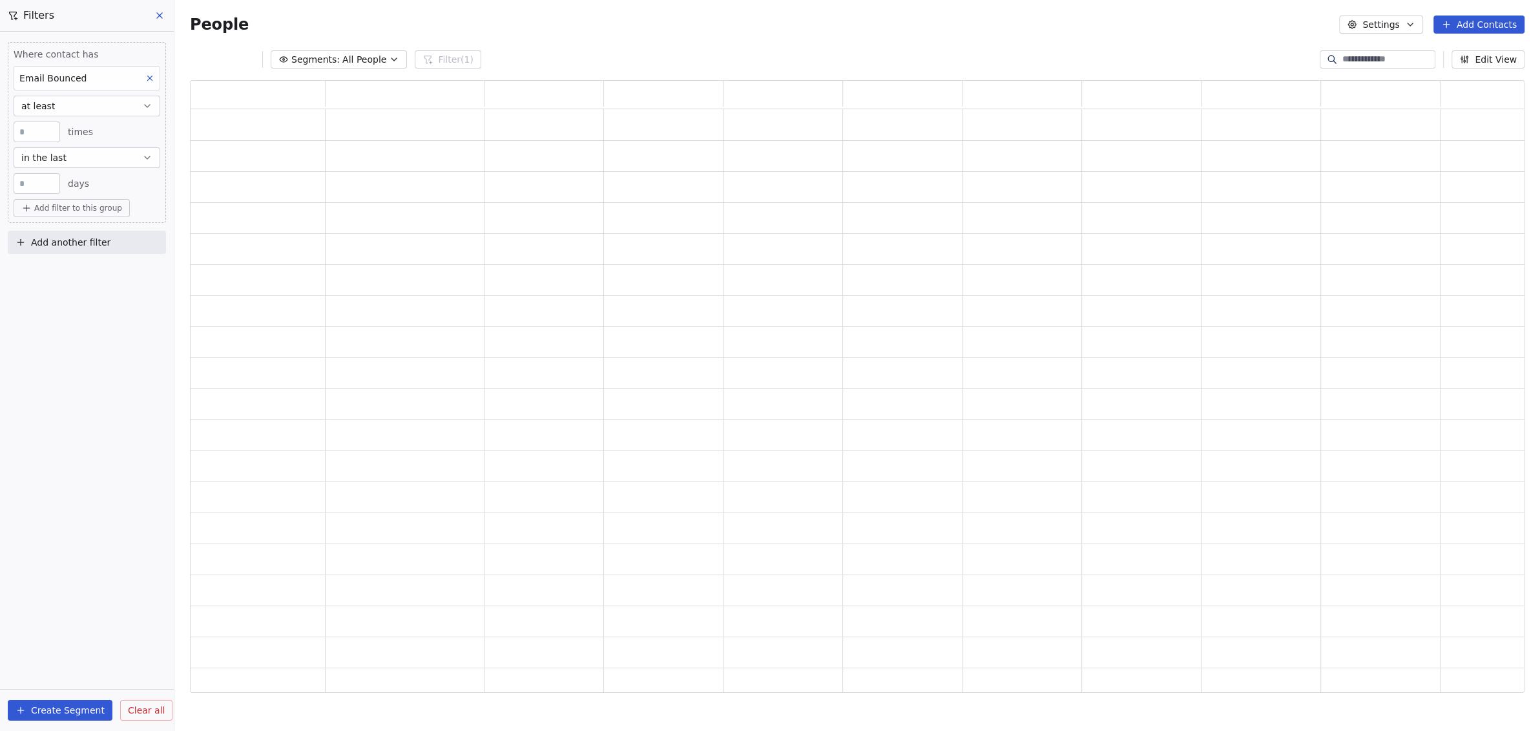
click at [134, 525] on div "Where contact has Email Bounced at least * times in the last * days Add filter …" at bounding box center [87, 381] width 174 height 699
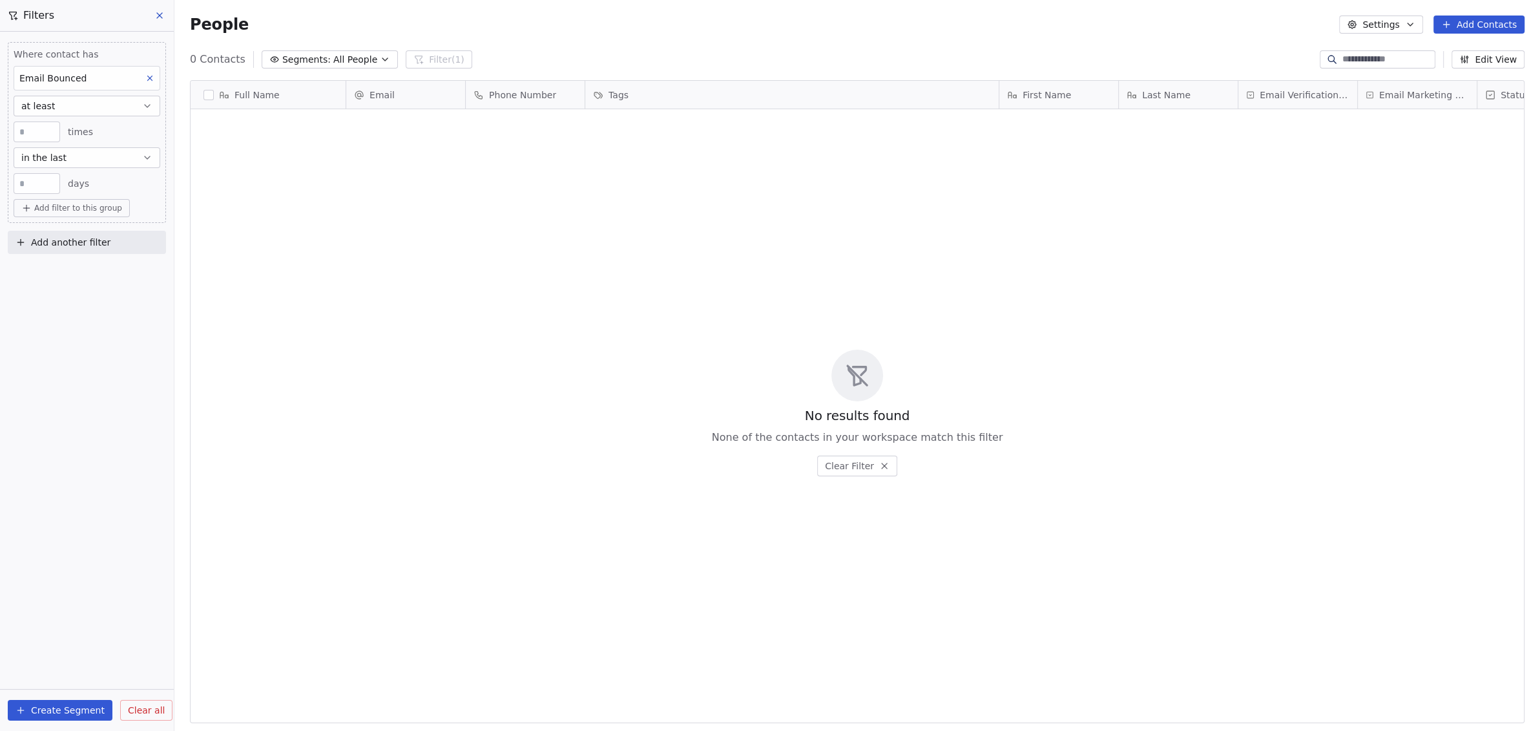
click at [1351, 63] on input at bounding box center [1388, 59] width 90 height 13
paste input "**********"
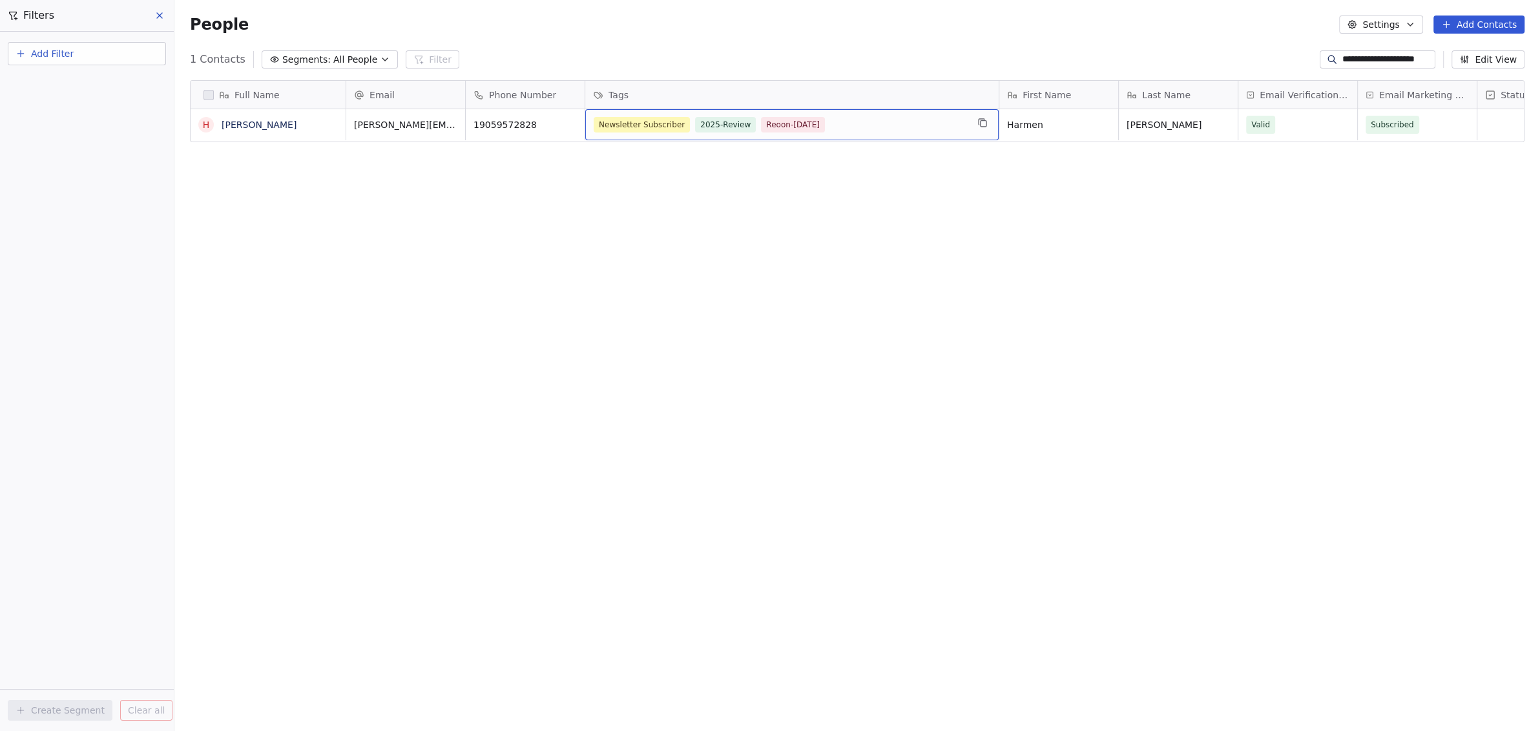
click at [853, 126] on div "Newsletter Subscriber 2025-Review Reoon-[DATE]" at bounding box center [780, 125] width 373 height 16
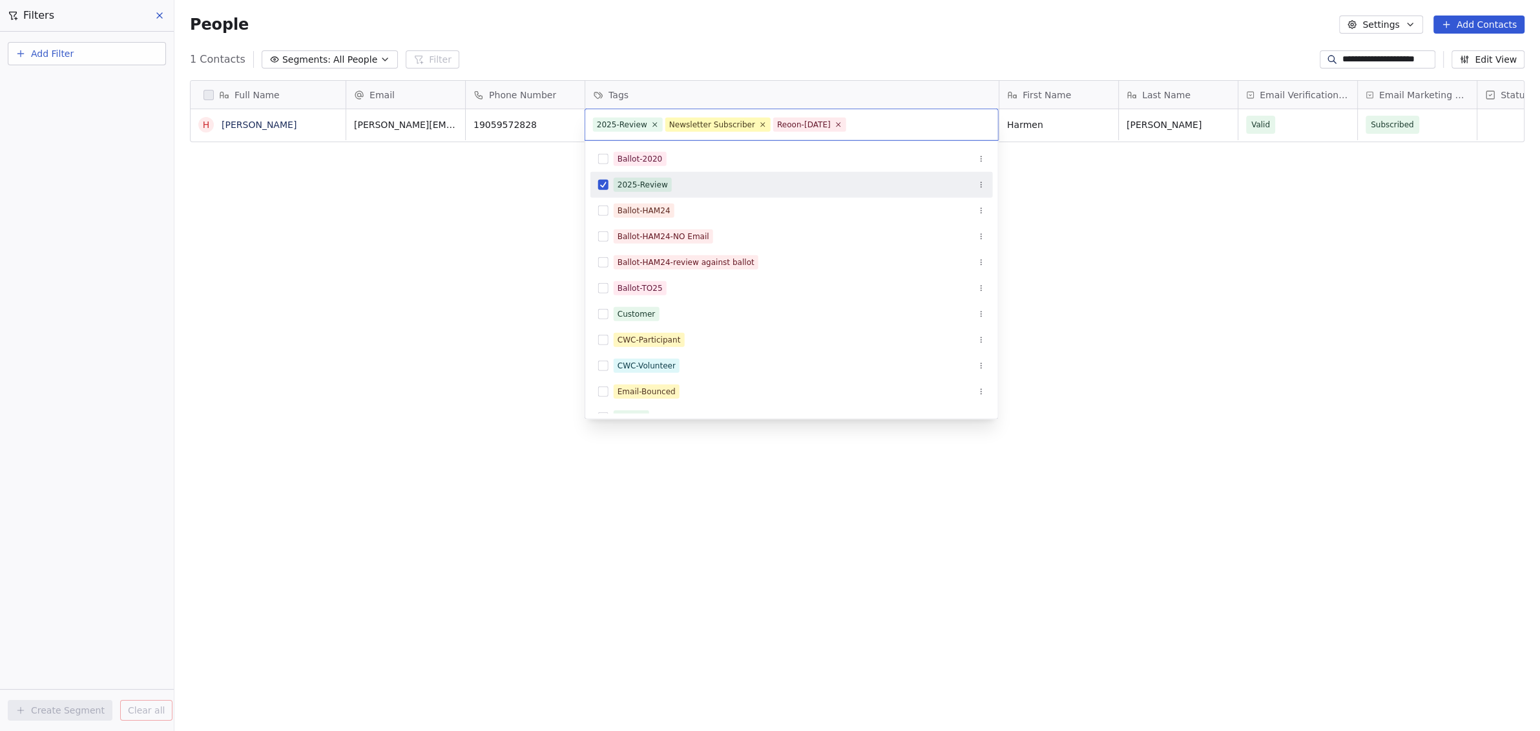
click at [600, 183] on button "Suggestions" at bounding box center [603, 185] width 10 height 10
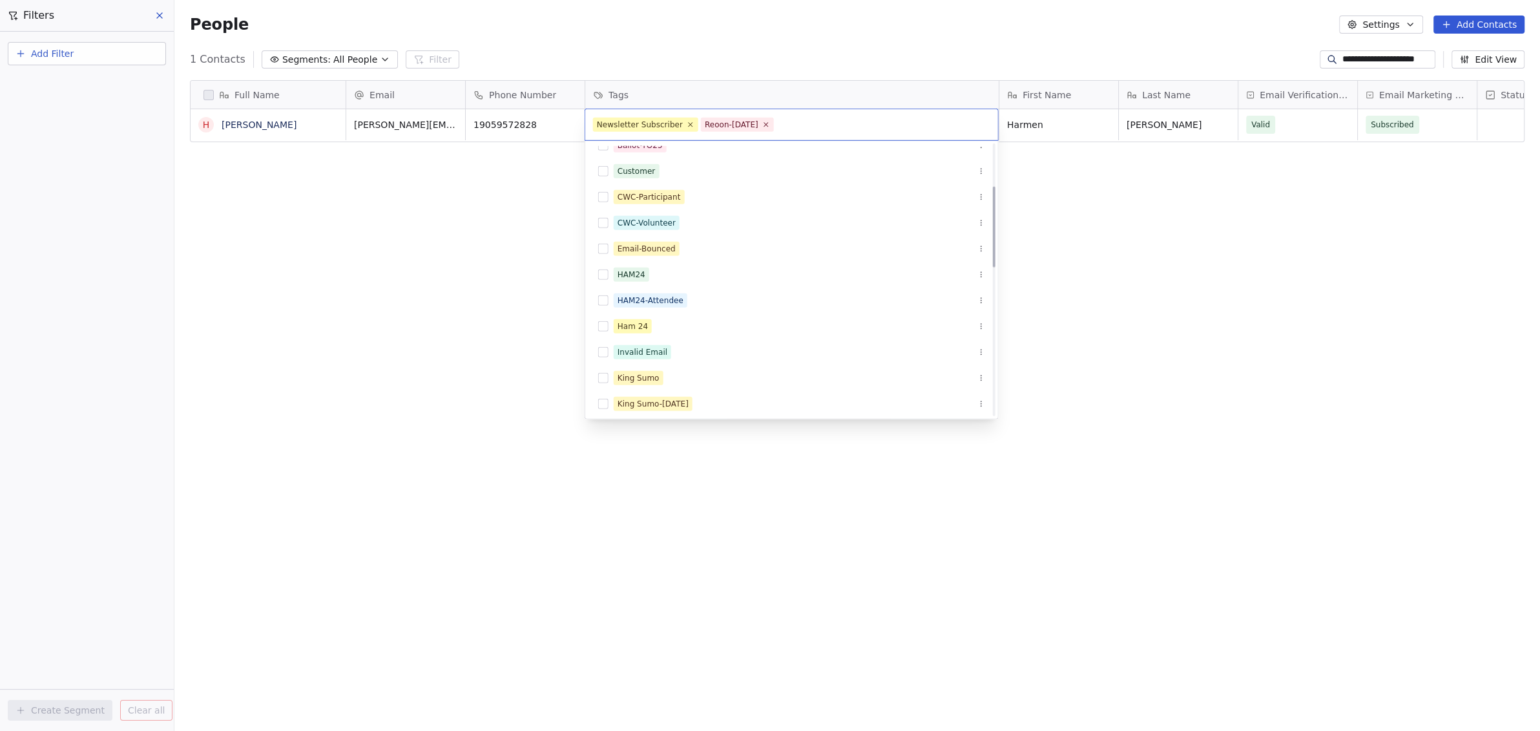
scroll to position [162, 0]
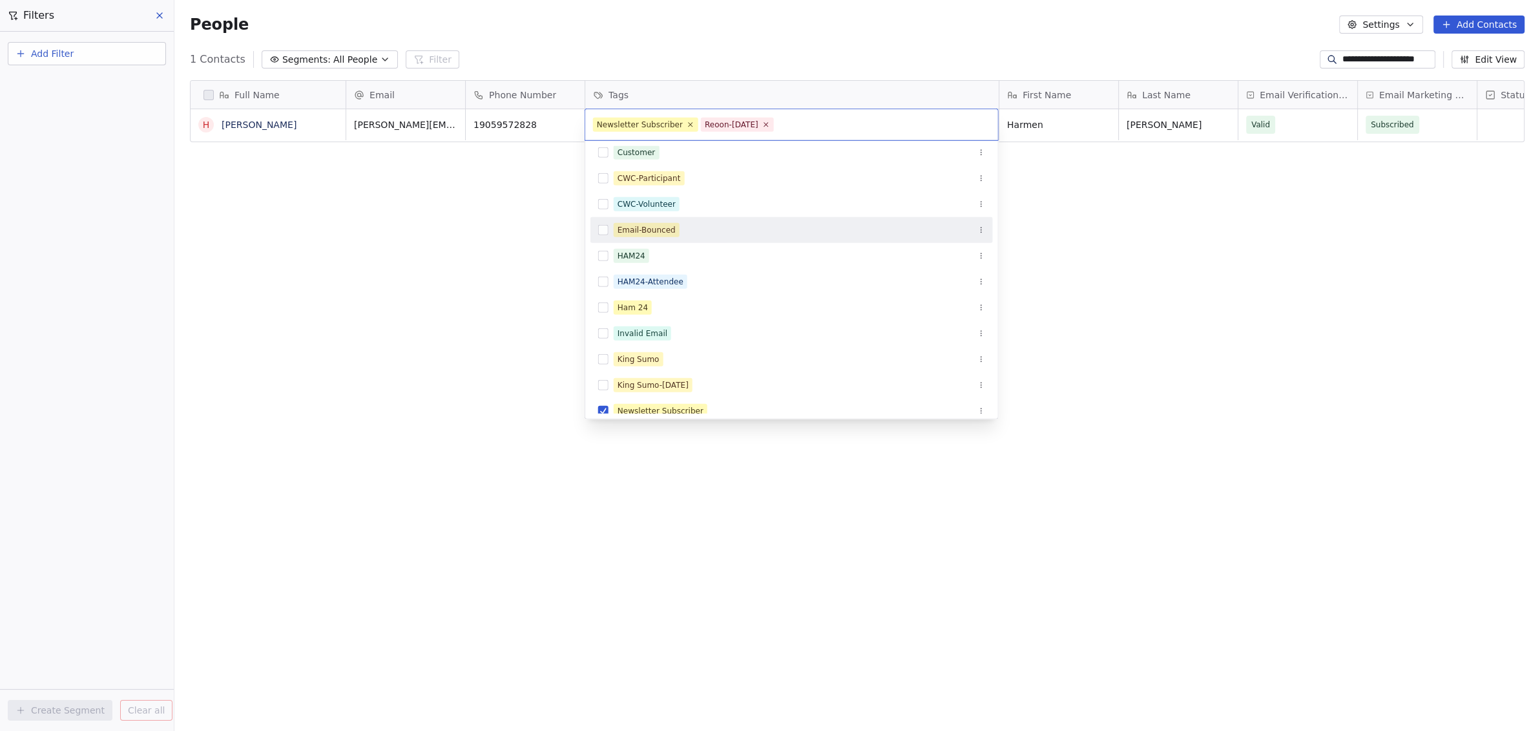
click at [603, 233] on button "Suggestions" at bounding box center [603, 230] width 10 height 10
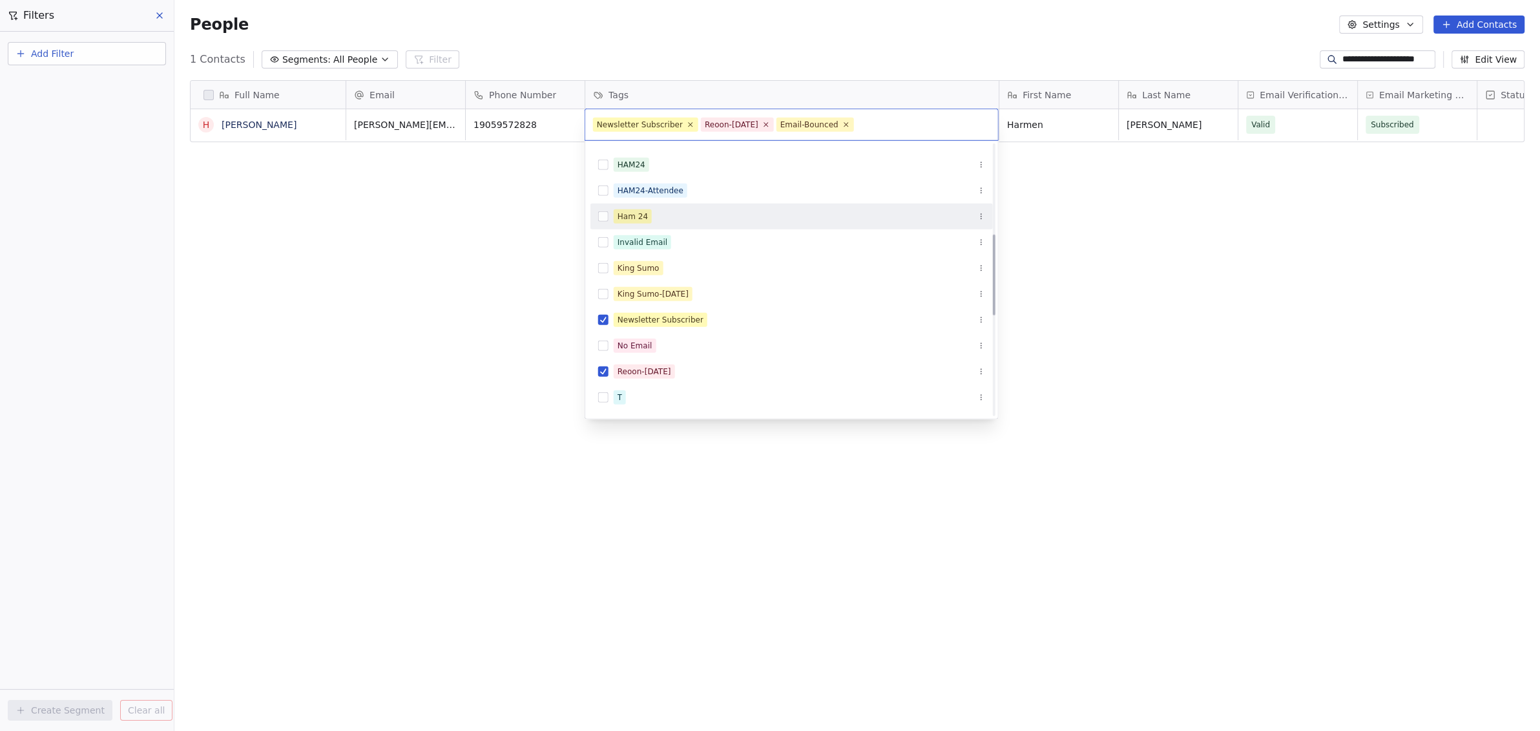
scroll to position [323, 0]
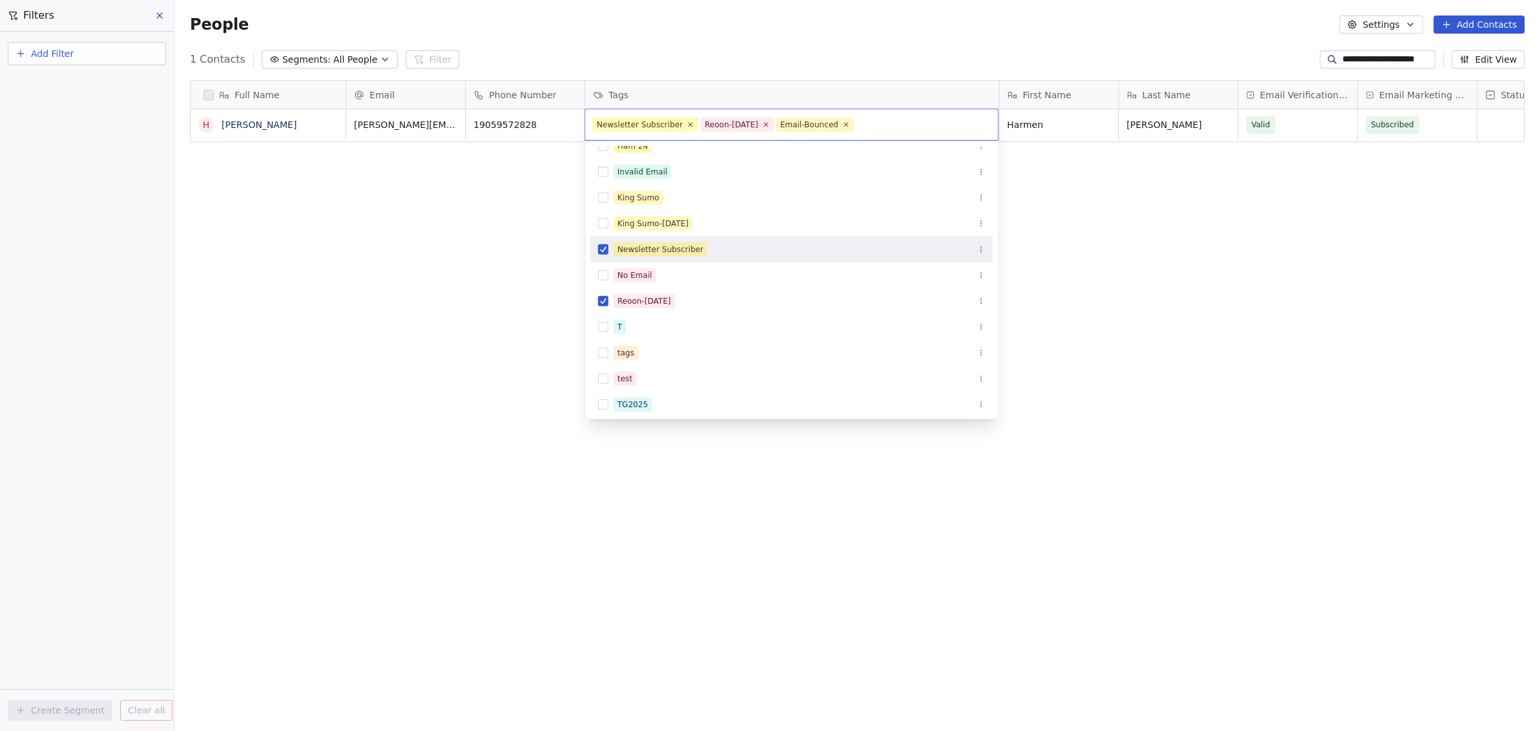
click at [603, 249] on button "Suggestions" at bounding box center [603, 249] width 10 height 10
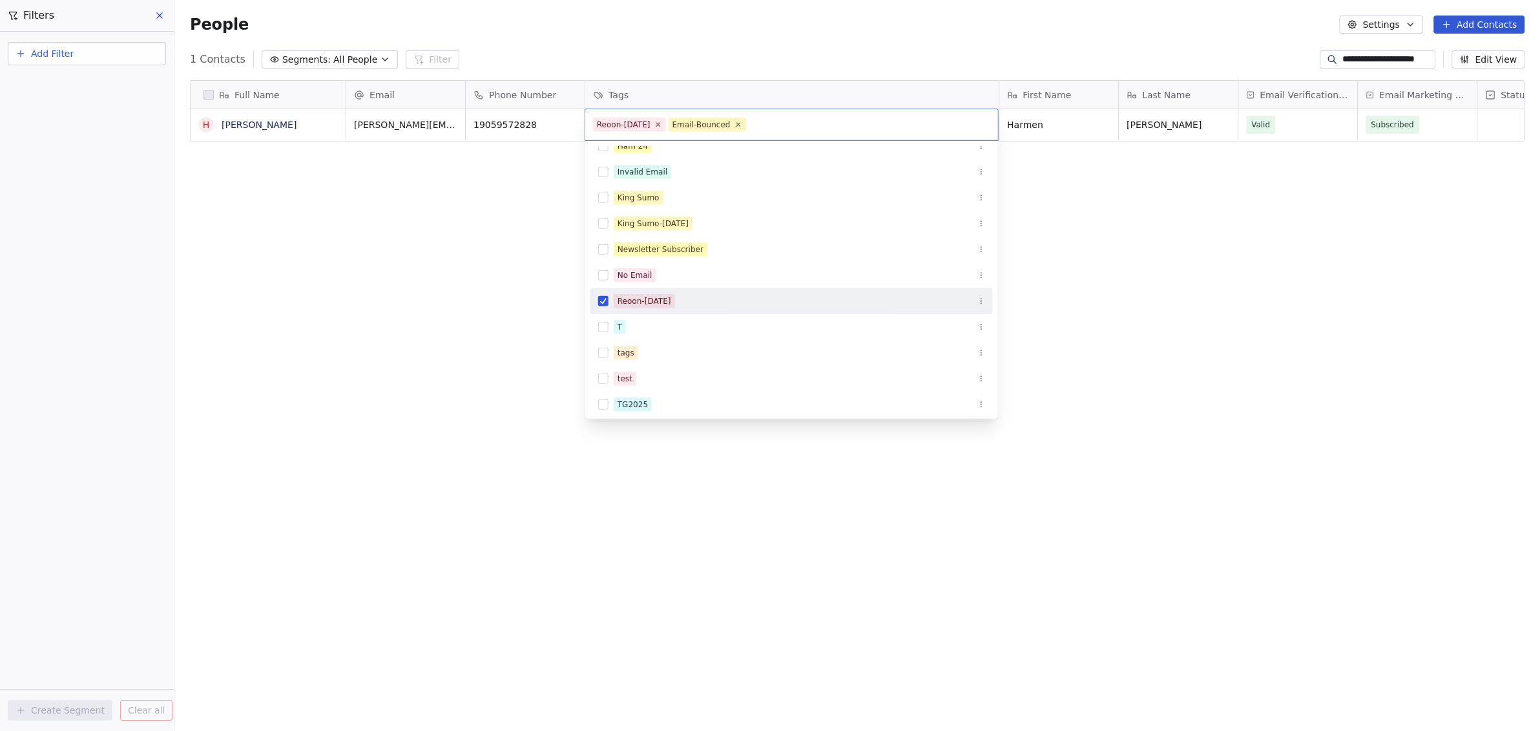
click at [602, 300] on button "Suggestions" at bounding box center [603, 301] width 10 height 10
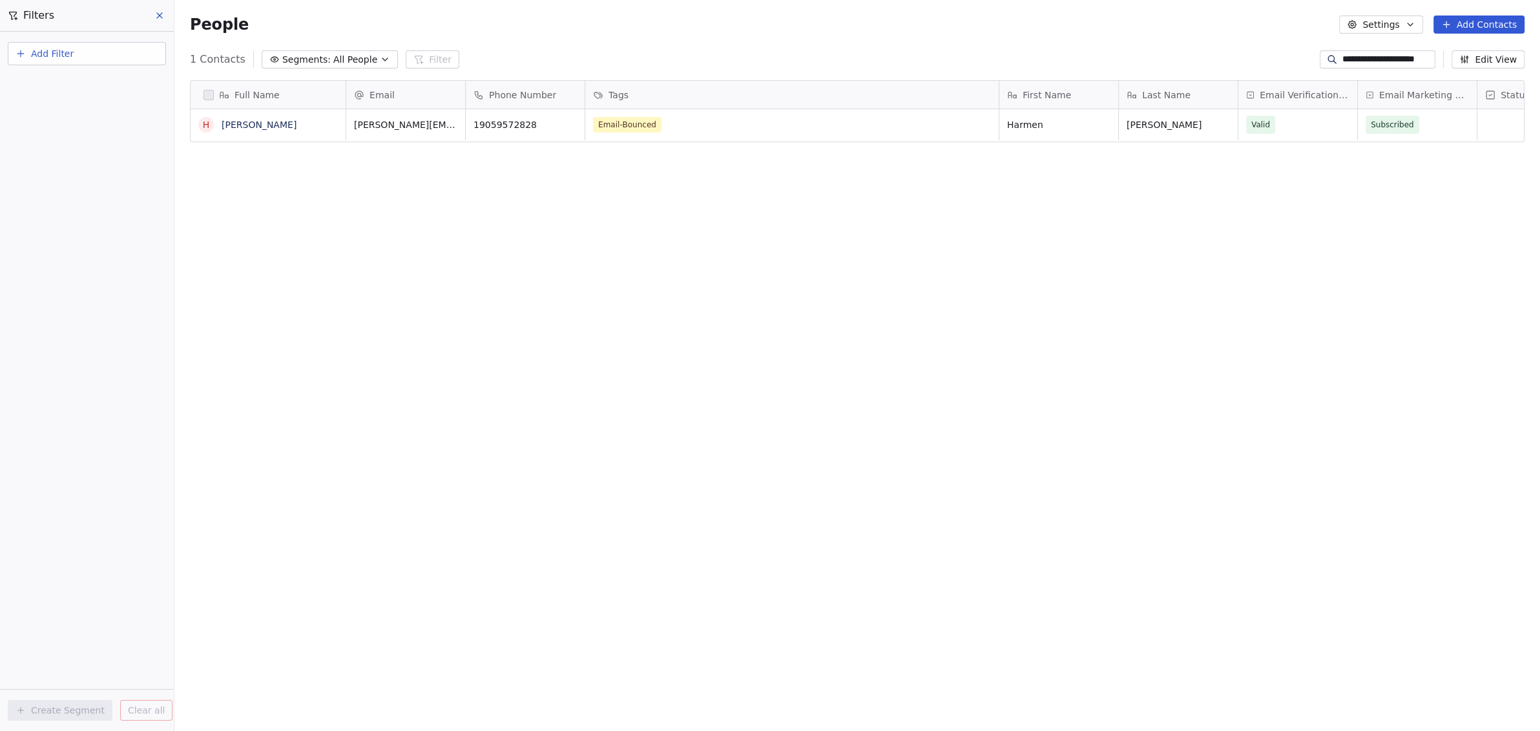
click at [472, 282] on html "**********" at bounding box center [770, 365] width 1540 height 731
drag, startPoint x: 1321, startPoint y: 55, endPoint x: 1545, endPoint y: 74, distance: 224.4
click at [1540, 74] on html "**********" at bounding box center [770, 365] width 1540 height 731
drag, startPoint x: 1321, startPoint y: 57, endPoint x: 1545, endPoint y: 68, distance: 223.8
click at [1540, 68] on html "**********" at bounding box center [770, 365] width 1540 height 731
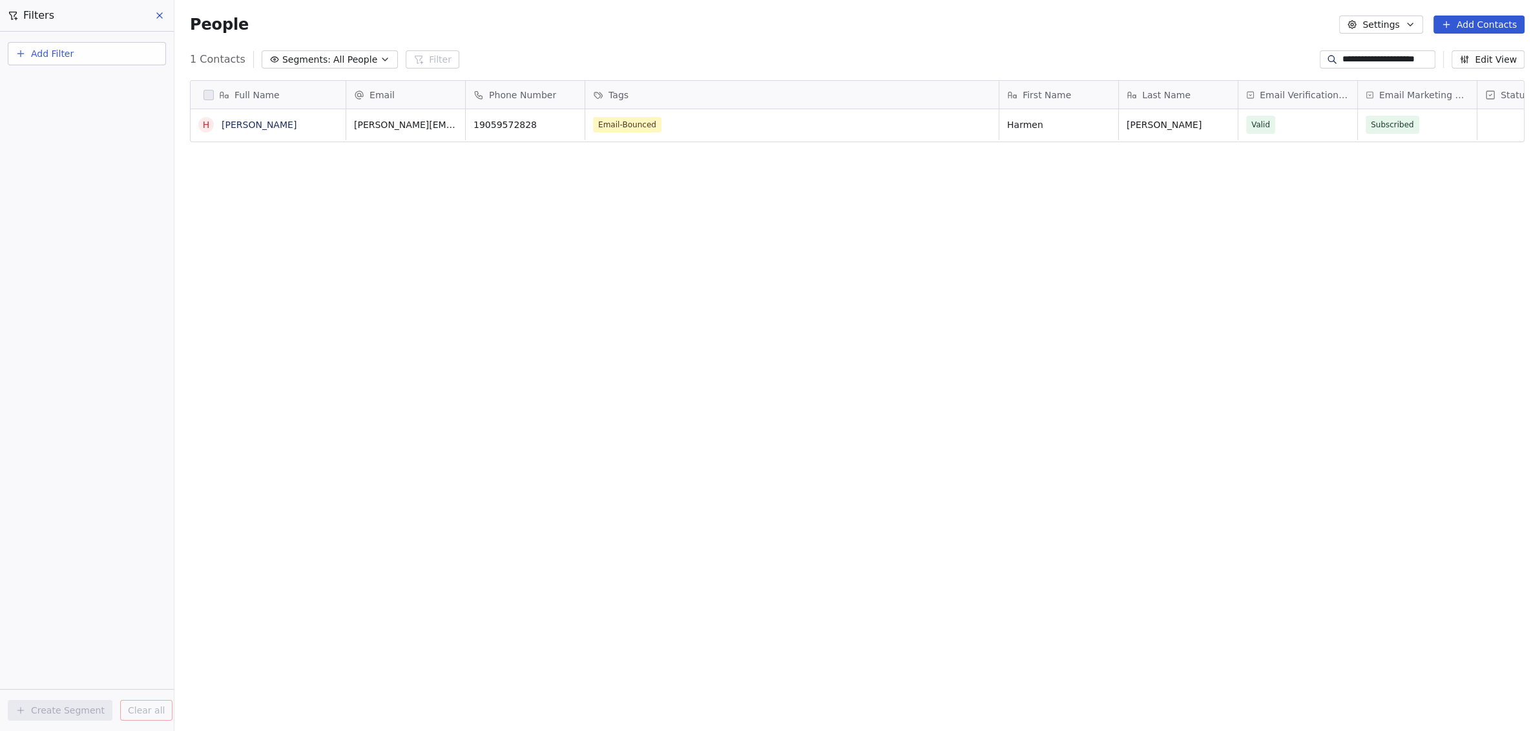
paste input
click at [910, 134] on div "Newsletter Subscriber 2025-Review Reoon-[DATE]" at bounding box center [792, 124] width 414 height 31
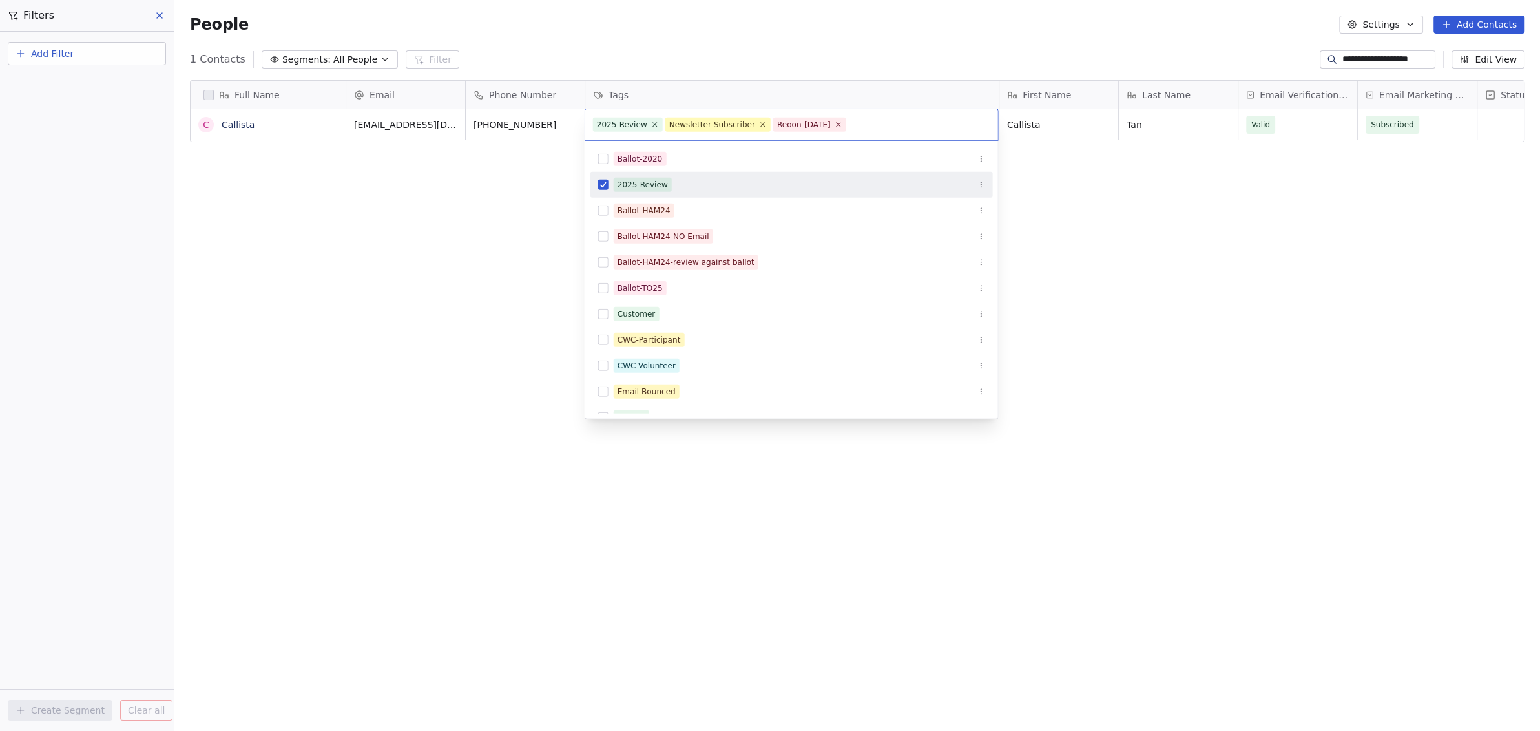
click at [601, 184] on button "Suggestions" at bounding box center [603, 185] width 10 height 10
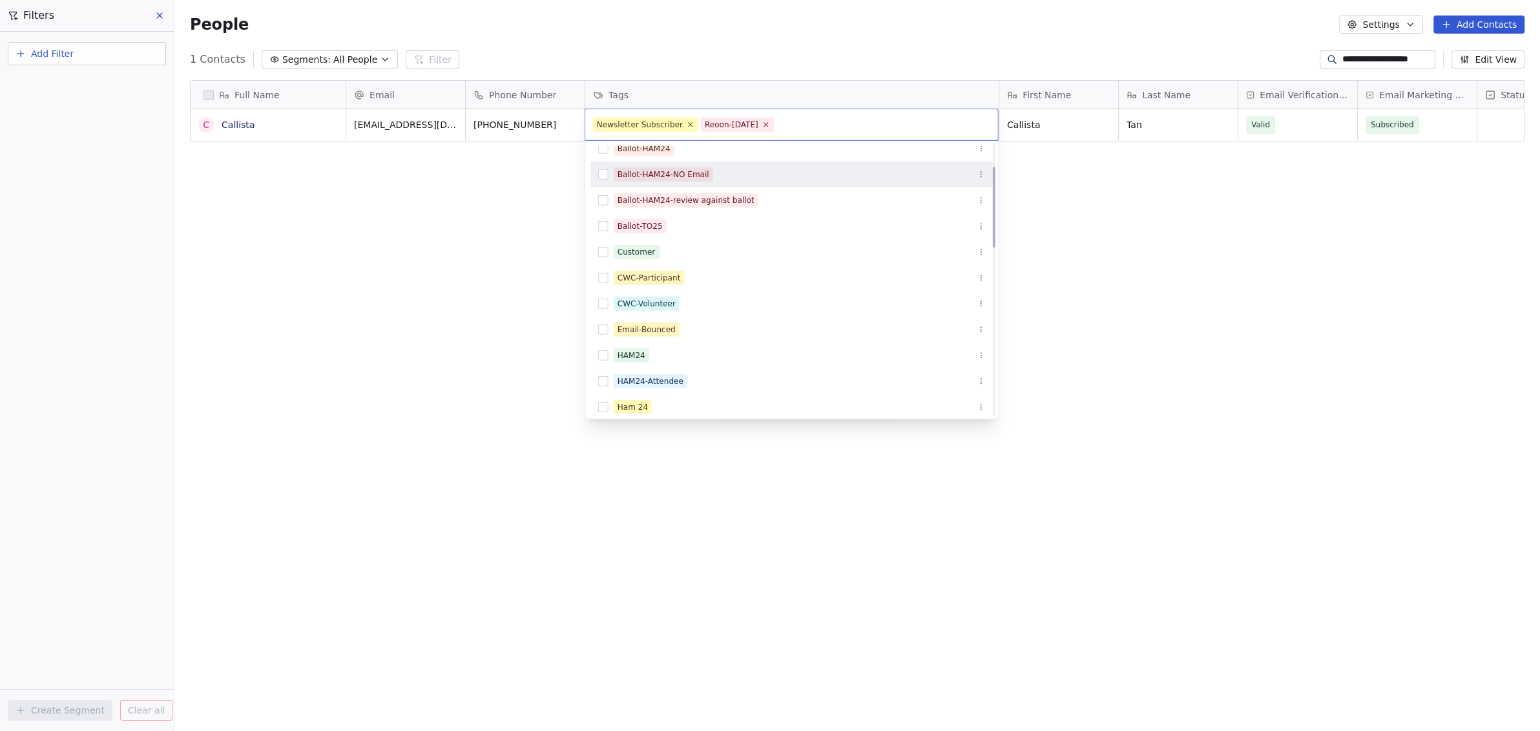
scroll to position [81, 0]
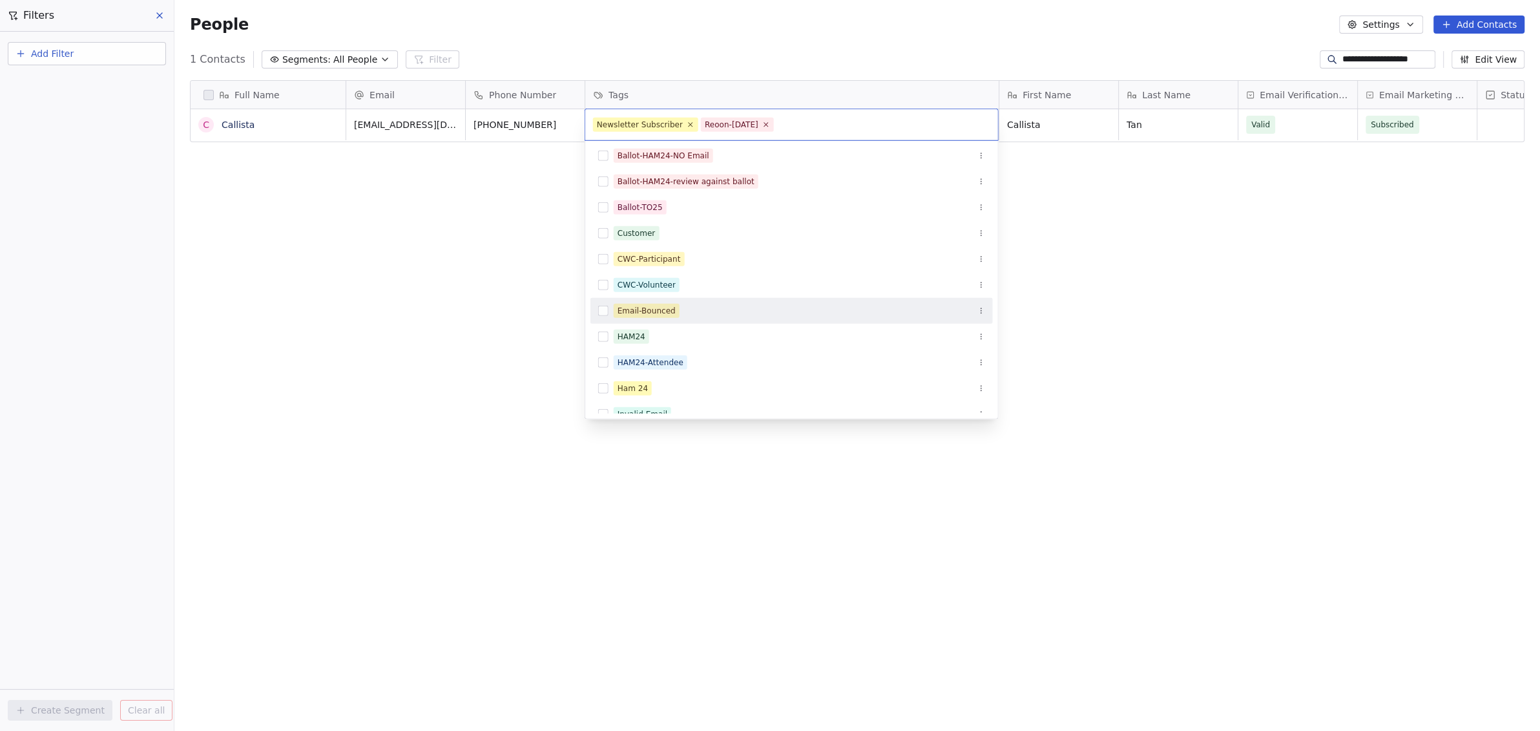
click at [601, 311] on button "Suggestions" at bounding box center [603, 311] width 10 height 10
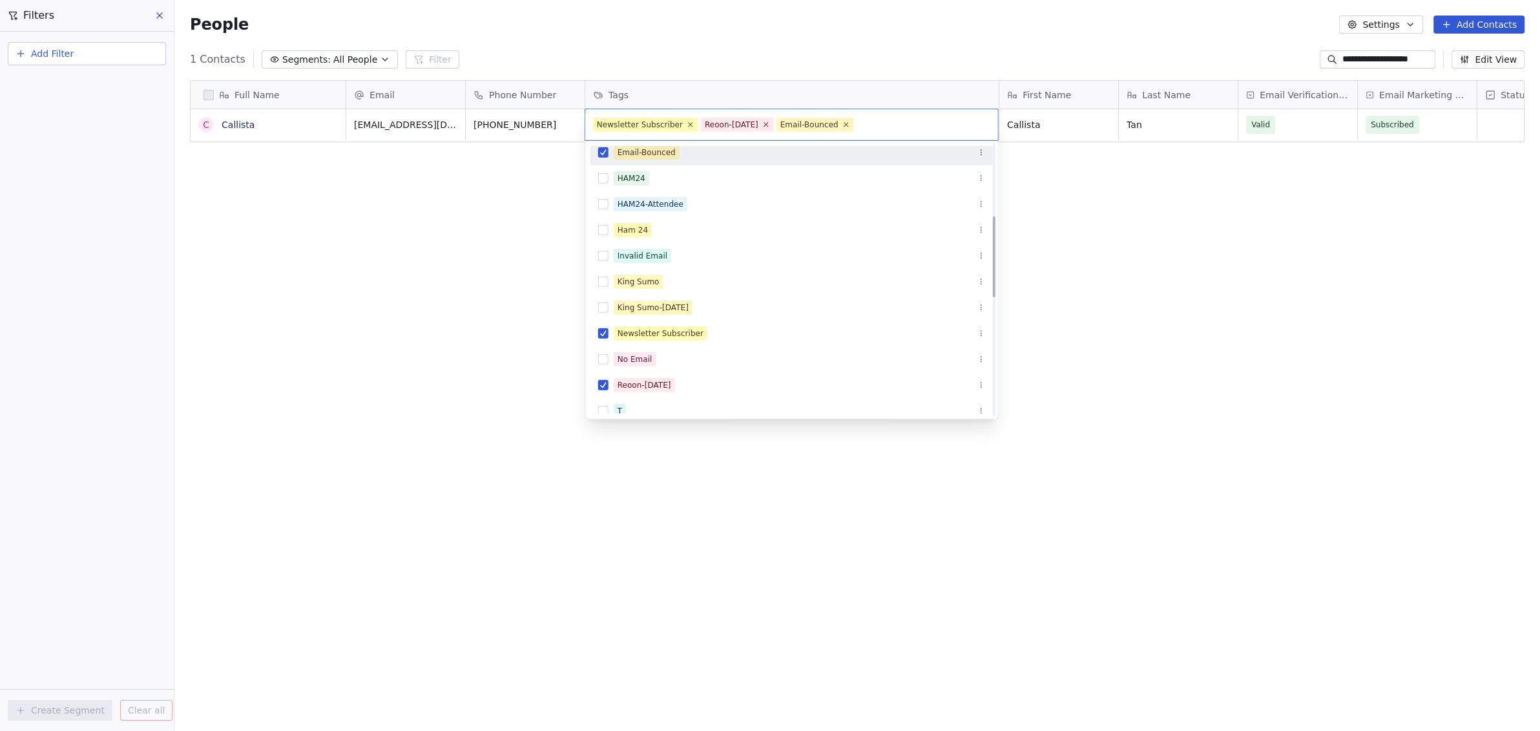
scroll to position [242, 0]
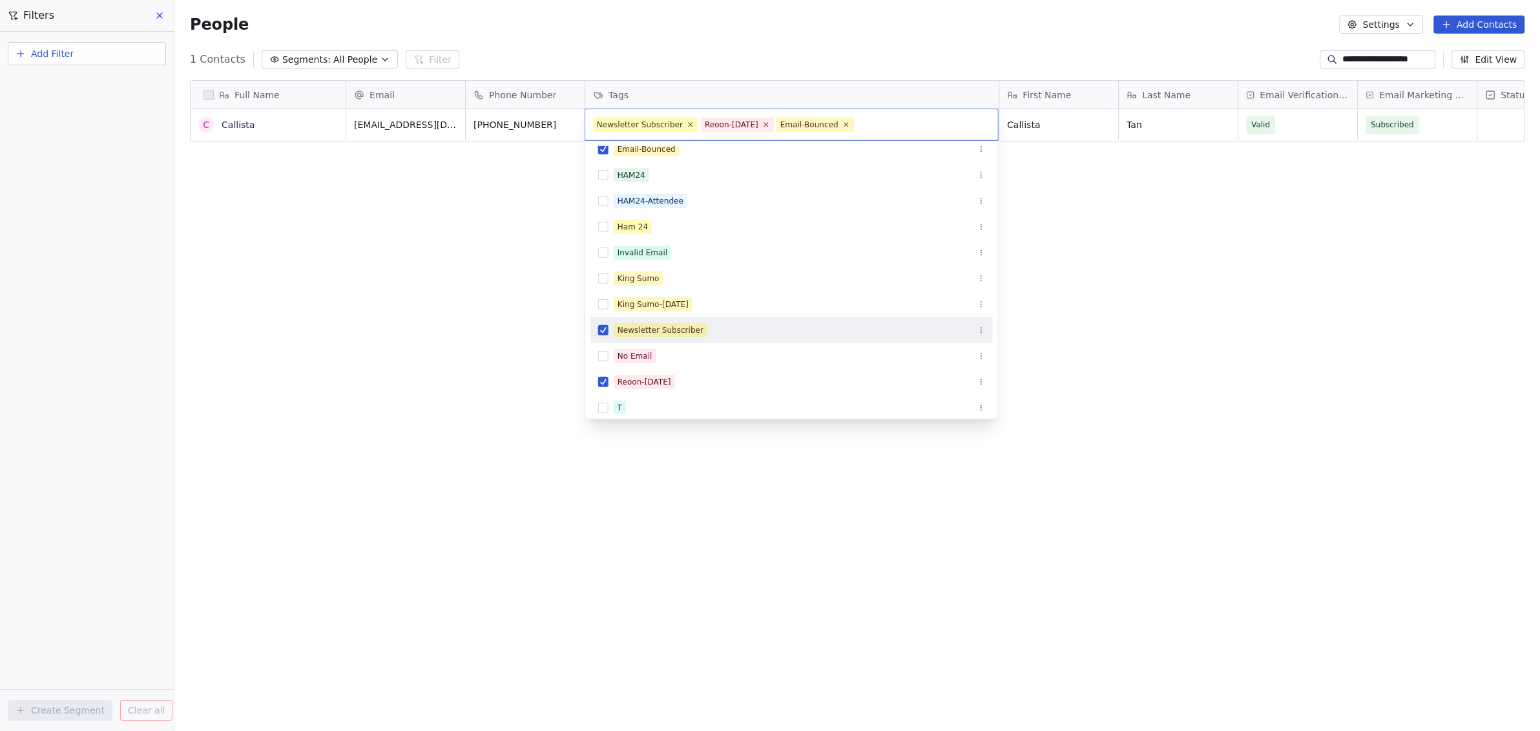
click at [605, 336] on div "Newsletter Subscriber" at bounding box center [792, 330] width 403 height 21
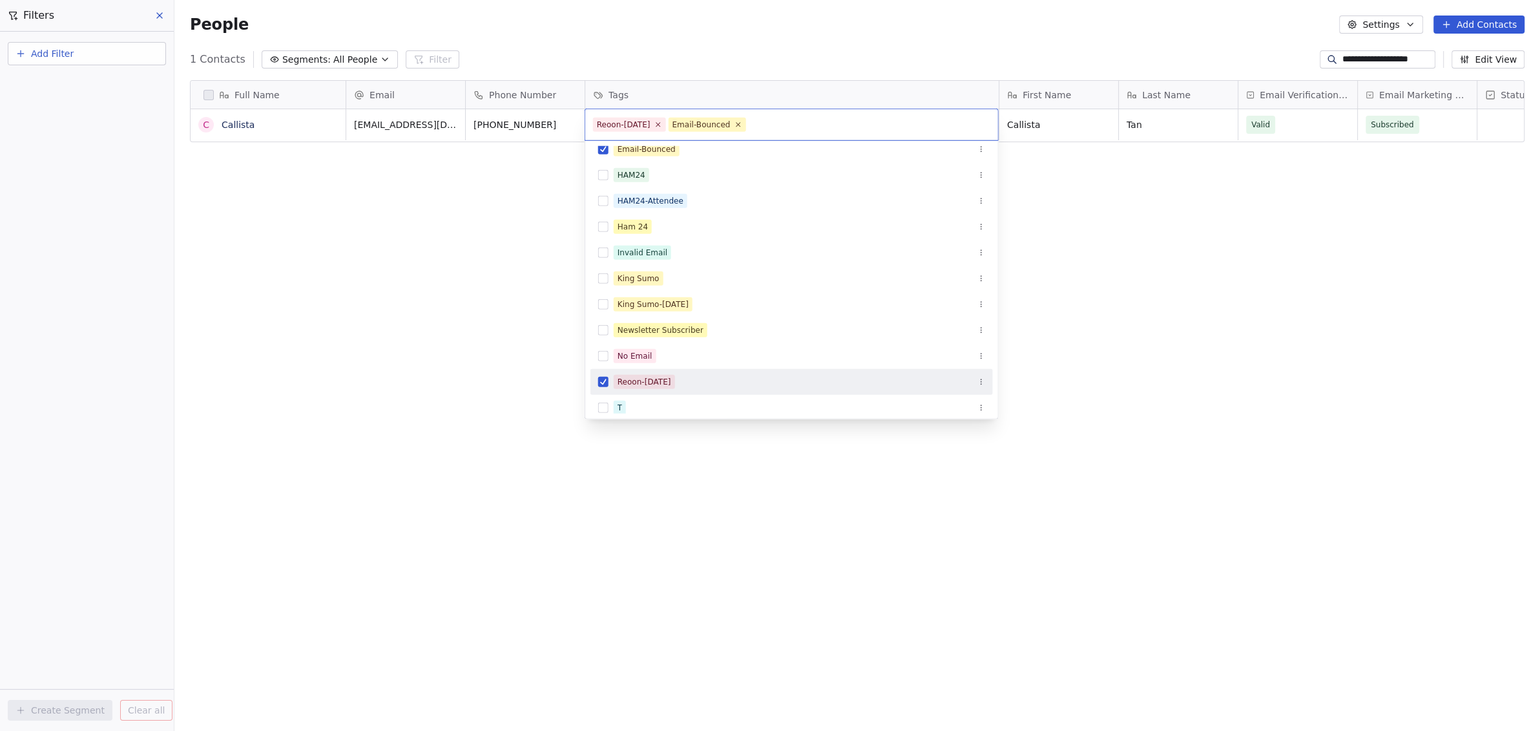
click at [604, 377] on button "Suggestions" at bounding box center [603, 382] width 10 height 10
click at [478, 327] on html "**********" at bounding box center [770, 365] width 1540 height 731
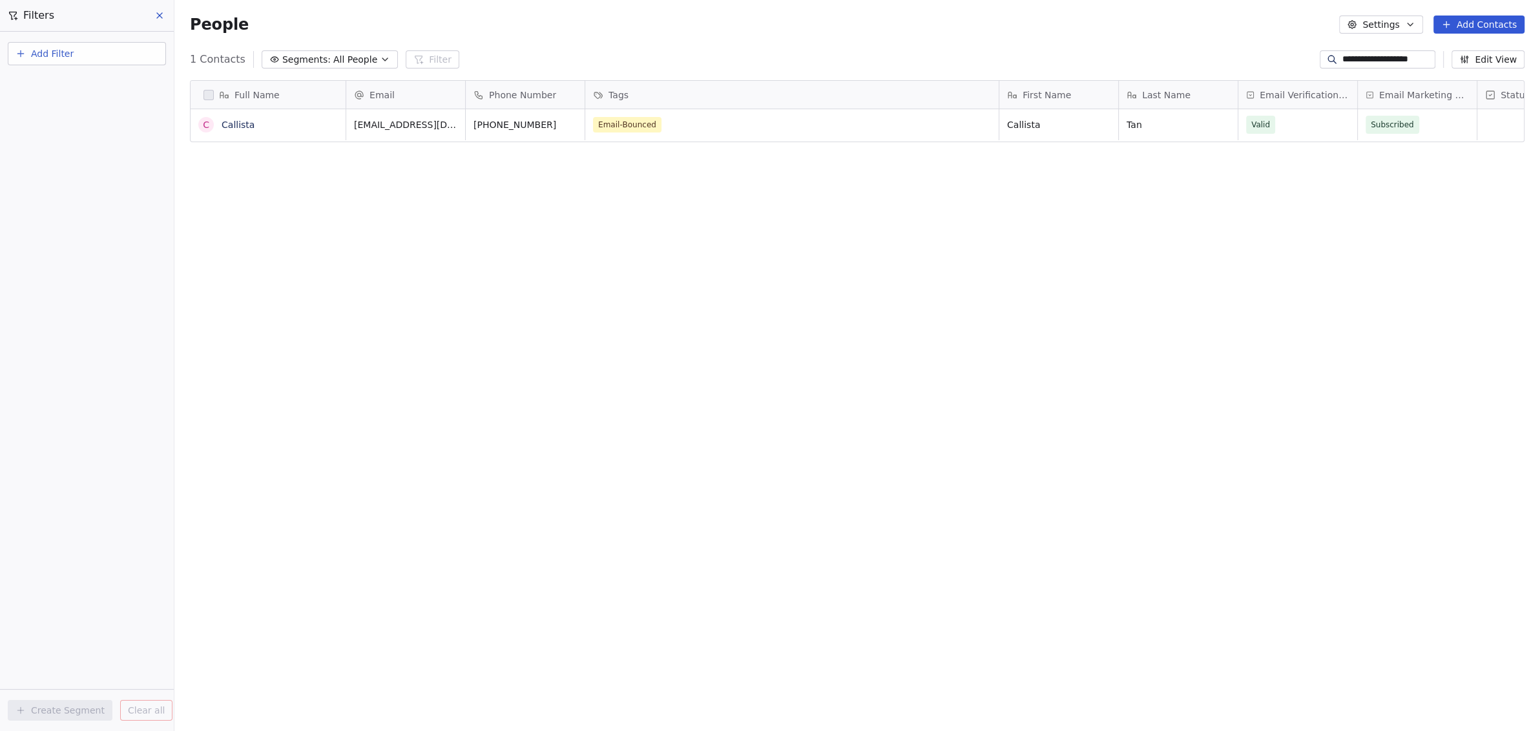
drag, startPoint x: 1325, startPoint y: 60, endPoint x: 1539, endPoint y: 70, distance: 214.1
click at [1539, 70] on section "**********" at bounding box center [857, 365] width 1366 height 731
paste input "**"
click at [901, 121] on div "Newsletter Subscriber Ballot-HAM24 2025-Review Reoon-[DATE]" at bounding box center [780, 125] width 373 height 16
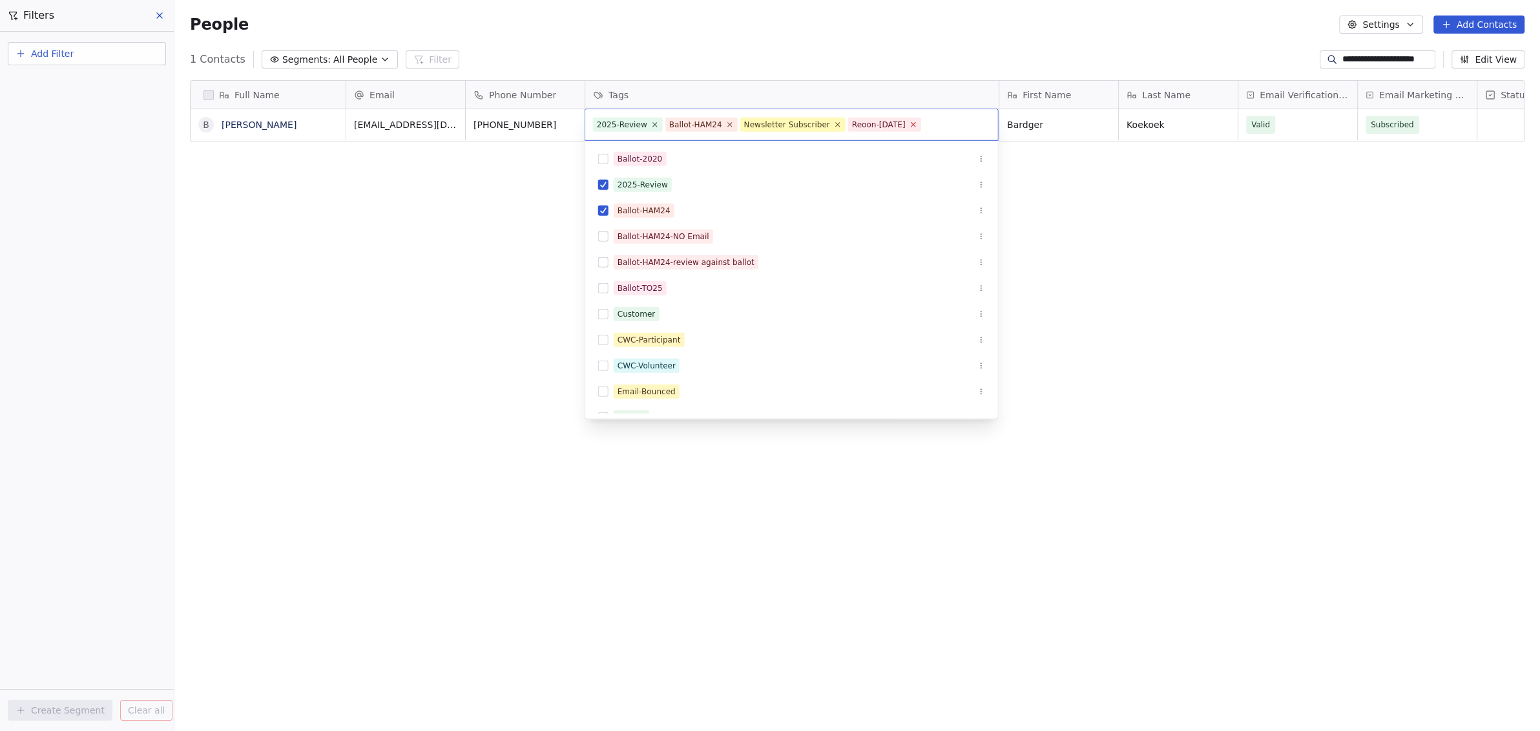
click at [911, 123] on icon at bounding box center [913, 124] width 5 height 5
click at [653, 125] on icon at bounding box center [655, 124] width 5 height 5
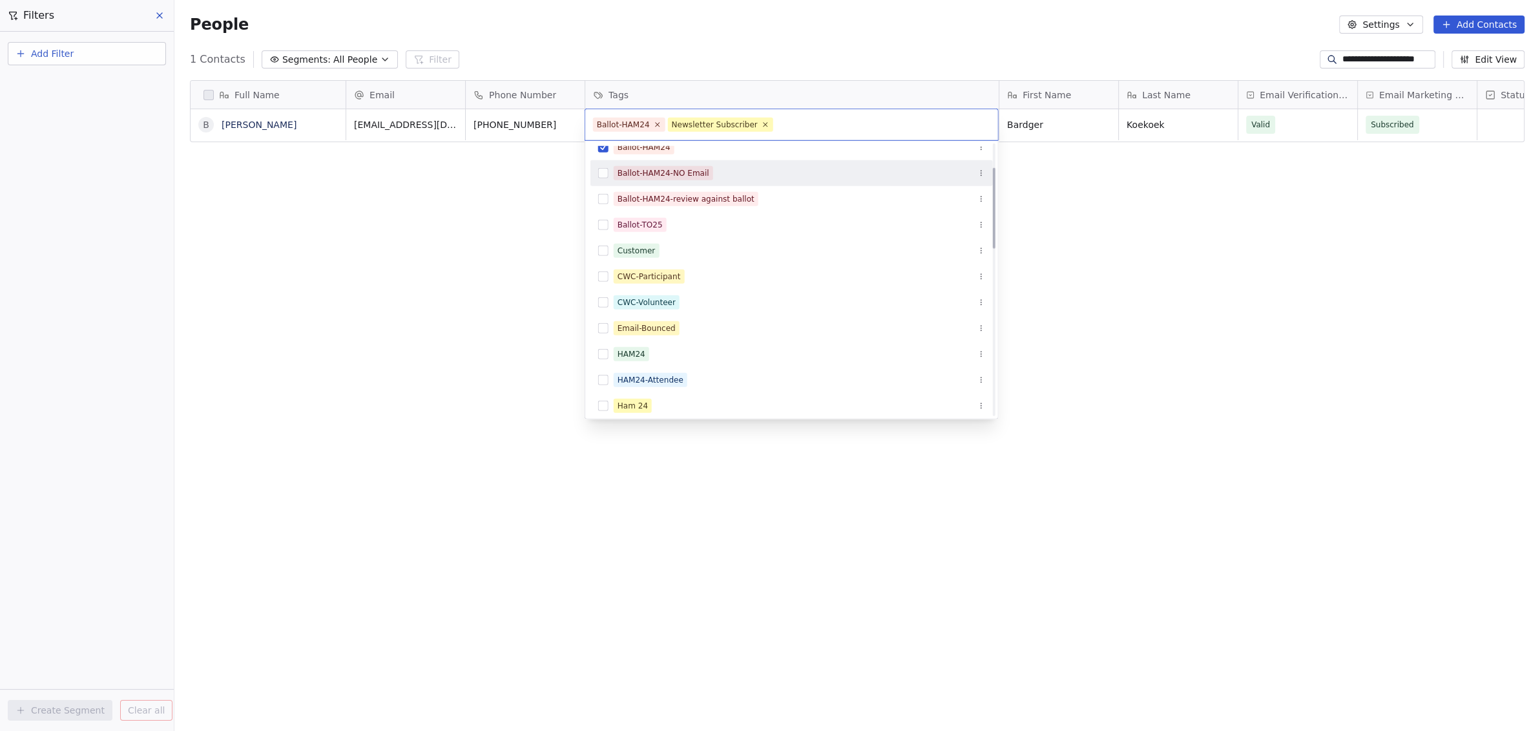
scroll to position [81, 0]
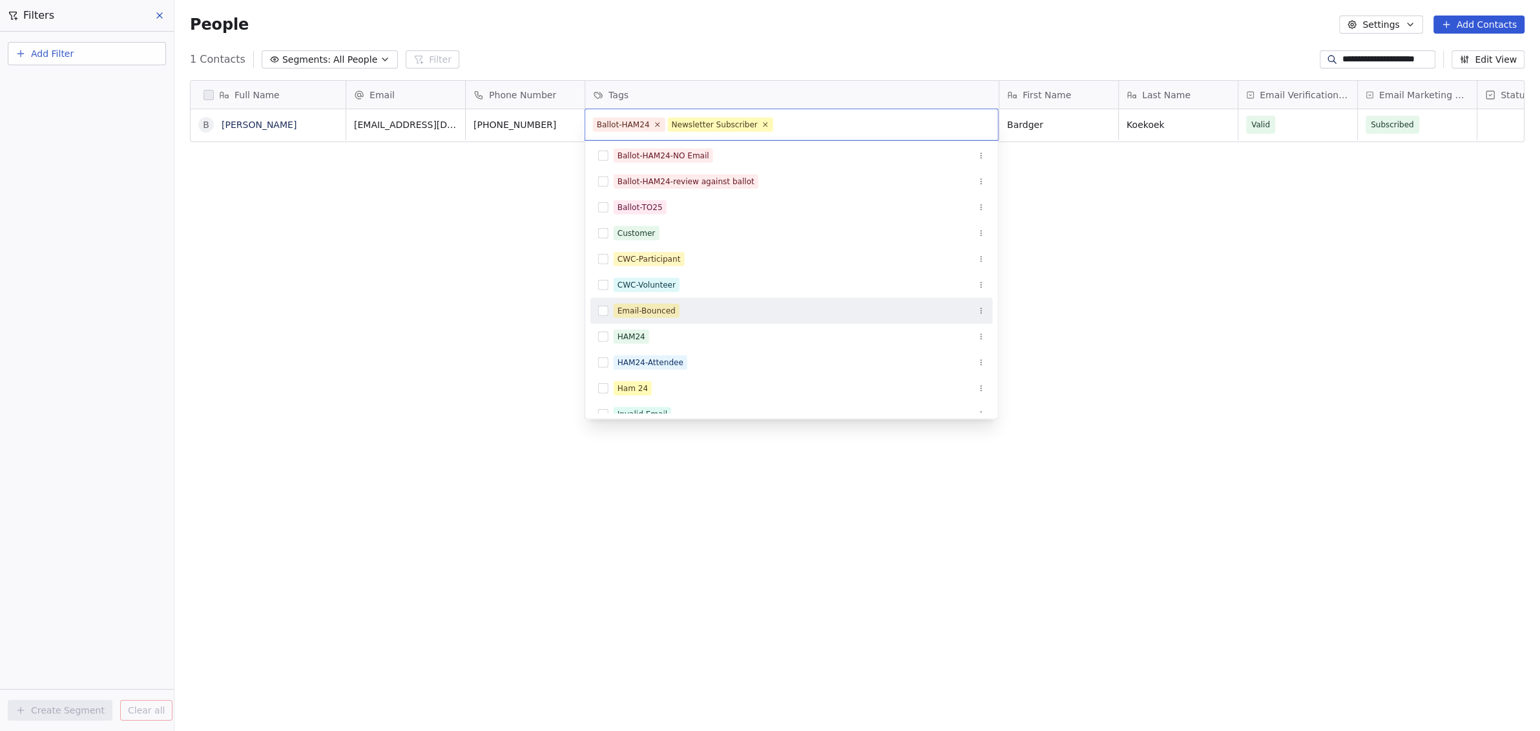
click at [601, 312] on button "Suggestions" at bounding box center [603, 311] width 10 height 10
click at [406, 198] on html "**********" at bounding box center [770, 365] width 1540 height 731
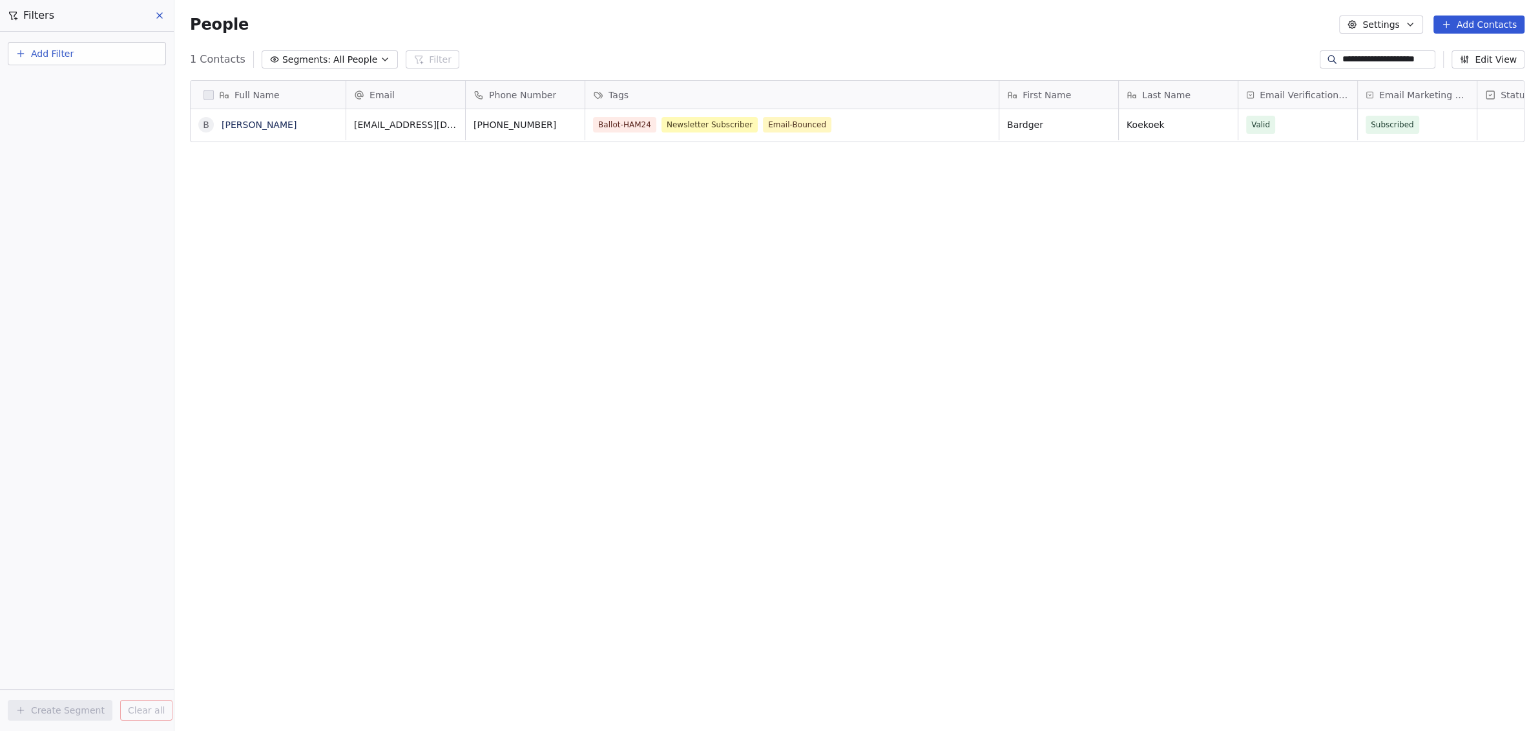
drag, startPoint x: 1322, startPoint y: 59, endPoint x: 1477, endPoint y: 59, distance: 154.4
click at [1477, 59] on div "**********" at bounding box center [1422, 59] width 205 height 18
paste input
click at [832, 123] on div "Newsletter Subscriber 2025-Review Reoon-[DATE]" at bounding box center [780, 125] width 373 height 16
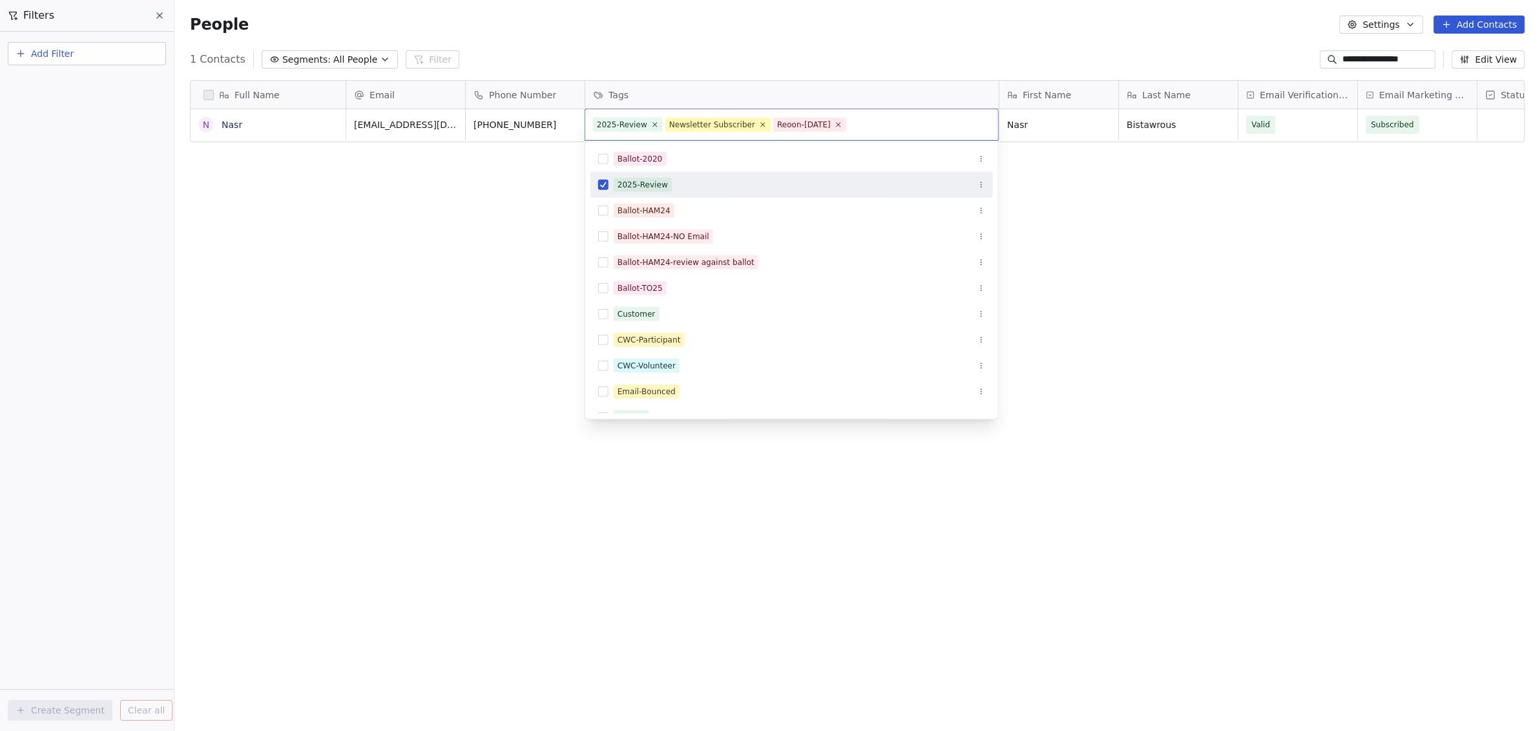
click at [598, 181] on button "Suggestions" at bounding box center [603, 185] width 10 height 10
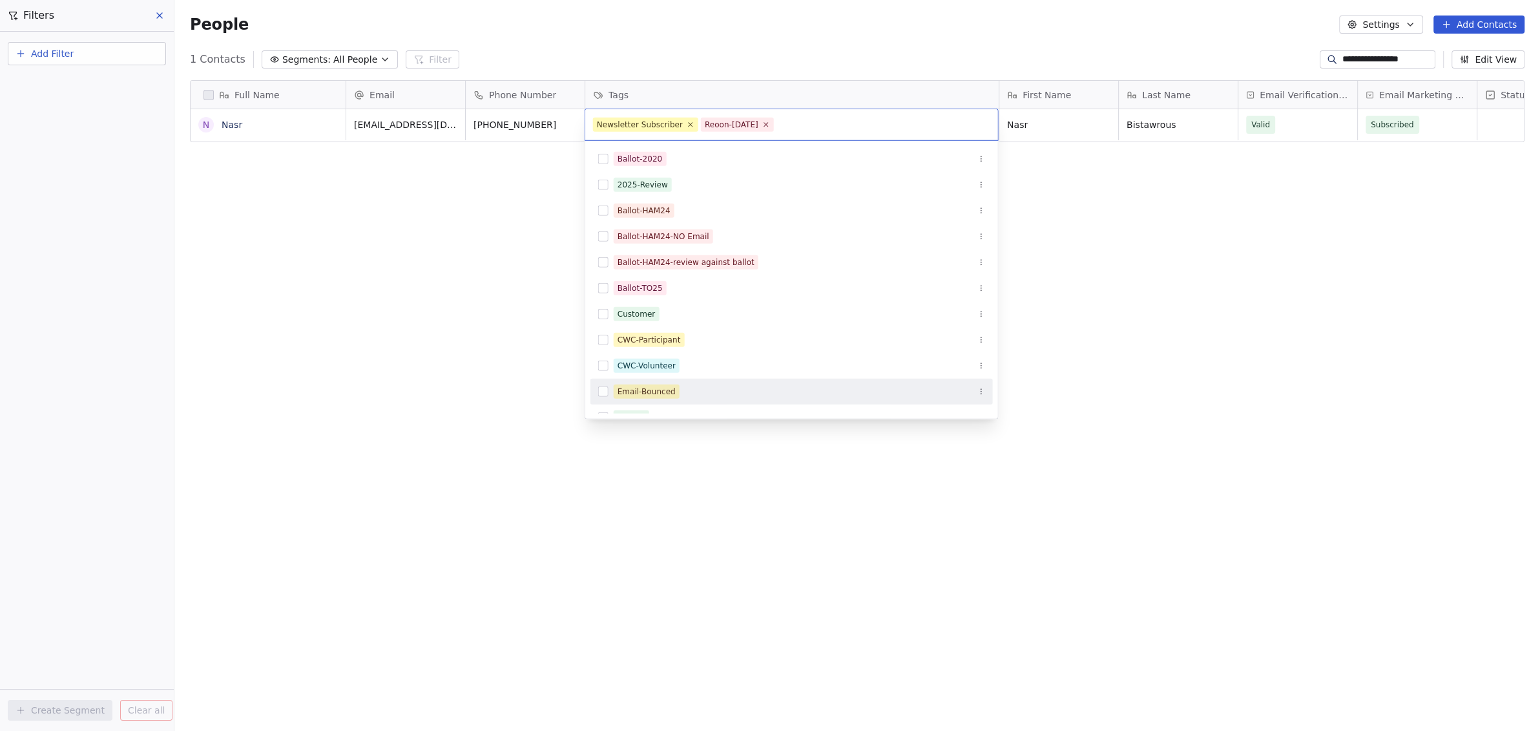
click at [600, 390] on button "Suggestions" at bounding box center [603, 391] width 10 height 10
click at [445, 267] on html "**********" at bounding box center [770, 365] width 1540 height 731
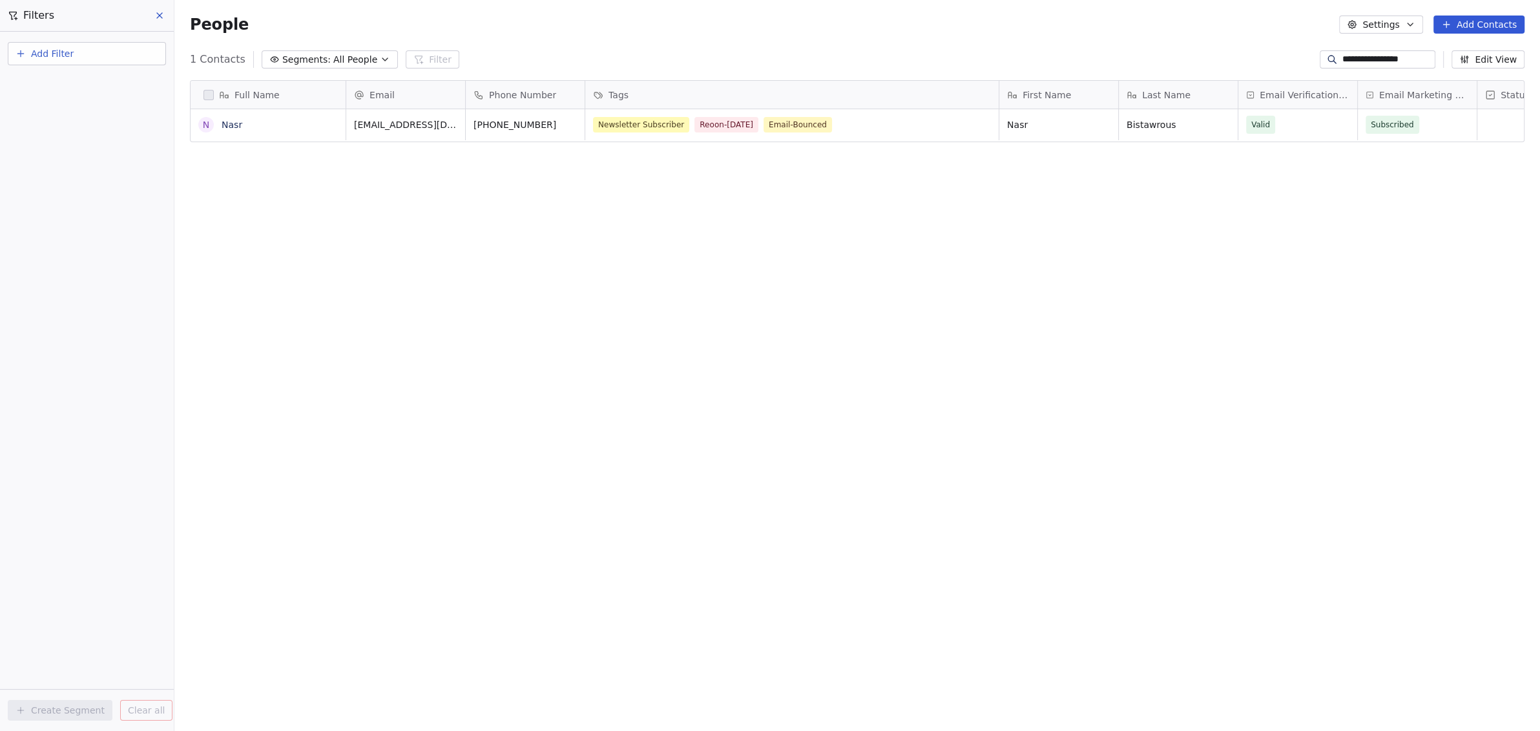
drag, startPoint x: 1324, startPoint y: 64, endPoint x: 1477, endPoint y: 64, distance: 152.5
click at [1477, 64] on div "**********" at bounding box center [1422, 59] width 205 height 18
paste input "*********"
click at [890, 130] on div "Newsletter Subscriber 2025-Review Reoon-[DATE]" at bounding box center [780, 125] width 373 height 16
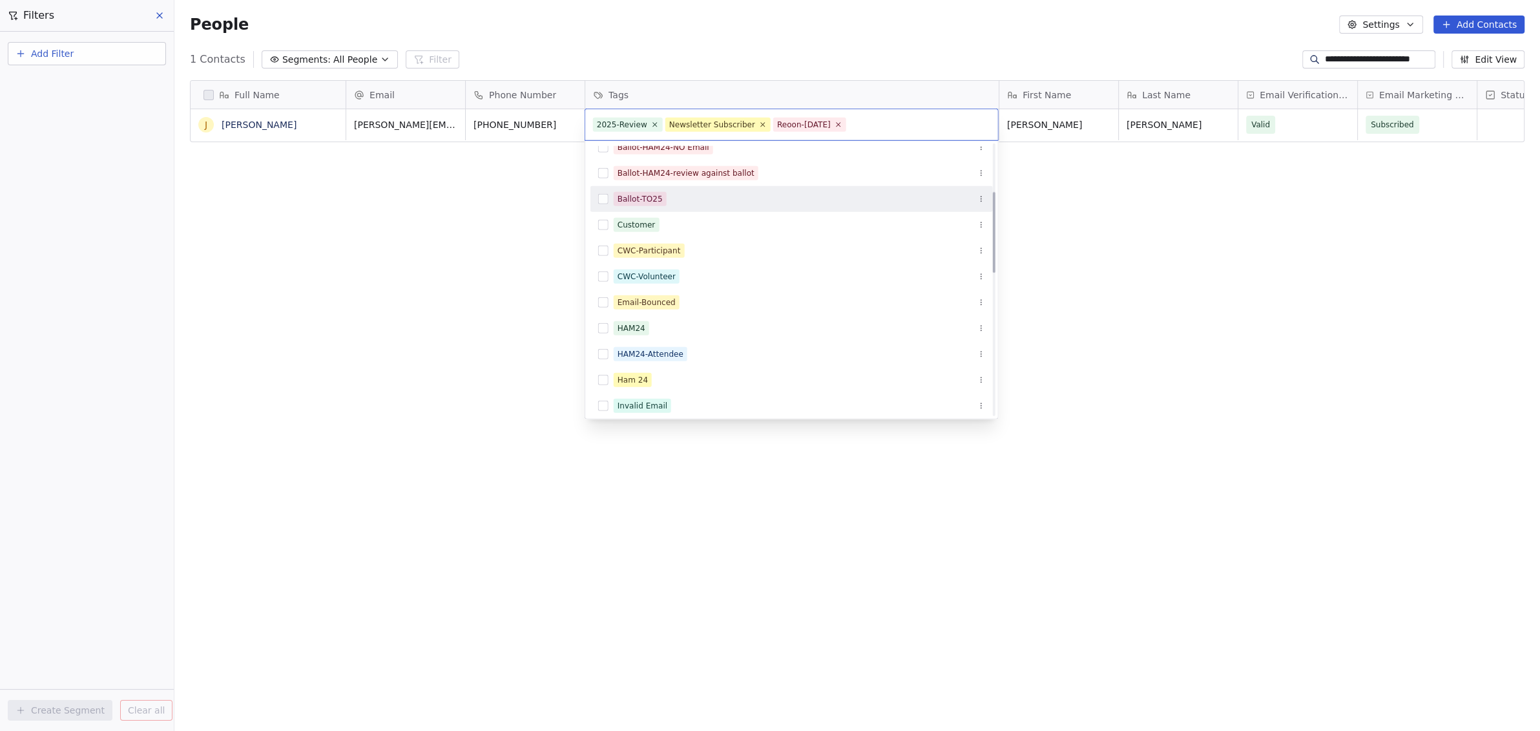
scroll to position [162, 0]
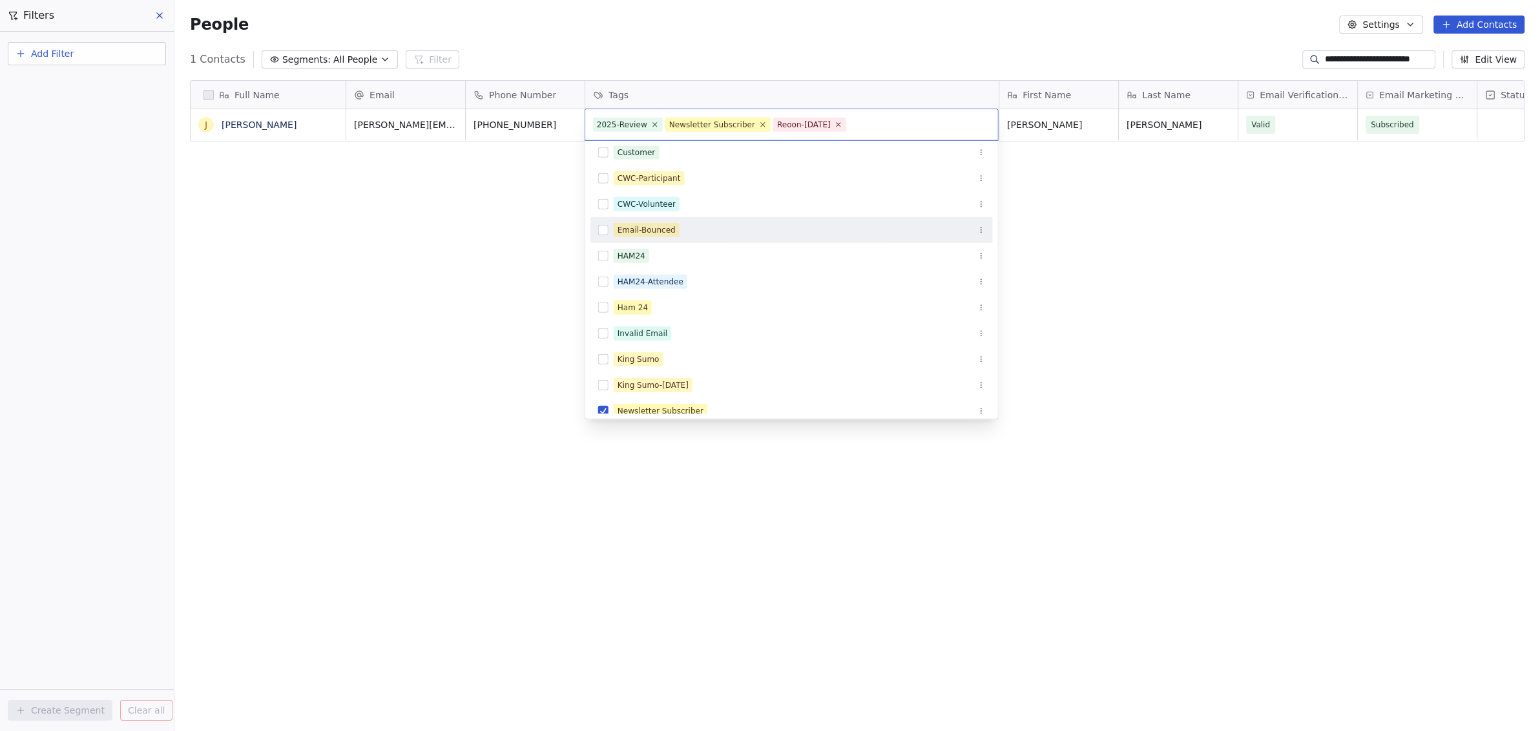
click at [600, 230] on button "Suggestions" at bounding box center [603, 230] width 10 height 10
click at [653, 123] on icon at bounding box center [655, 124] width 8 height 8
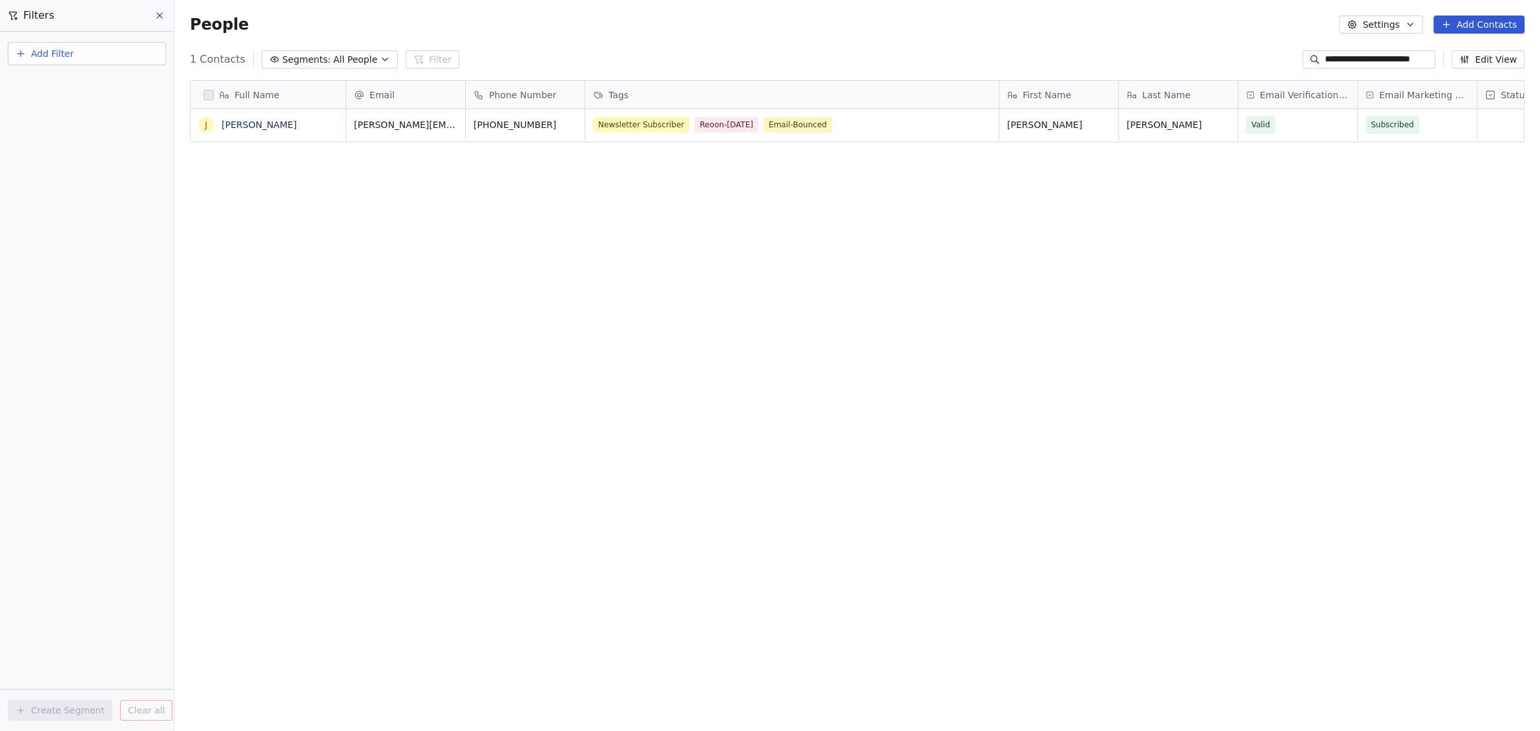
click at [439, 265] on html "**********" at bounding box center [770, 365] width 1540 height 731
drag, startPoint x: 1323, startPoint y: 58, endPoint x: 1519, endPoint y: 63, distance: 195.8
click at [1519, 63] on div "**********" at bounding box center [1414, 59] width 222 height 18
paste input
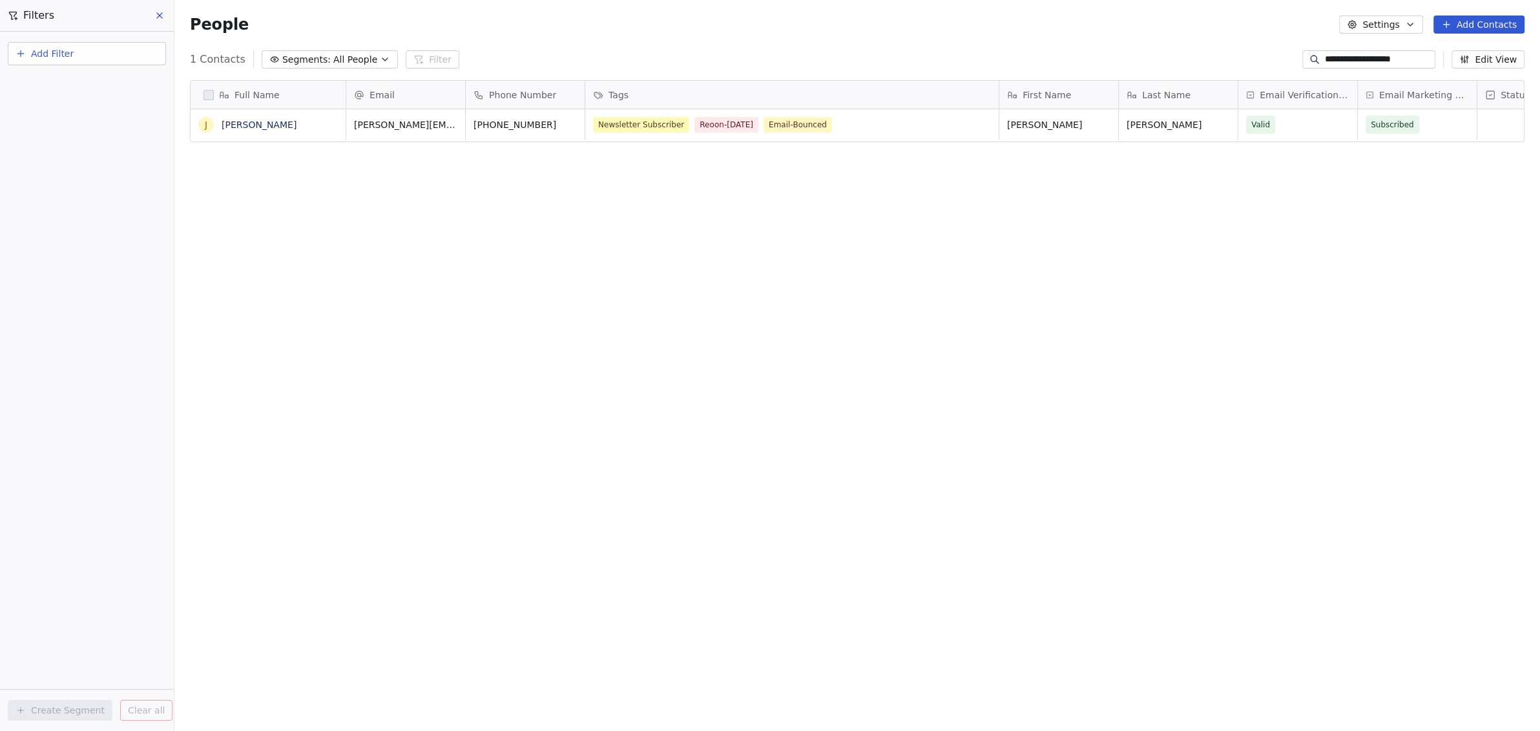
scroll to position [0, 0]
type input "**********"
